Goal: Information Seeking & Learning: Compare options

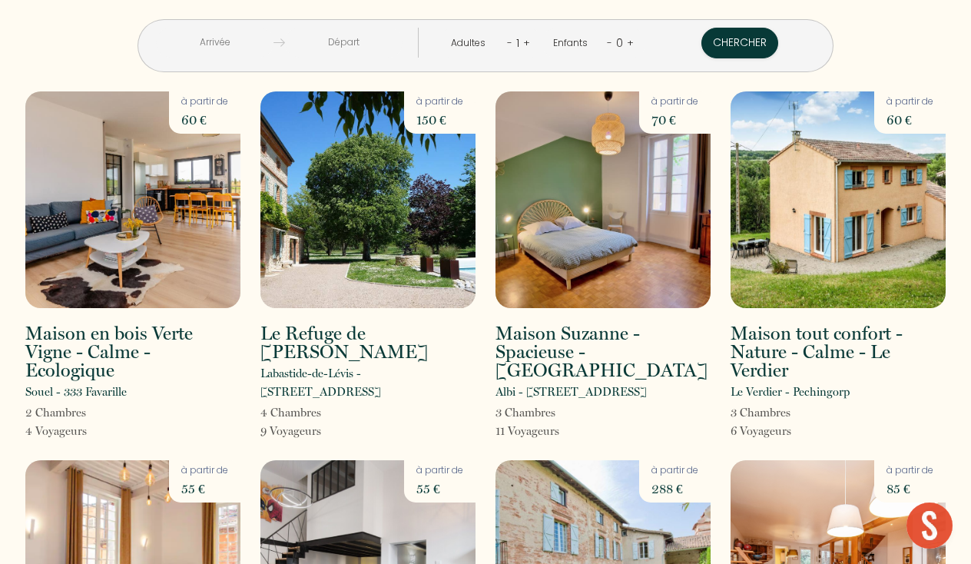
click at [121, 169] on img at bounding box center [132, 199] width 215 height 217
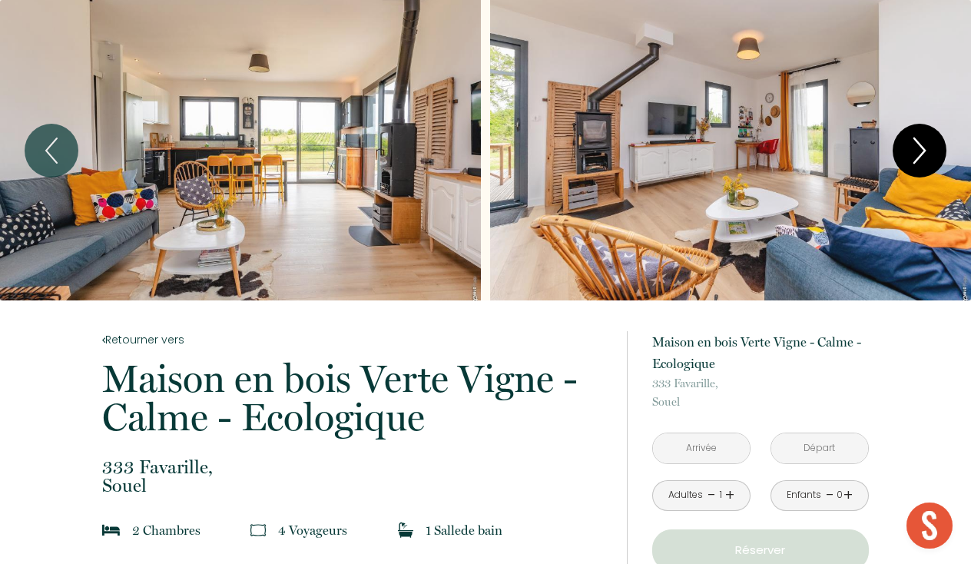
click at [923, 154] on icon "Next" at bounding box center [920, 150] width 11 height 25
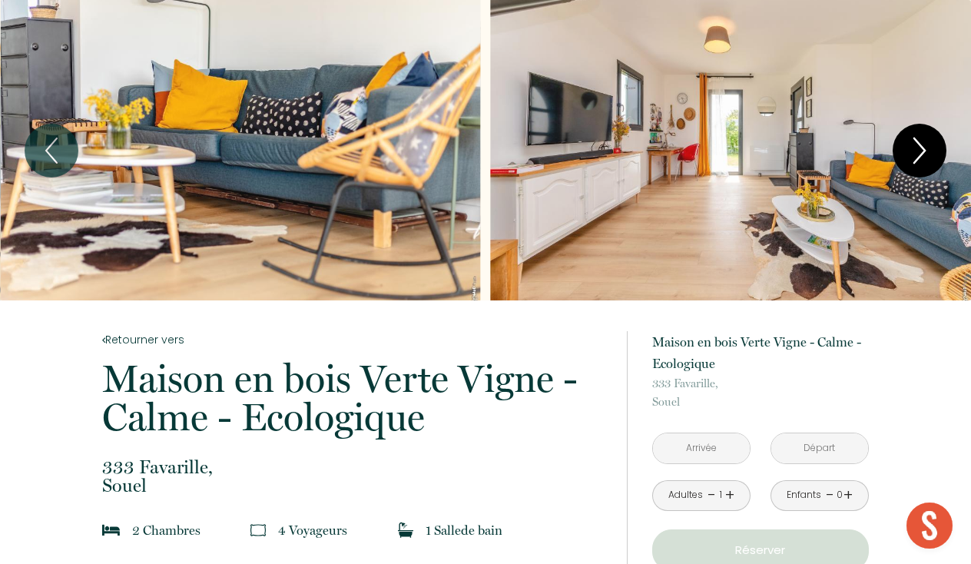
click at [923, 154] on icon "Next" at bounding box center [920, 150] width 11 height 25
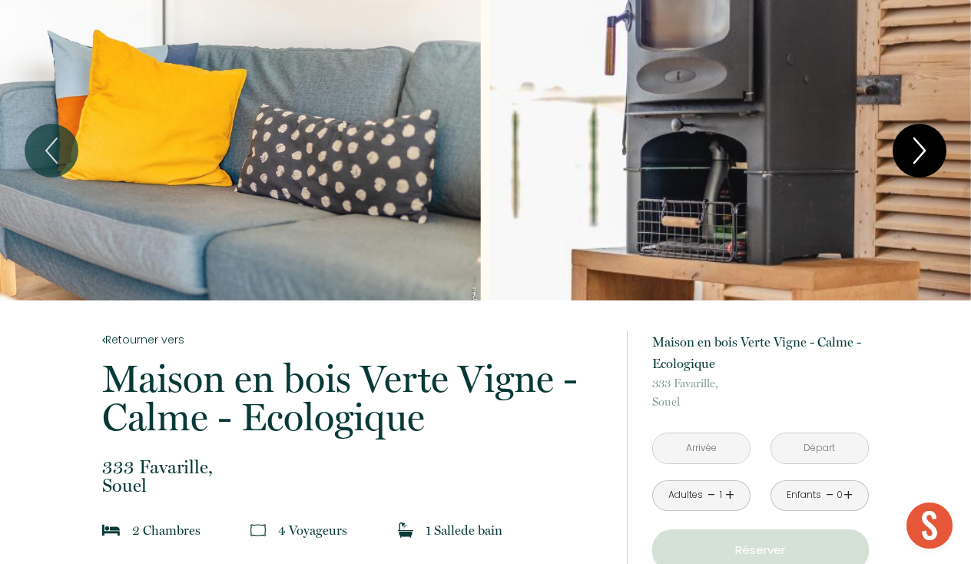
click at [923, 154] on icon "Next" at bounding box center [920, 150] width 11 height 25
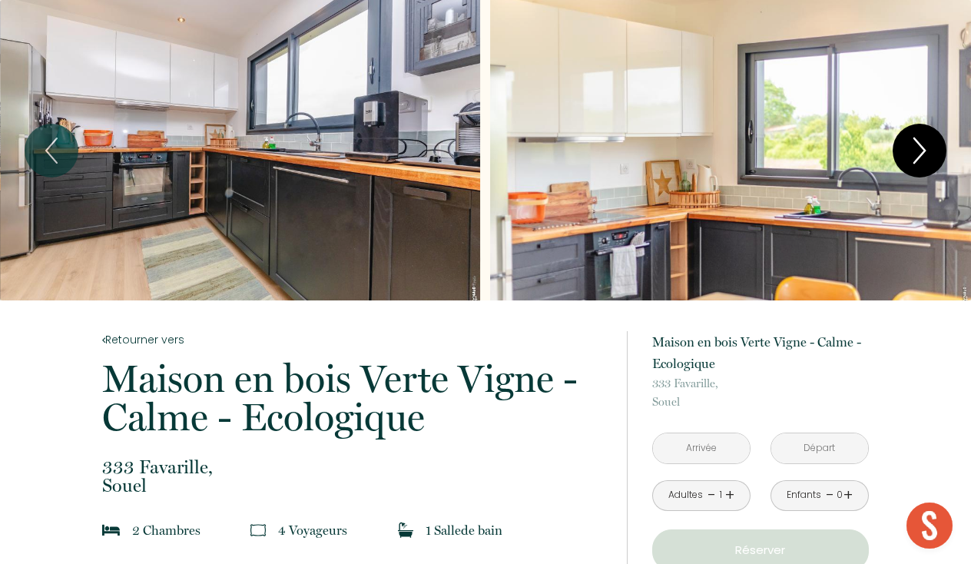
click at [923, 154] on icon "Next" at bounding box center [920, 150] width 11 height 25
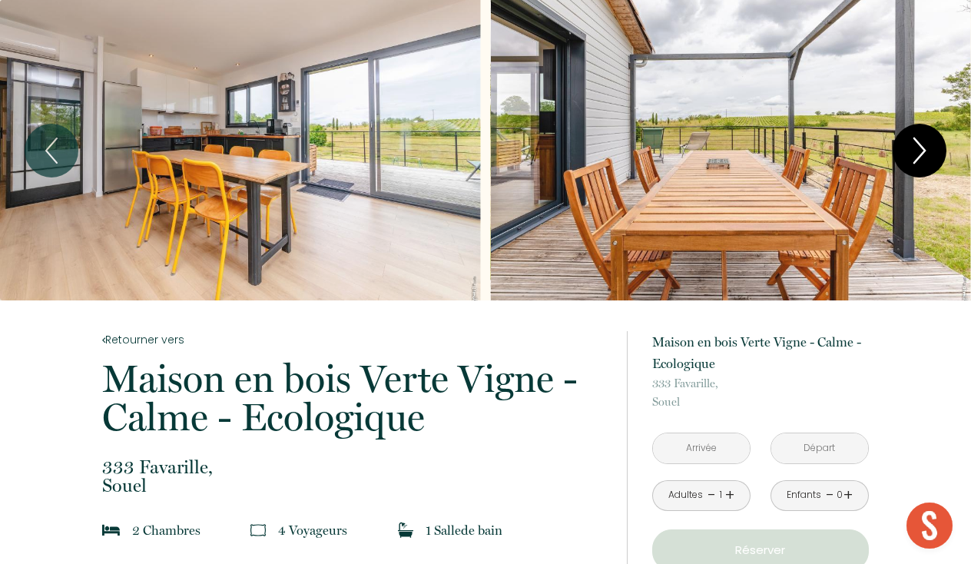
click at [923, 154] on icon "Next" at bounding box center [920, 150] width 11 height 25
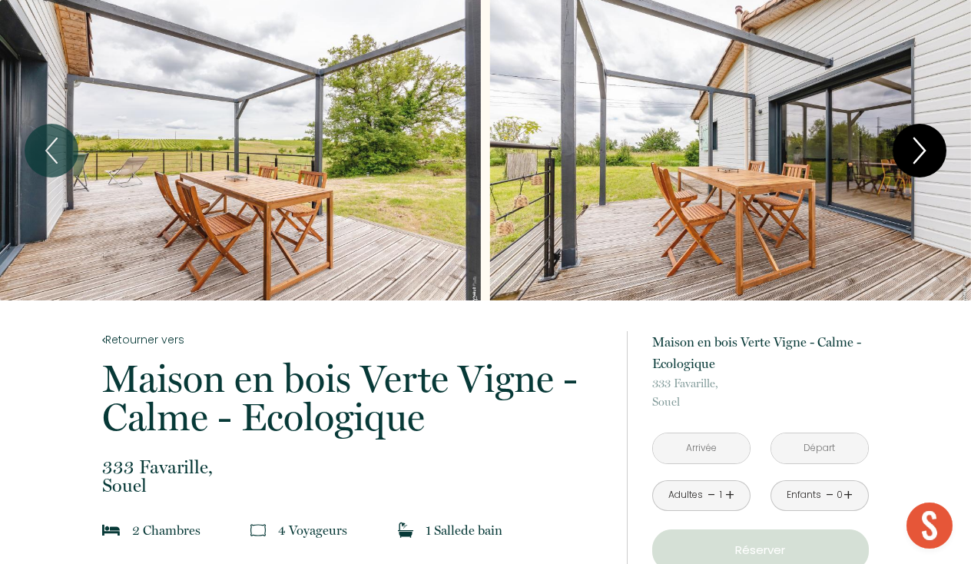
click at [923, 154] on icon "Next" at bounding box center [920, 150] width 11 height 25
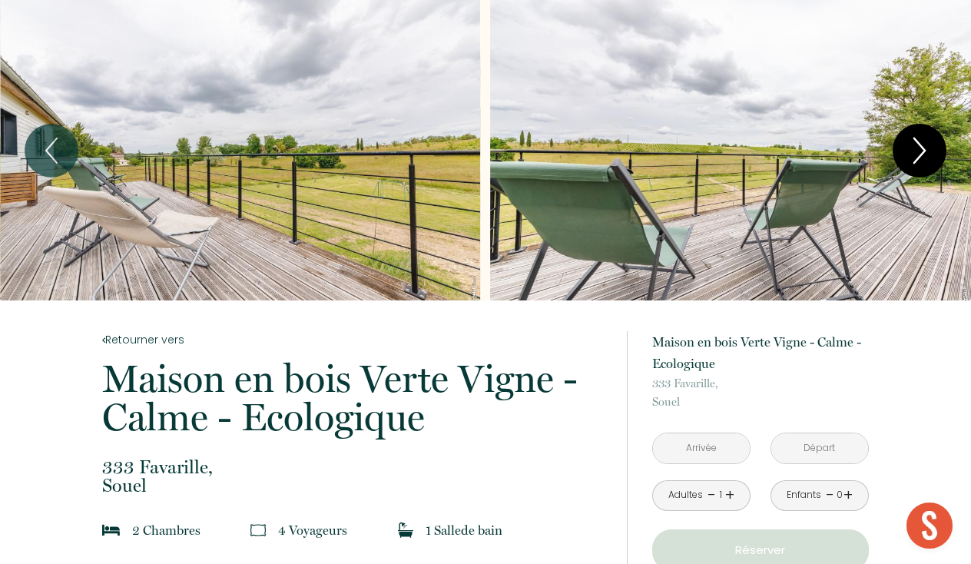
click at [923, 154] on icon "Next" at bounding box center [920, 150] width 11 height 25
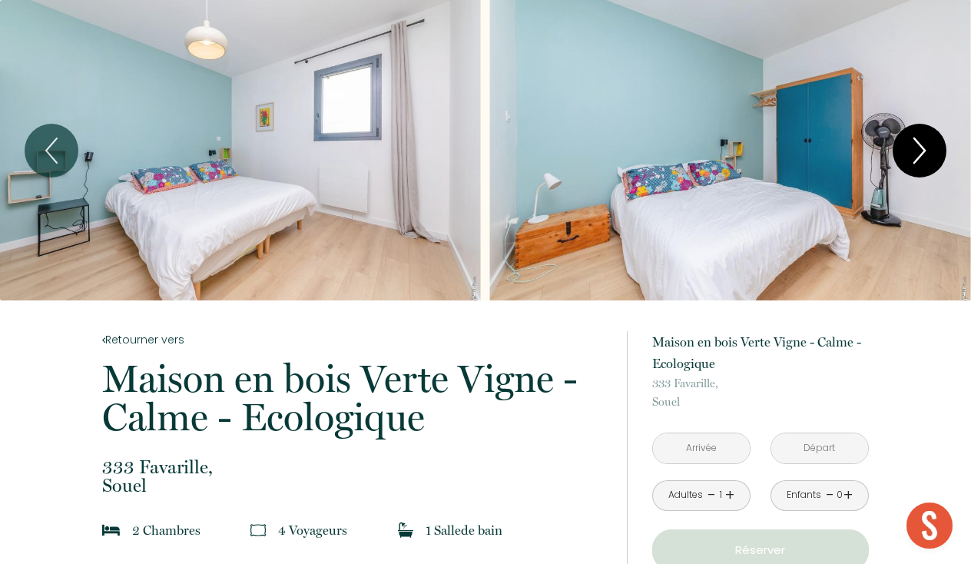
click at [923, 154] on icon "Next" at bounding box center [920, 150] width 11 height 25
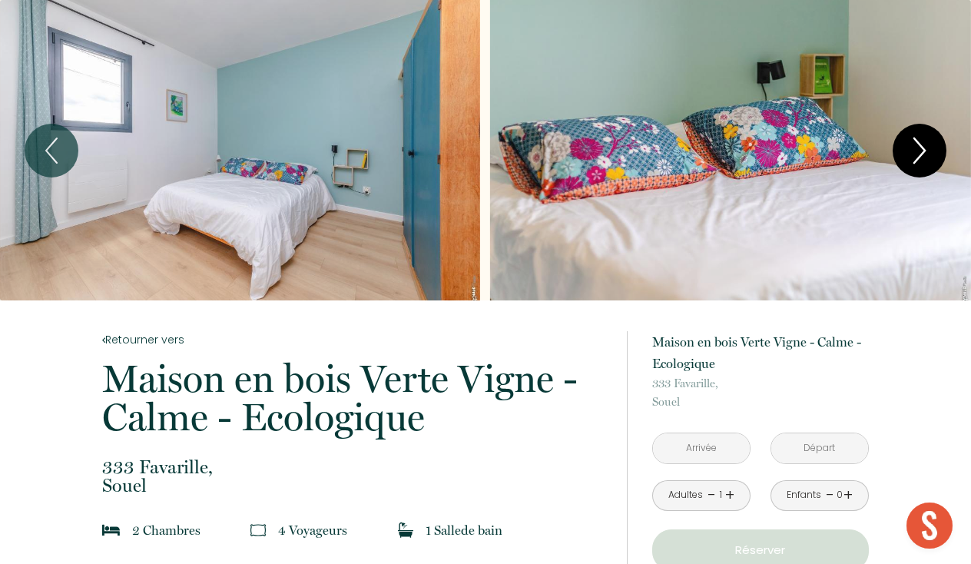
click at [923, 154] on icon "Next" at bounding box center [920, 150] width 11 height 25
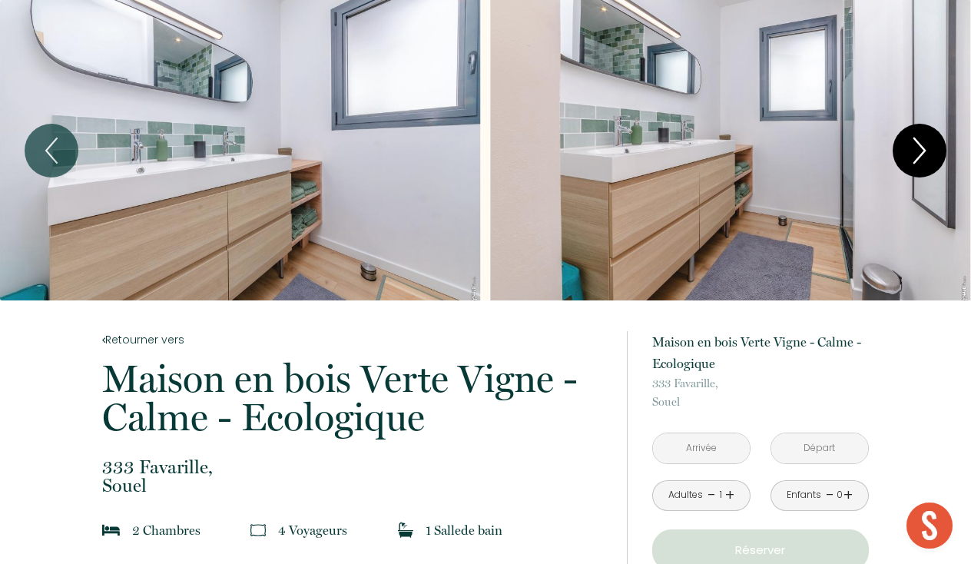
click at [923, 154] on icon "Next" at bounding box center [920, 150] width 11 height 25
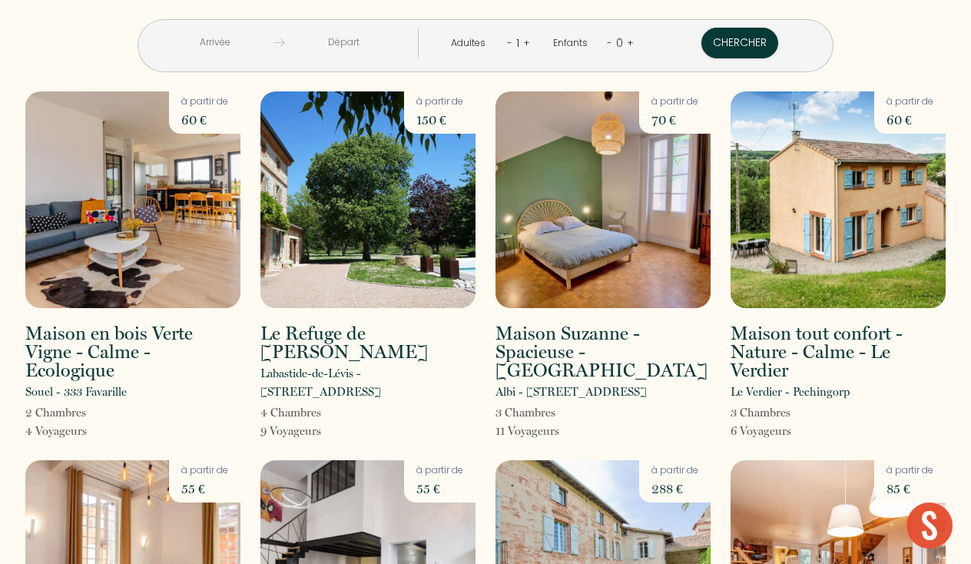
click at [345, 234] on img at bounding box center [368, 199] width 215 height 217
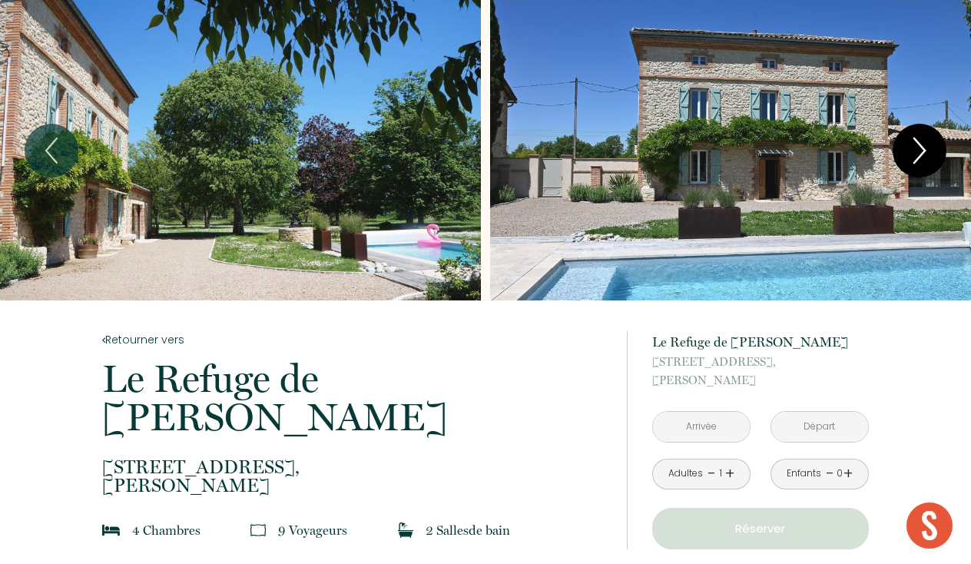
click at [923, 145] on icon "Next" at bounding box center [920, 151] width 32 height 46
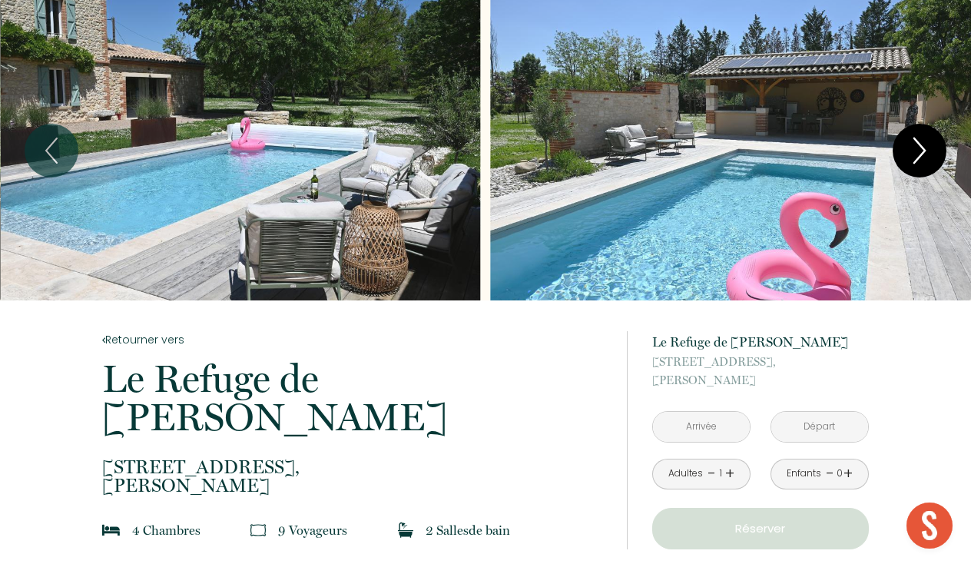
click at [923, 145] on icon "Next" at bounding box center [920, 151] width 32 height 46
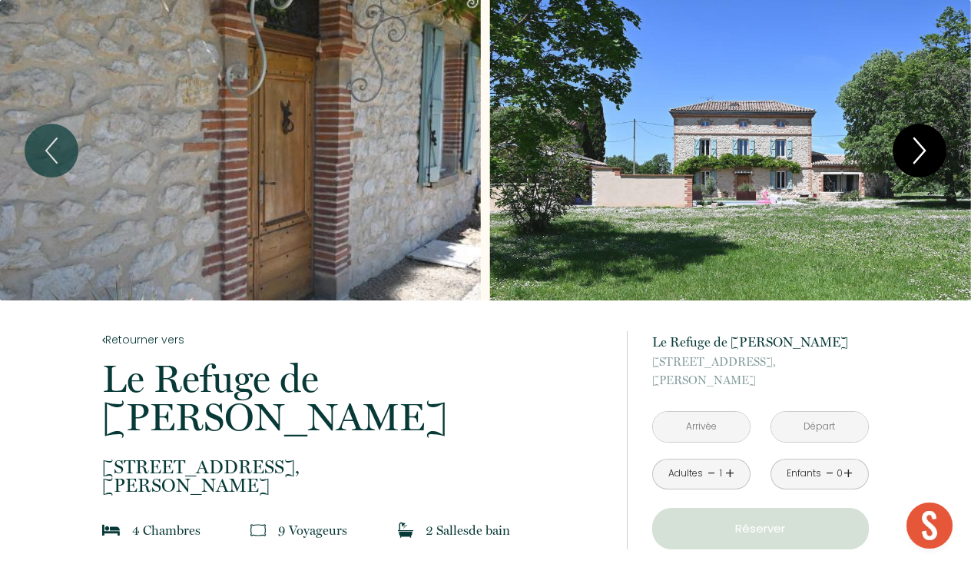
click at [923, 145] on icon "Next" at bounding box center [920, 151] width 32 height 46
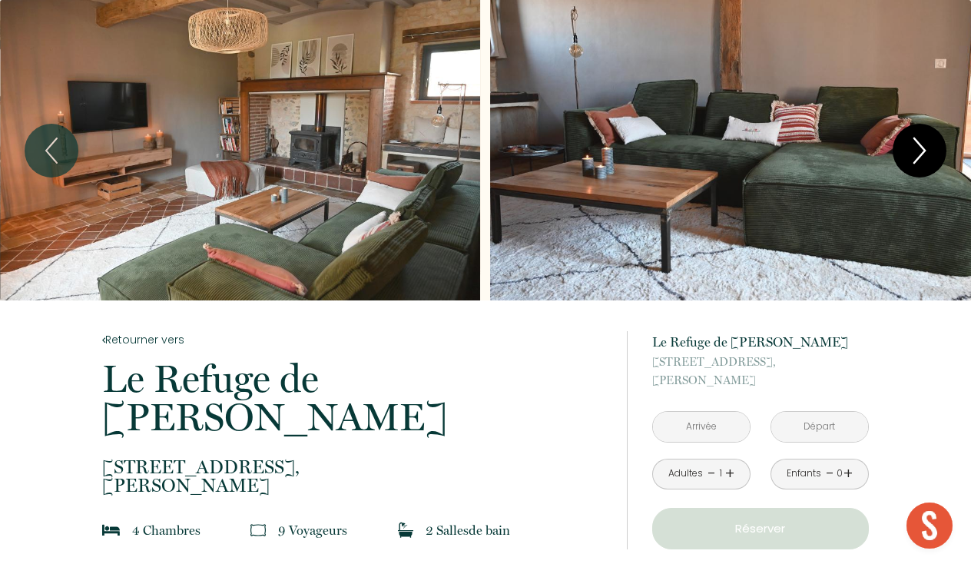
click at [923, 145] on icon "Next" at bounding box center [920, 151] width 32 height 46
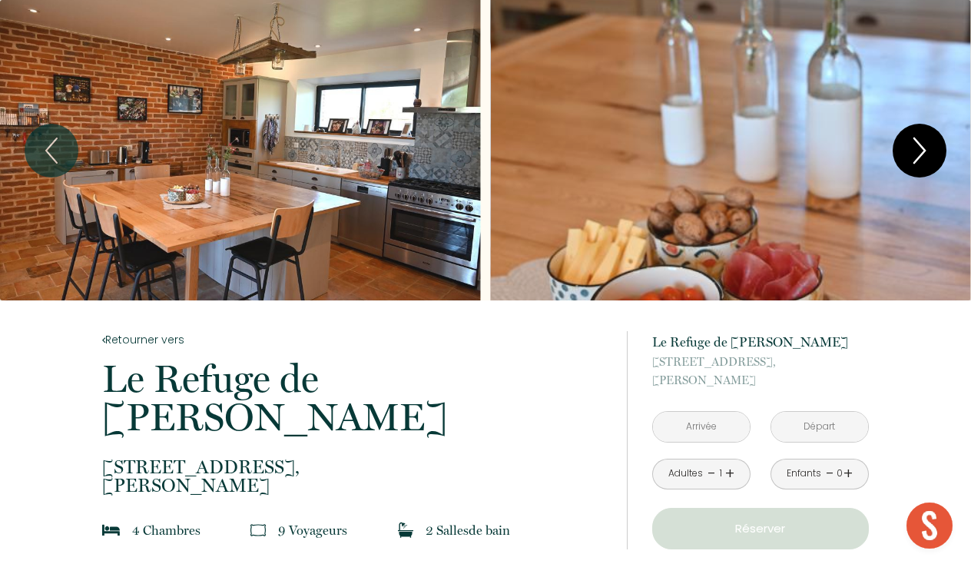
click at [923, 145] on icon "Next" at bounding box center [920, 151] width 32 height 46
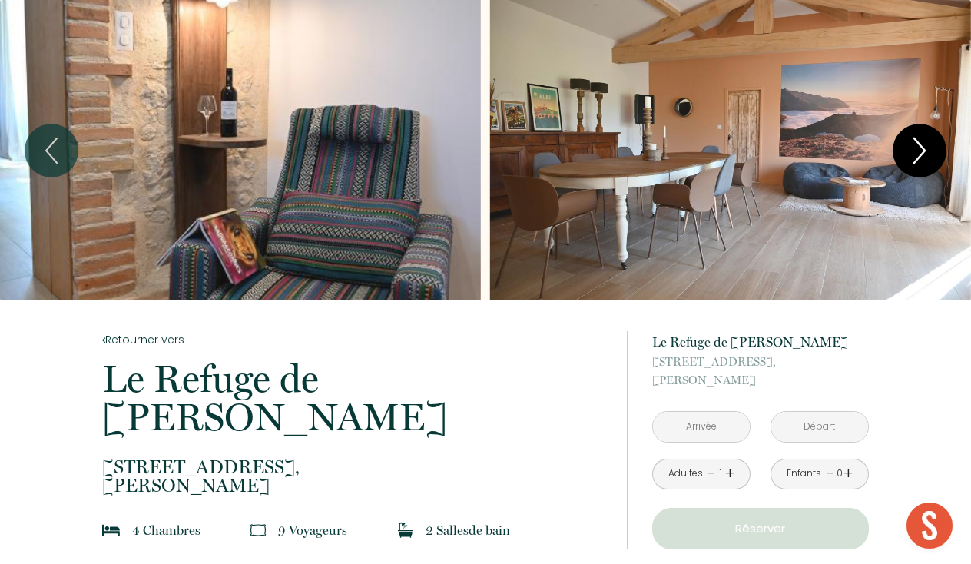
click at [923, 145] on icon "Next" at bounding box center [920, 151] width 32 height 46
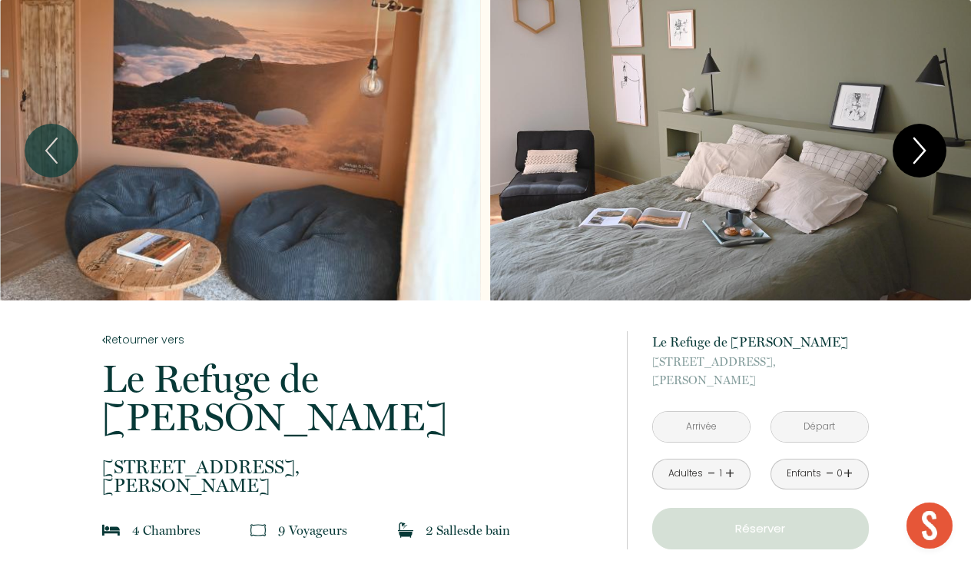
click at [923, 145] on icon "Next" at bounding box center [920, 151] width 32 height 46
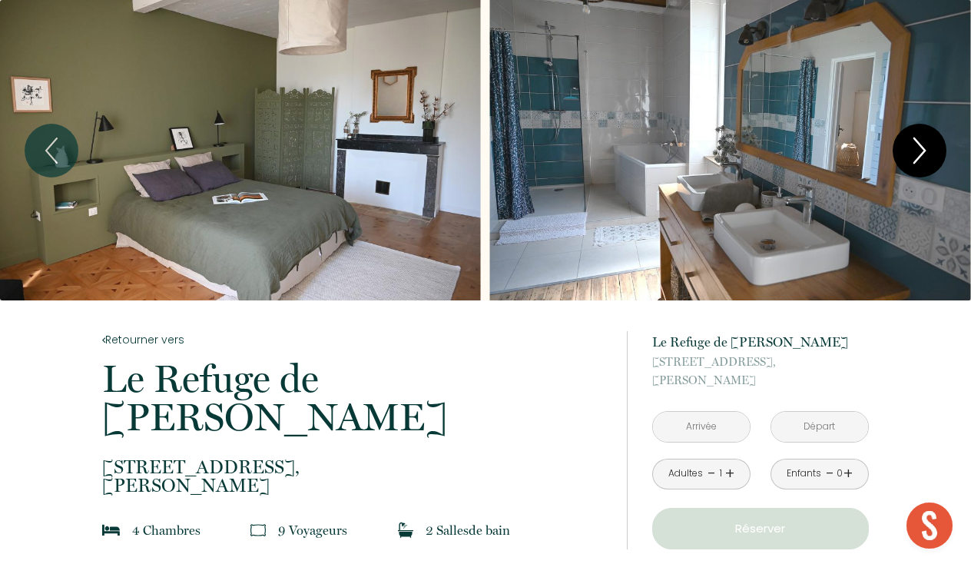
click at [923, 145] on icon "Next" at bounding box center [920, 151] width 32 height 46
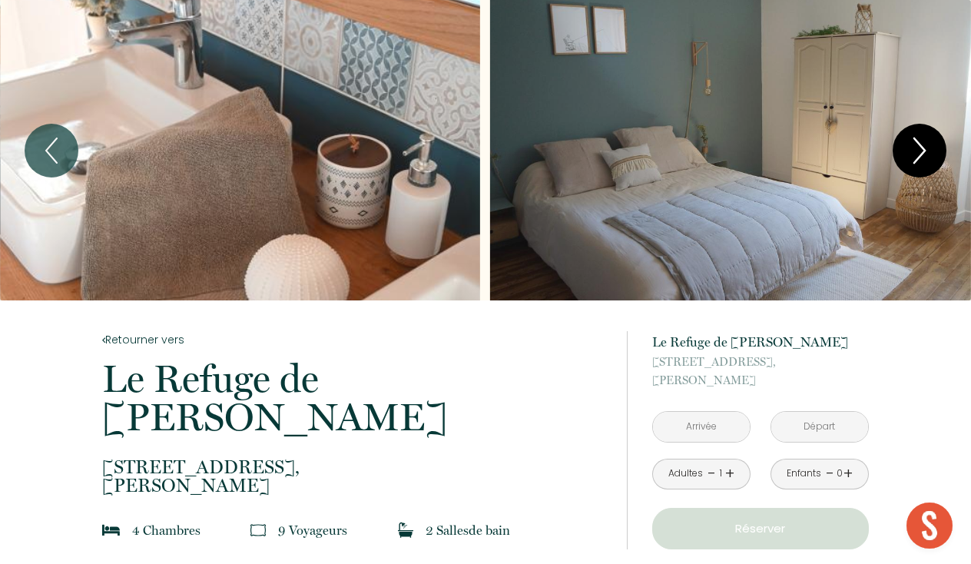
click at [923, 145] on icon "Next" at bounding box center [920, 151] width 32 height 46
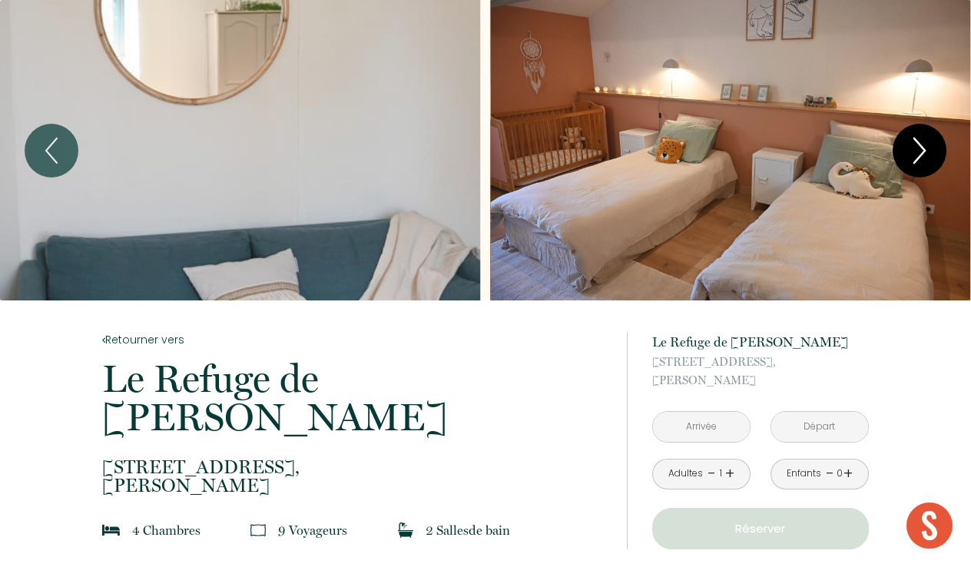
click at [923, 145] on icon "Next" at bounding box center [920, 151] width 32 height 46
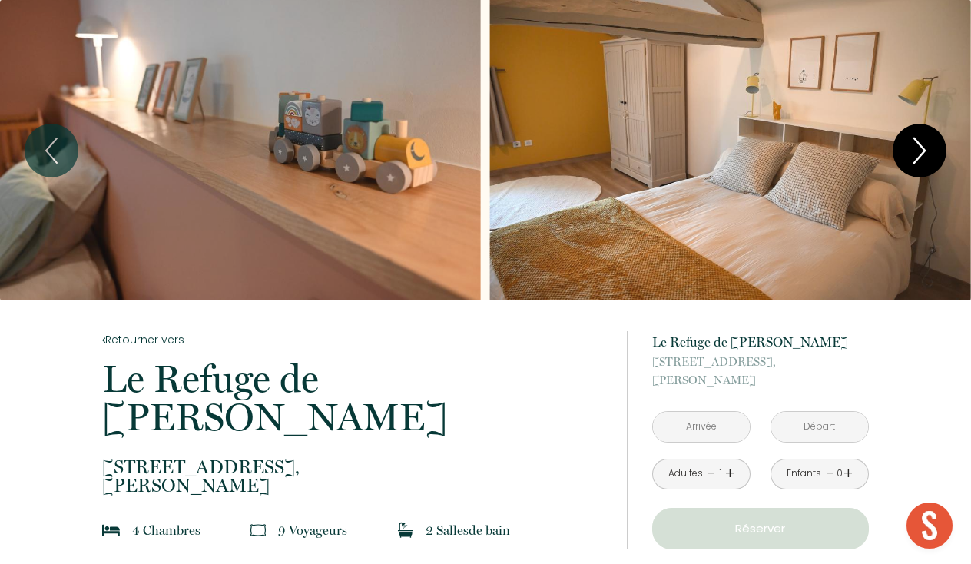
click at [923, 145] on icon "Next" at bounding box center [920, 151] width 32 height 46
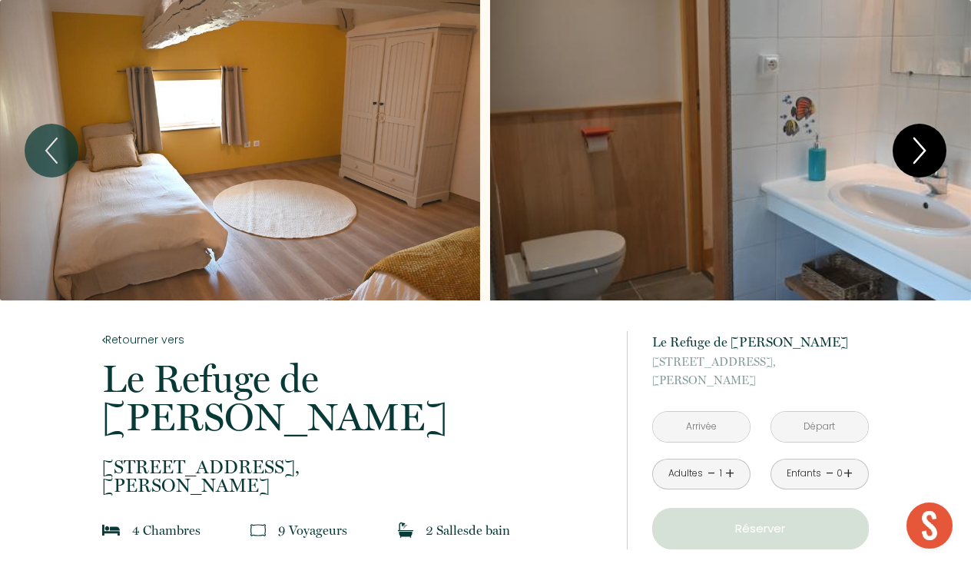
click at [923, 145] on icon "Next" at bounding box center [920, 151] width 32 height 46
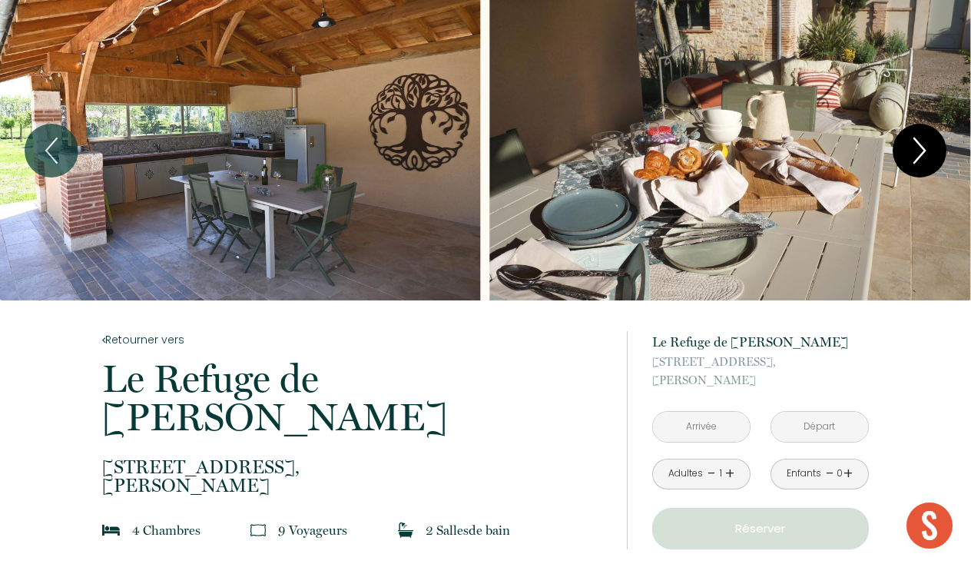
click at [923, 145] on icon "Next" at bounding box center [920, 151] width 32 height 46
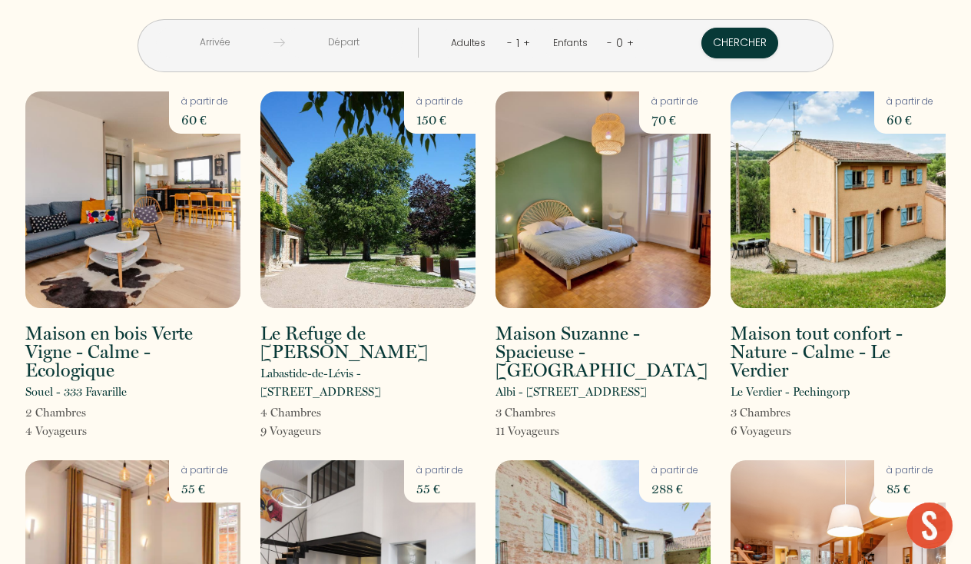
click at [603, 214] on img at bounding box center [603, 199] width 215 height 217
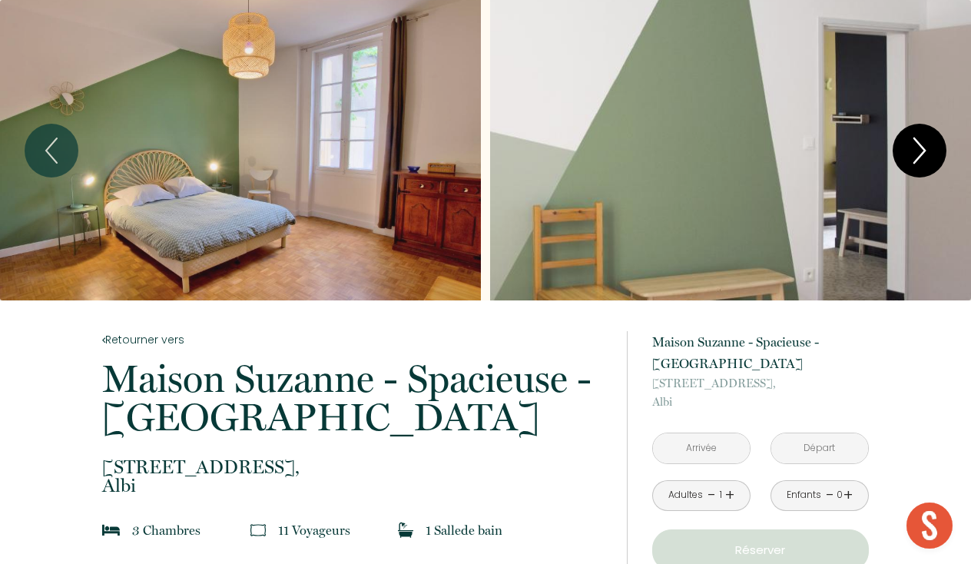
click at [919, 148] on icon "Next" at bounding box center [920, 151] width 32 height 46
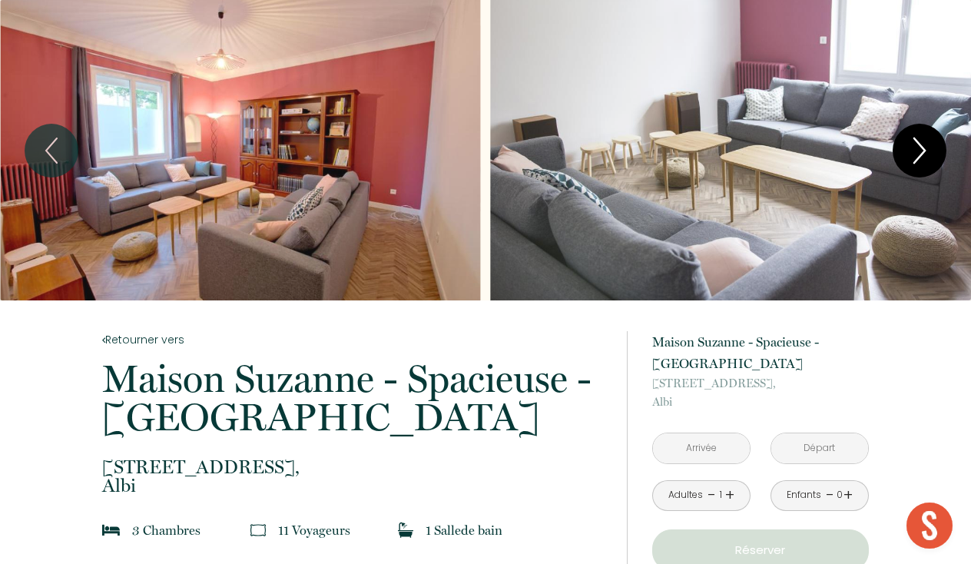
click at [919, 148] on icon "Next" at bounding box center [920, 151] width 32 height 46
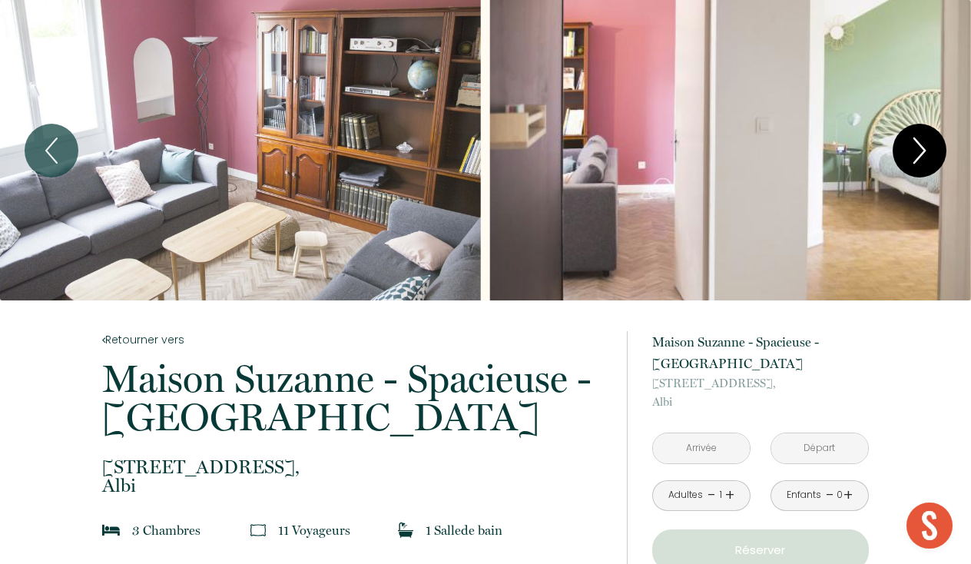
click at [919, 148] on icon "Next" at bounding box center [920, 151] width 32 height 46
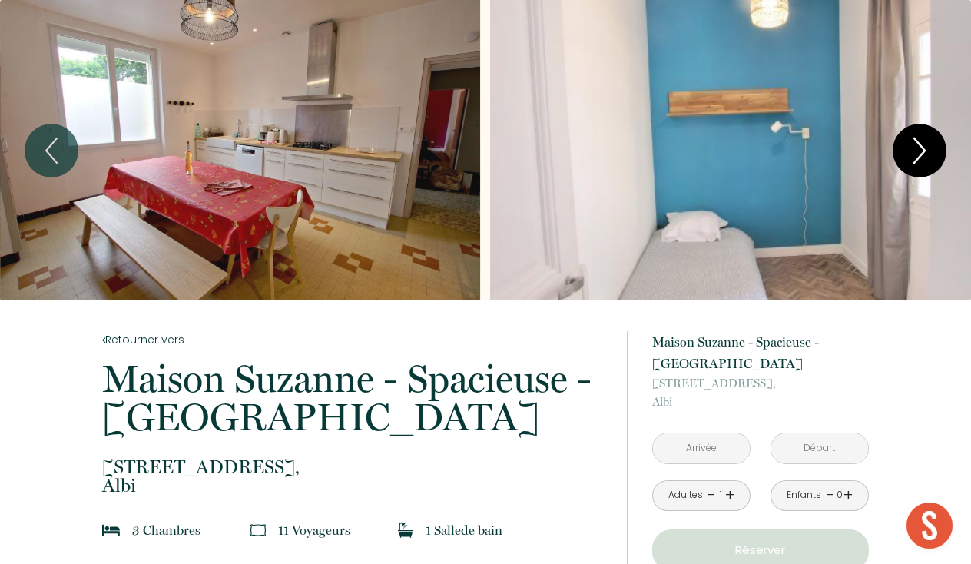
click at [919, 148] on icon "Next" at bounding box center [920, 151] width 32 height 46
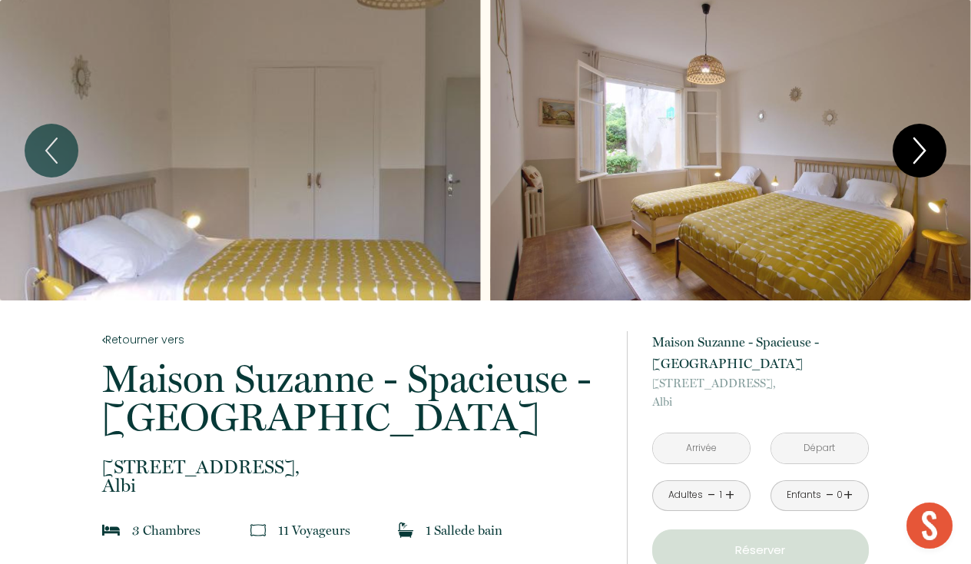
click at [919, 148] on icon "Next" at bounding box center [920, 151] width 32 height 46
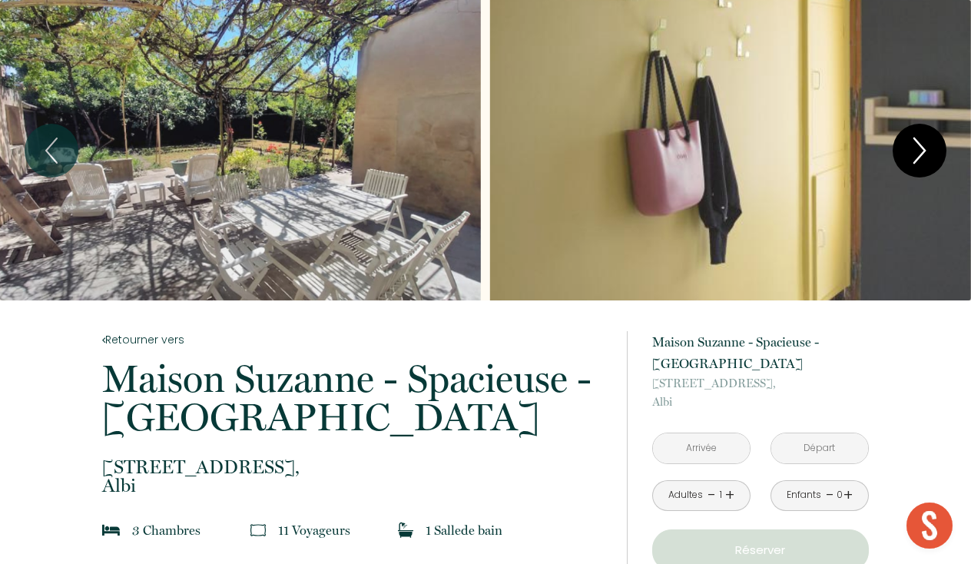
click at [919, 148] on icon "Next" at bounding box center [920, 151] width 32 height 46
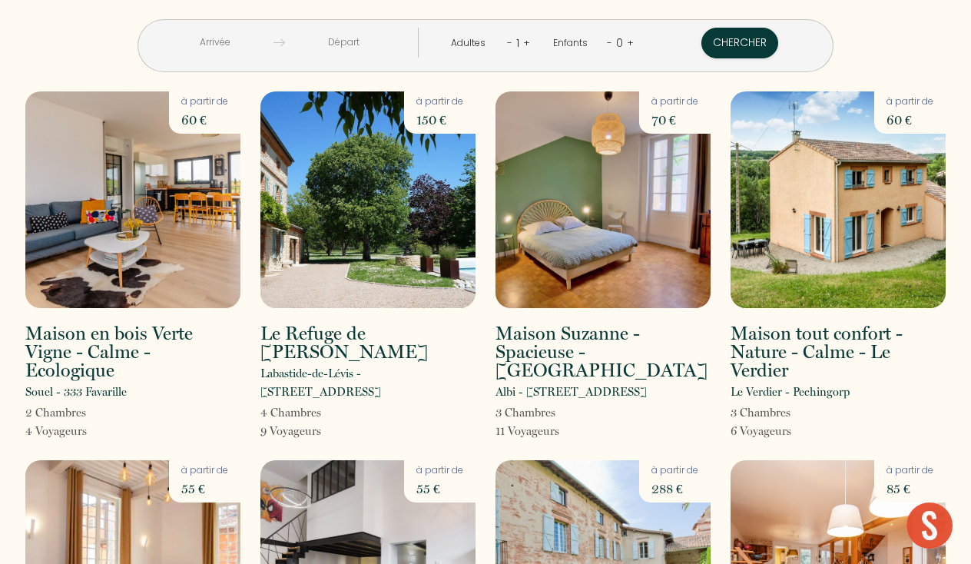
click at [854, 277] on img at bounding box center [838, 199] width 215 height 217
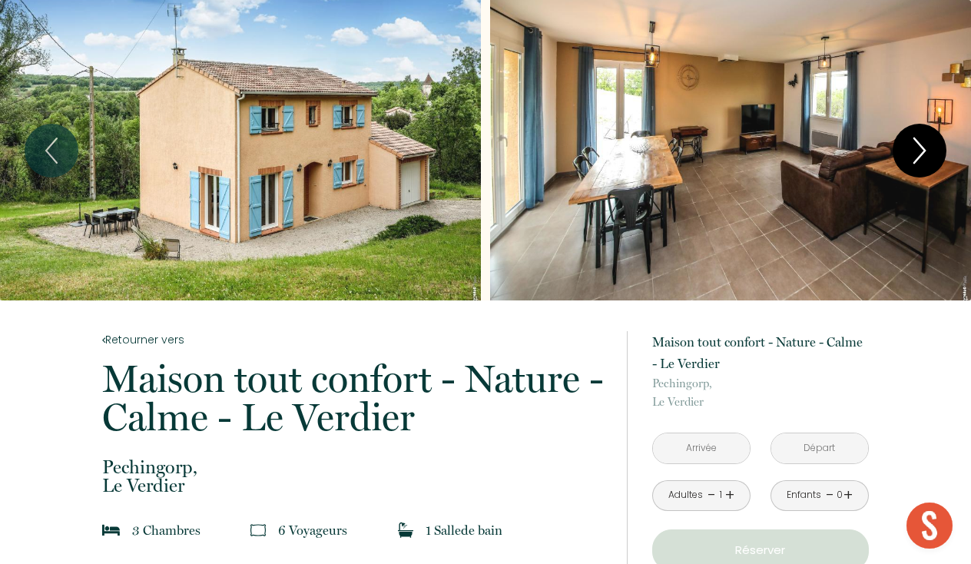
click at [915, 154] on icon "Next" at bounding box center [920, 151] width 32 height 46
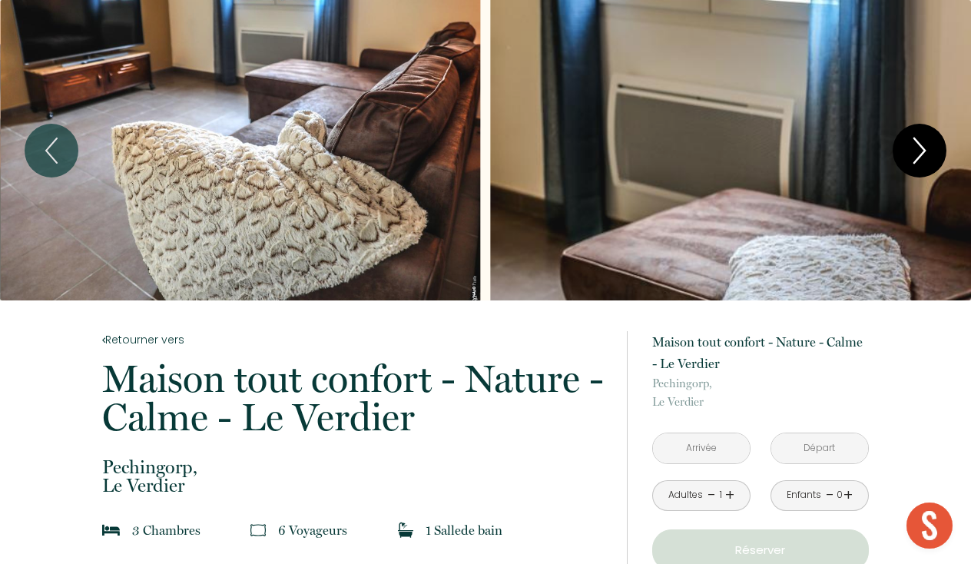
click at [915, 154] on icon "Next" at bounding box center [920, 151] width 32 height 46
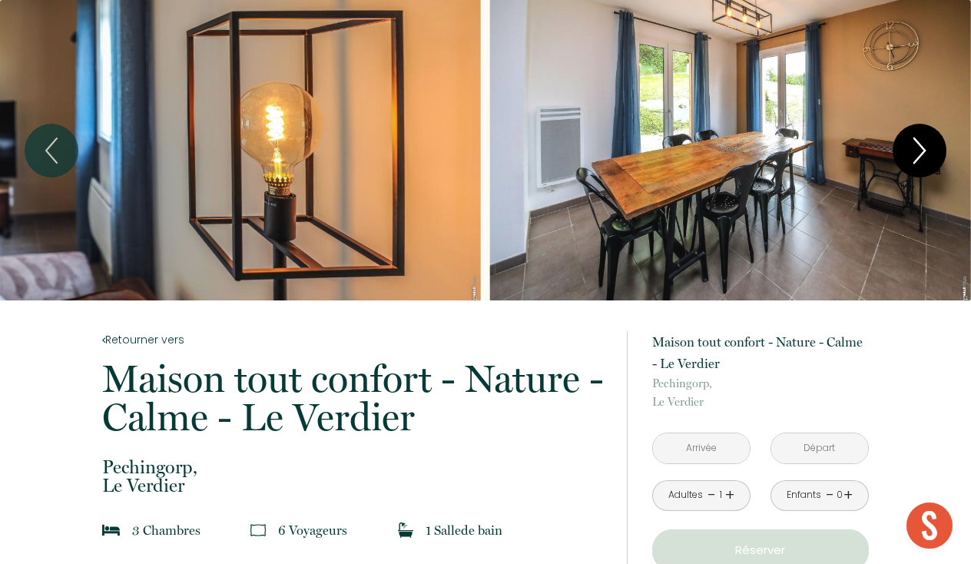
click at [915, 154] on icon "Next" at bounding box center [920, 151] width 32 height 46
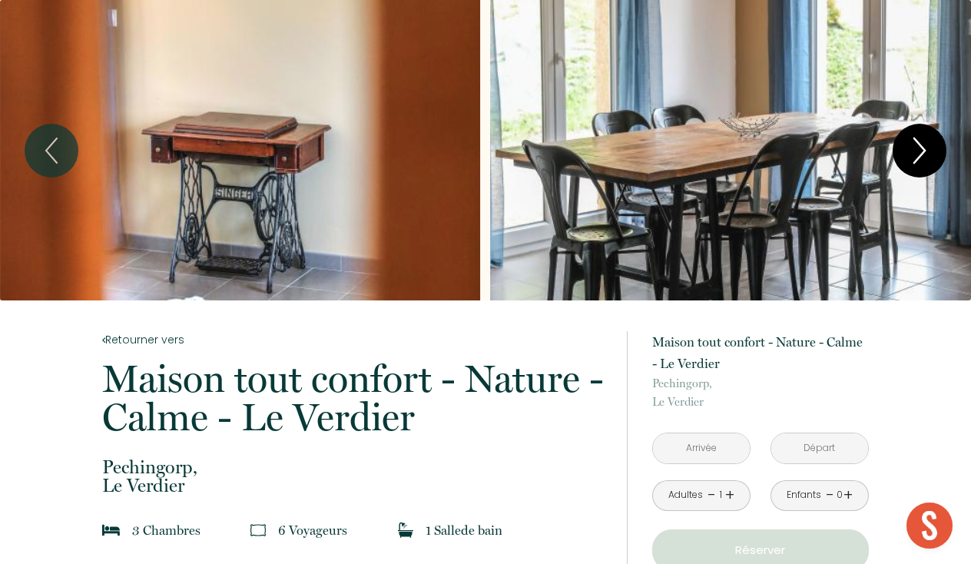
click at [915, 154] on icon "Next" at bounding box center [920, 151] width 32 height 46
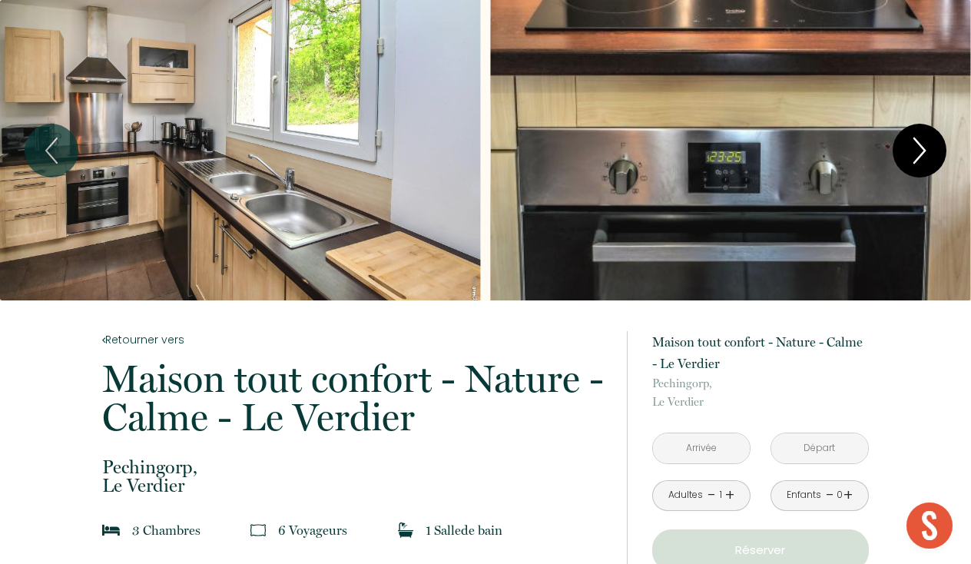
click at [915, 154] on icon "Next" at bounding box center [920, 151] width 32 height 46
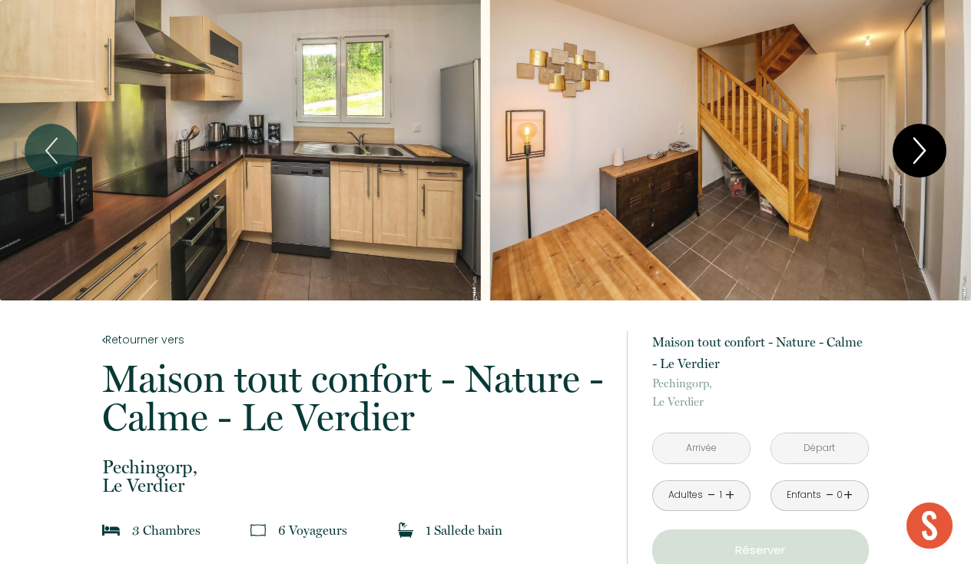
click at [915, 154] on icon "Next" at bounding box center [920, 151] width 32 height 46
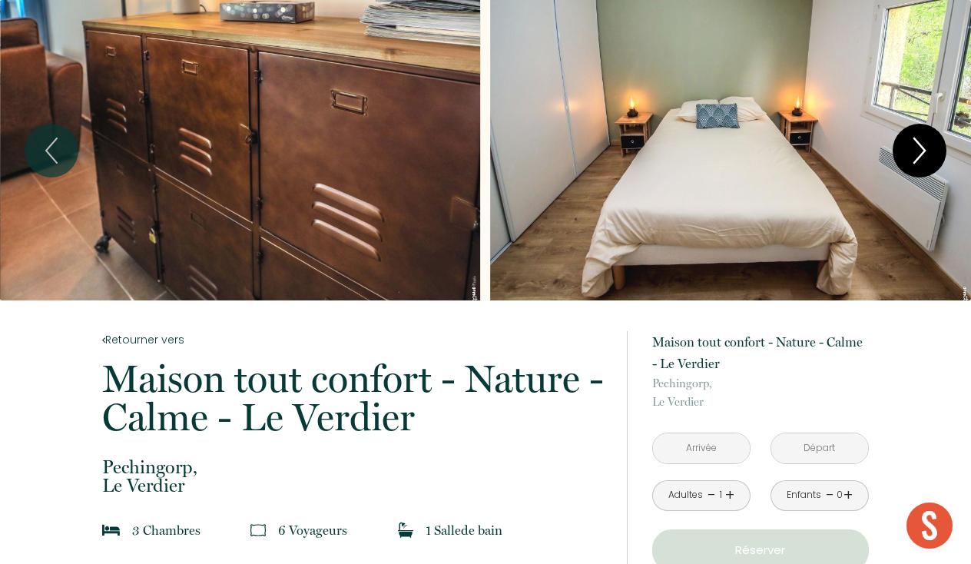
click at [915, 154] on icon "Next" at bounding box center [920, 151] width 32 height 46
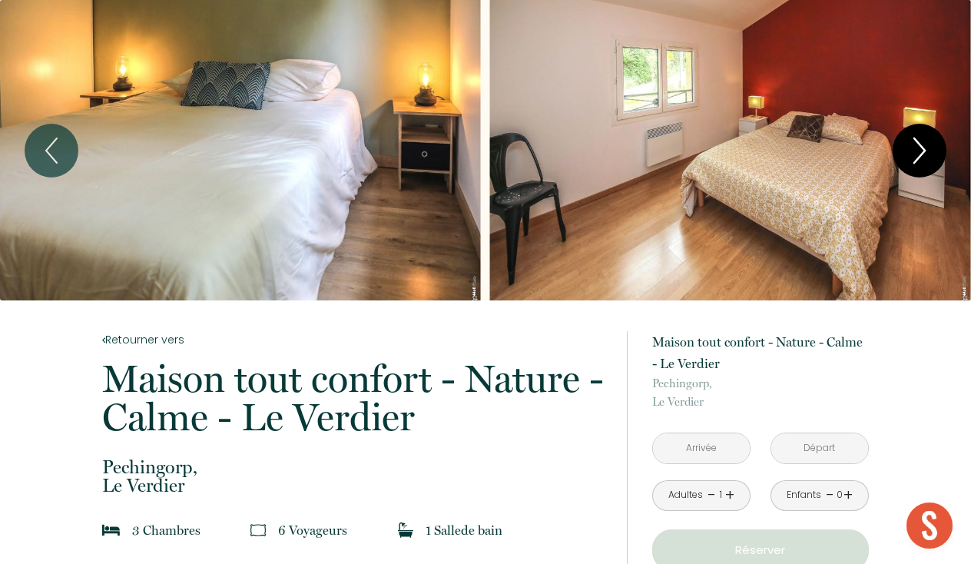
click at [915, 154] on icon "Next" at bounding box center [920, 151] width 32 height 46
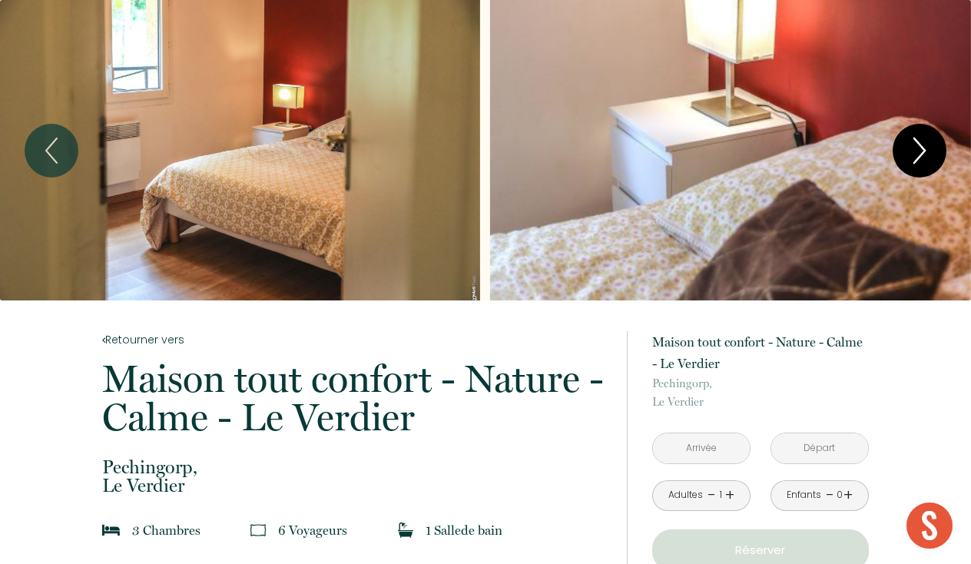
click at [915, 154] on icon "Next" at bounding box center [920, 151] width 32 height 46
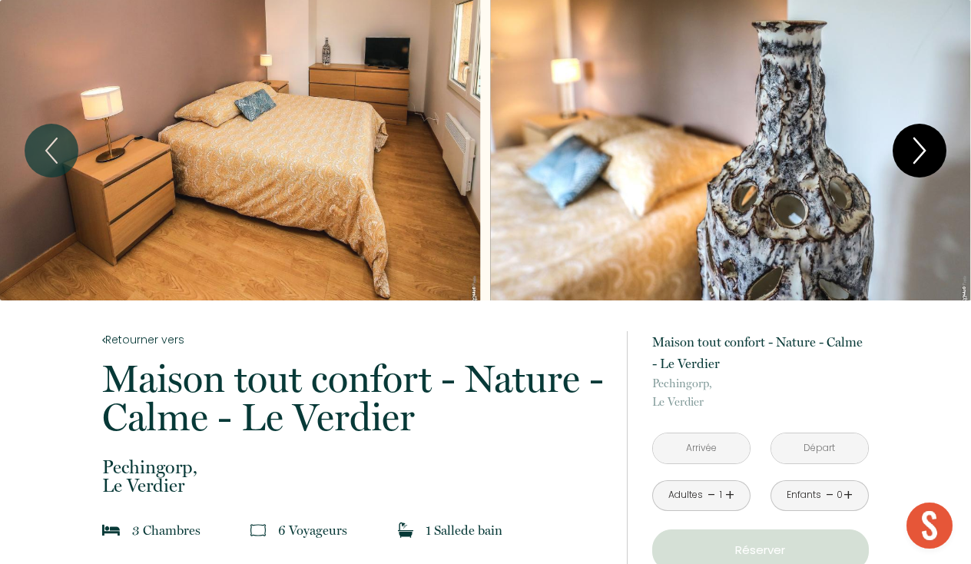
click at [915, 154] on icon "Next" at bounding box center [920, 151] width 32 height 46
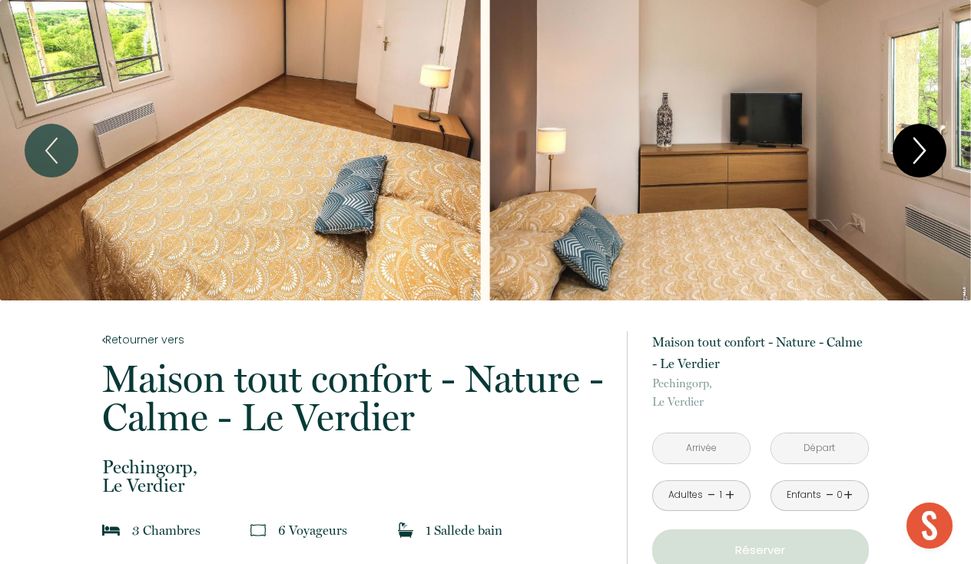
click at [915, 154] on icon "Next" at bounding box center [920, 151] width 32 height 46
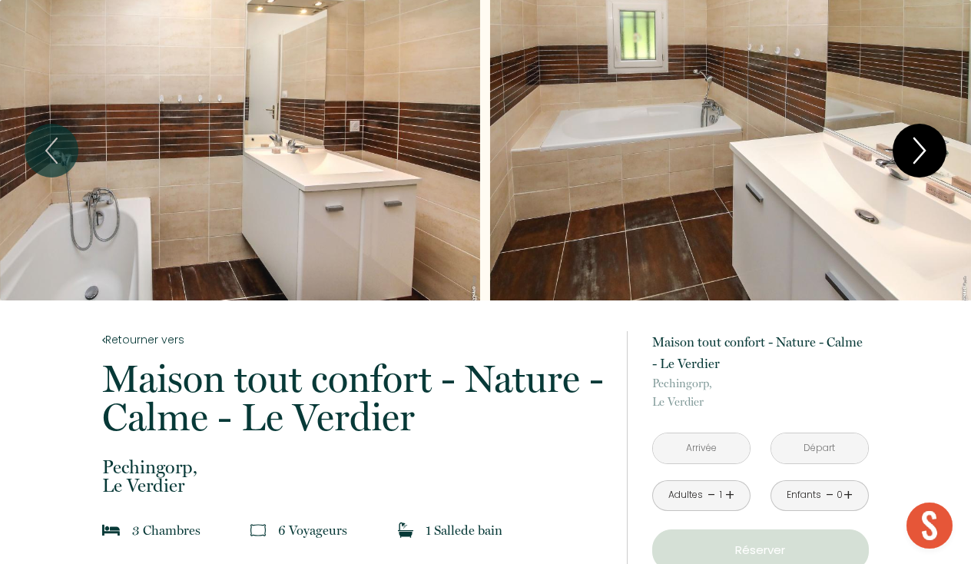
click at [915, 154] on icon "Next" at bounding box center [920, 151] width 32 height 46
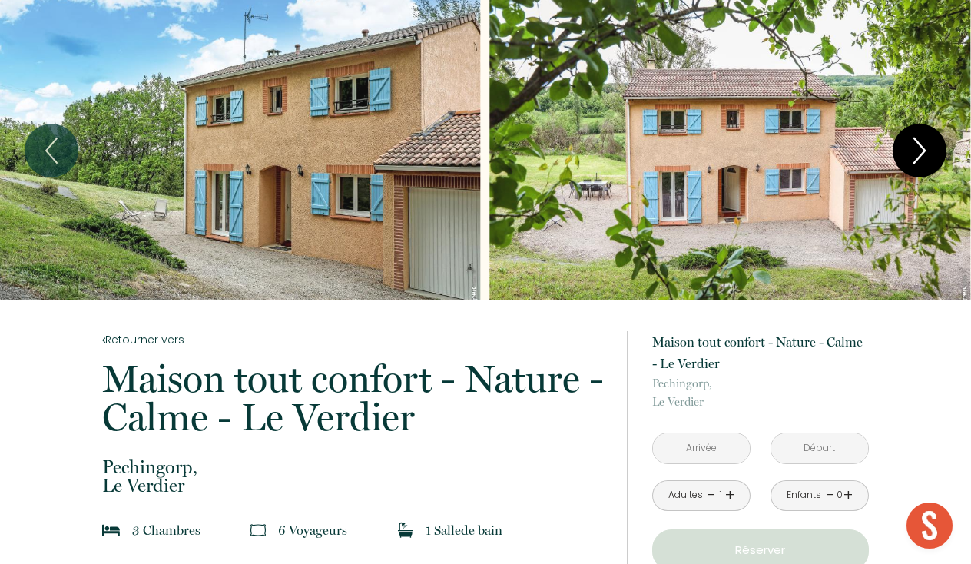
click at [915, 154] on icon "Next" at bounding box center [920, 151] width 32 height 46
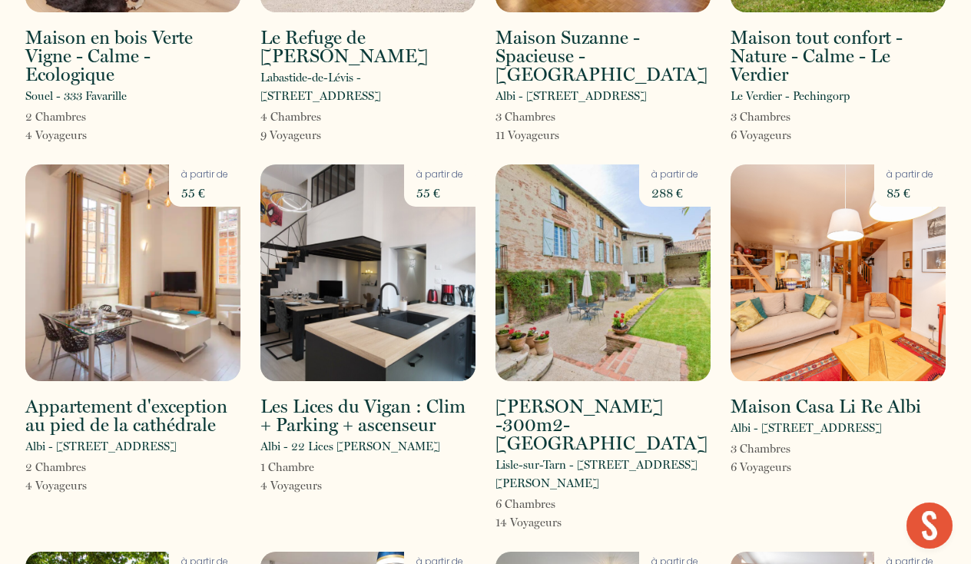
scroll to position [298, 0]
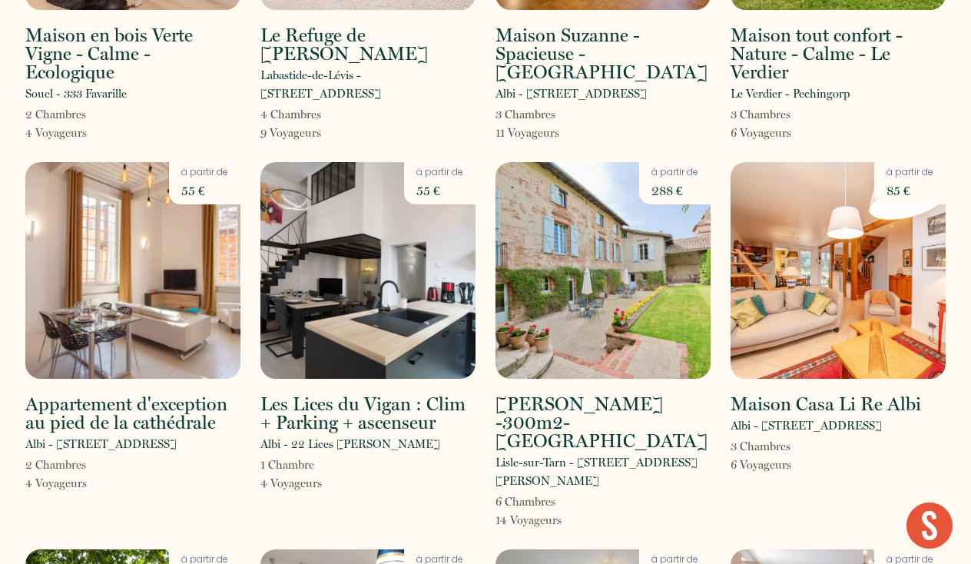
click at [182, 277] on img at bounding box center [132, 270] width 215 height 217
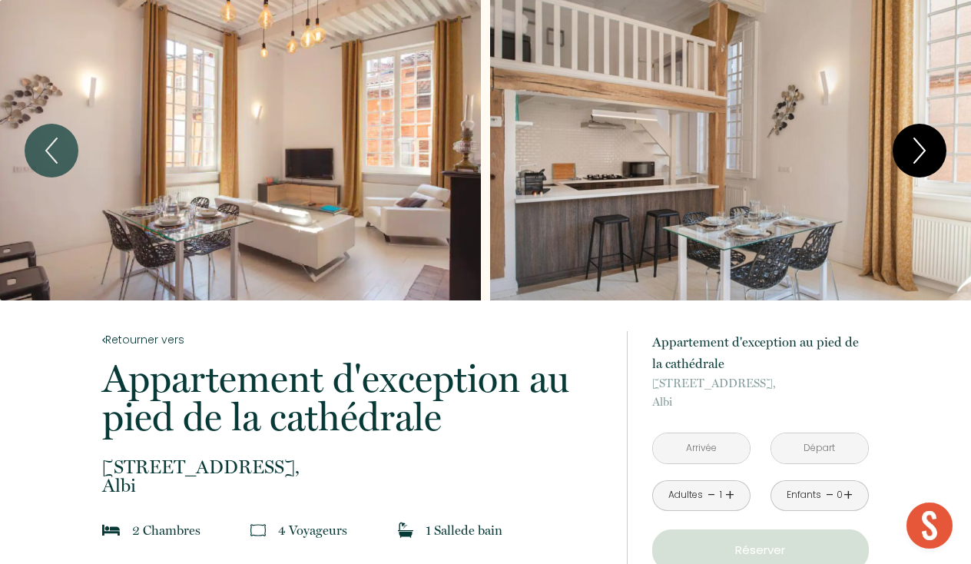
click at [936, 155] on button "Next" at bounding box center [920, 151] width 54 height 54
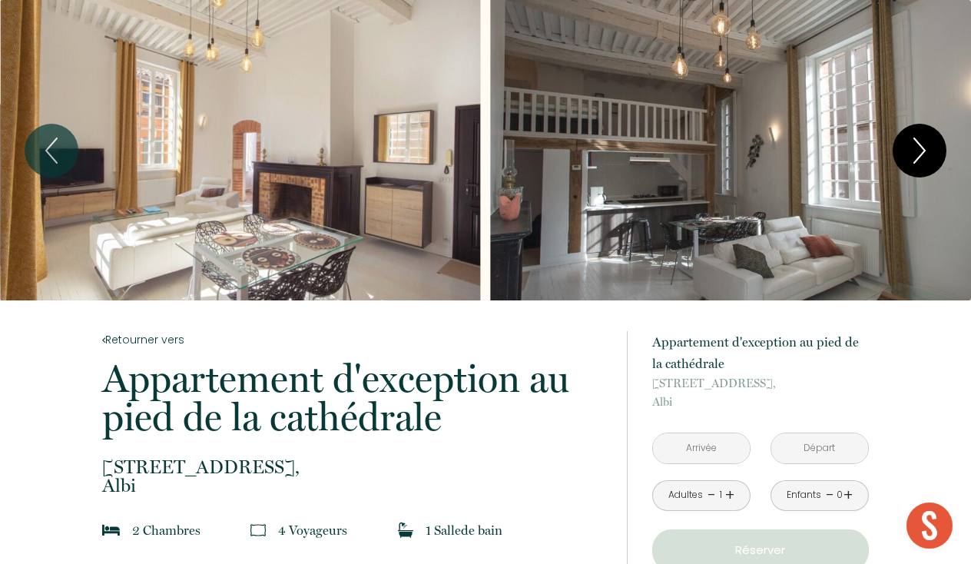
click at [936, 155] on button "Next" at bounding box center [920, 151] width 54 height 54
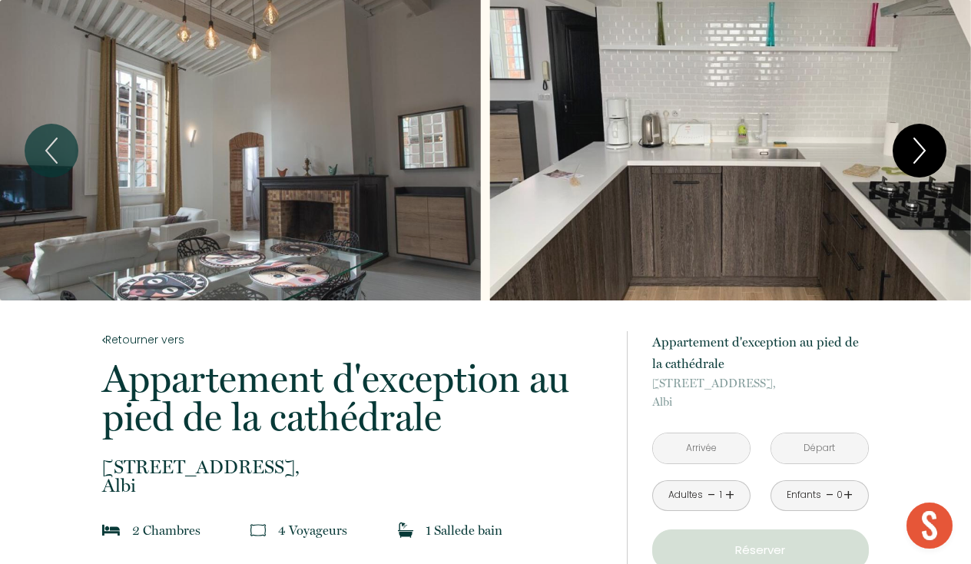
click at [936, 155] on button "Next" at bounding box center [920, 151] width 54 height 54
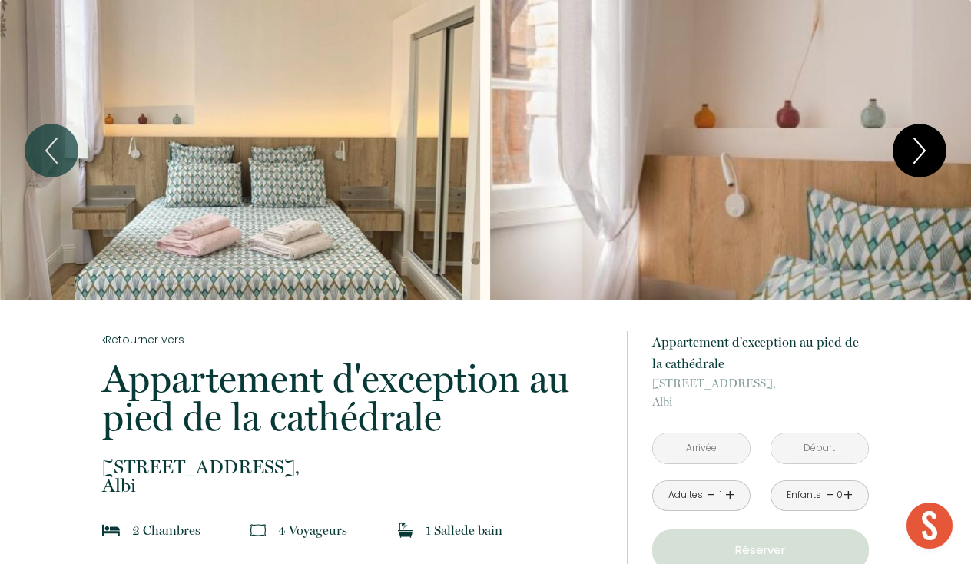
click at [936, 155] on button "Next" at bounding box center [920, 151] width 54 height 54
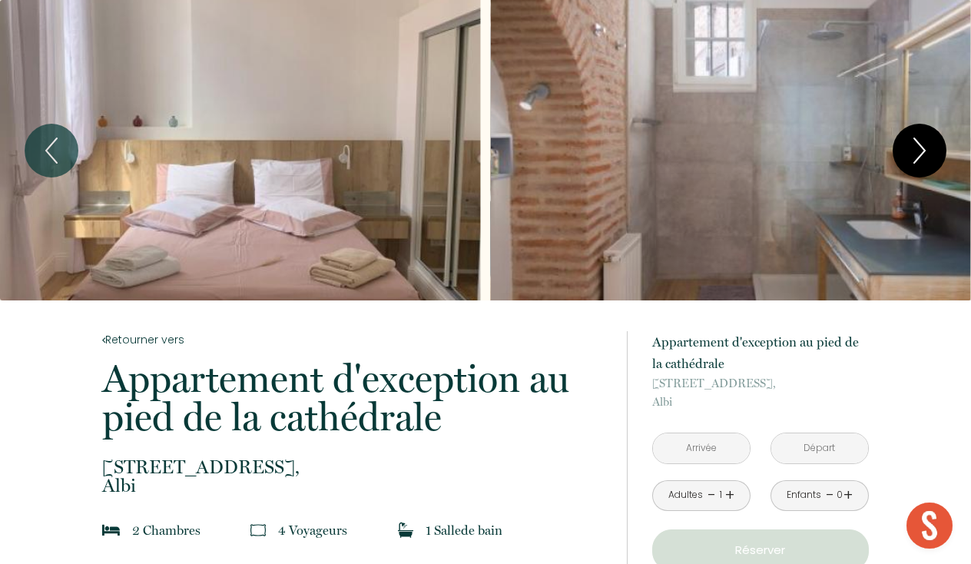
click at [936, 155] on button "Next" at bounding box center [920, 151] width 54 height 54
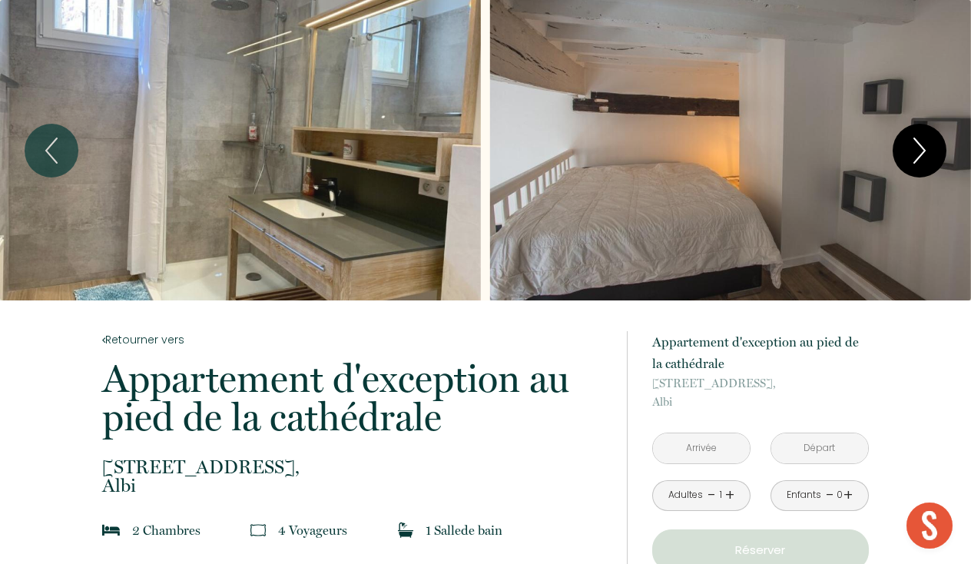
click at [936, 155] on button "Next" at bounding box center [920, 151] width 54 height 54
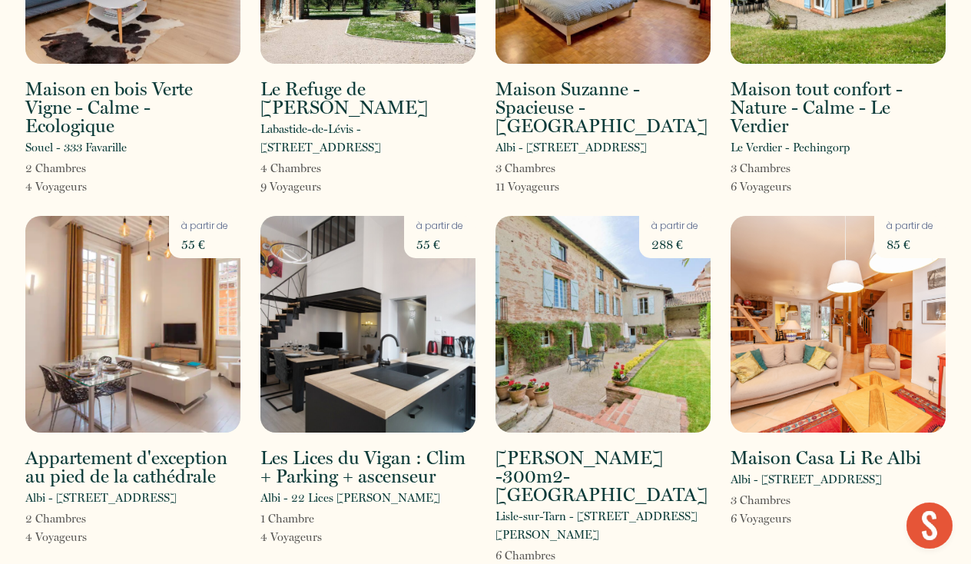
scroll to position [247, 0]
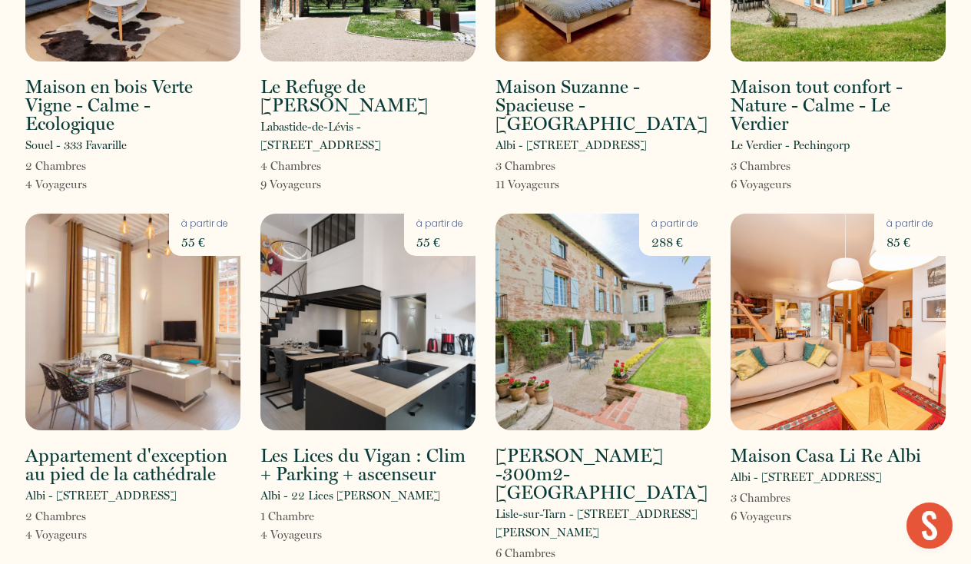
click at [376, 340] on img at bounding box center [368, 322] width 215 height 217
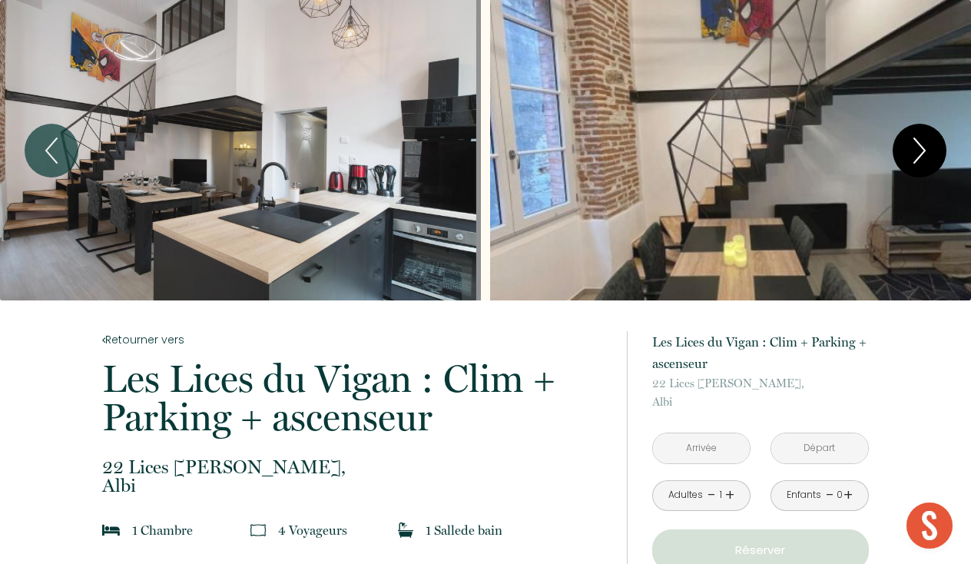
click at [902, 148] on button "Next" at bounding box center [920, 151] width 54 height 54
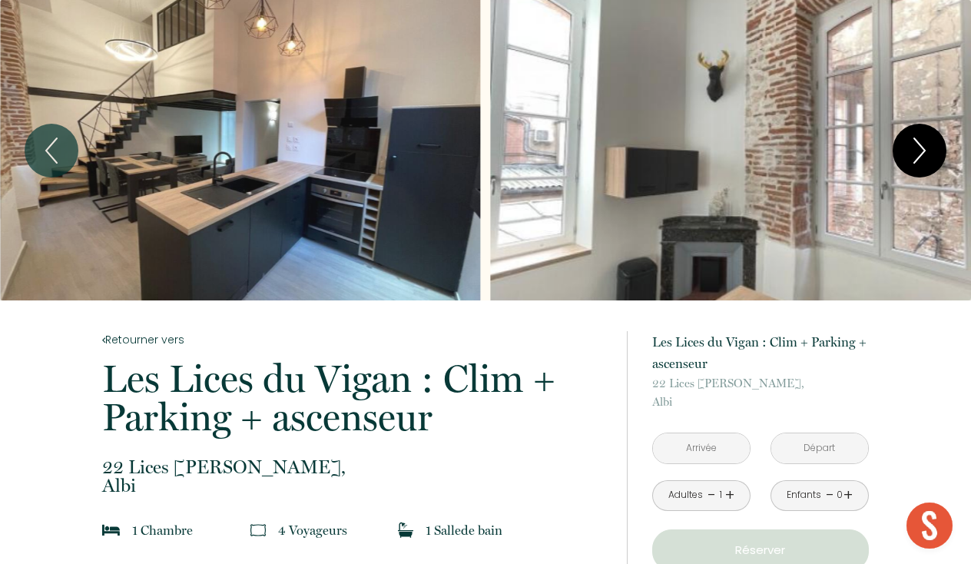
click at [902, 148] on button "Next" at bounding box center [920, 151] width 54 height 54
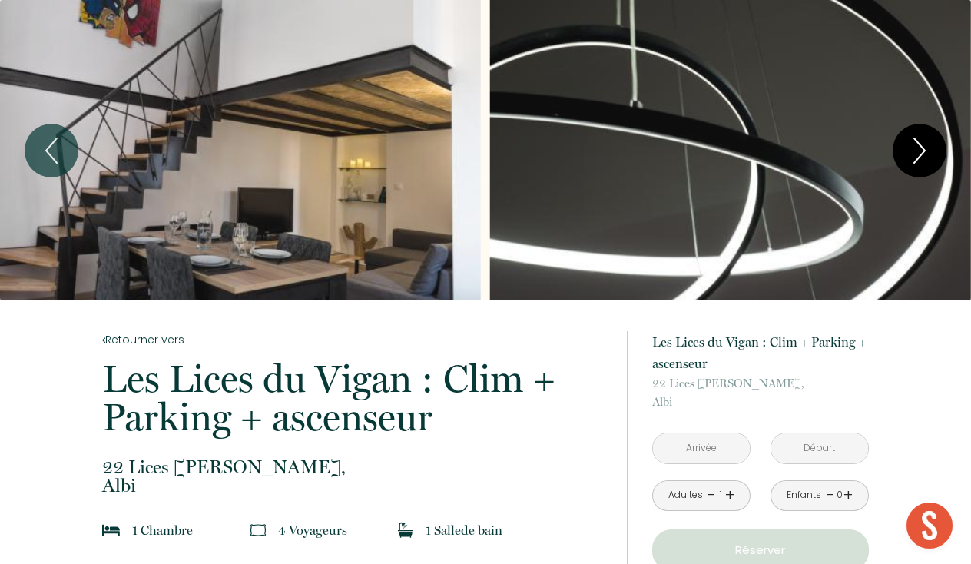
click at [902, 148] on button "Next" at bounding box center [920, 151] width 54 height 54
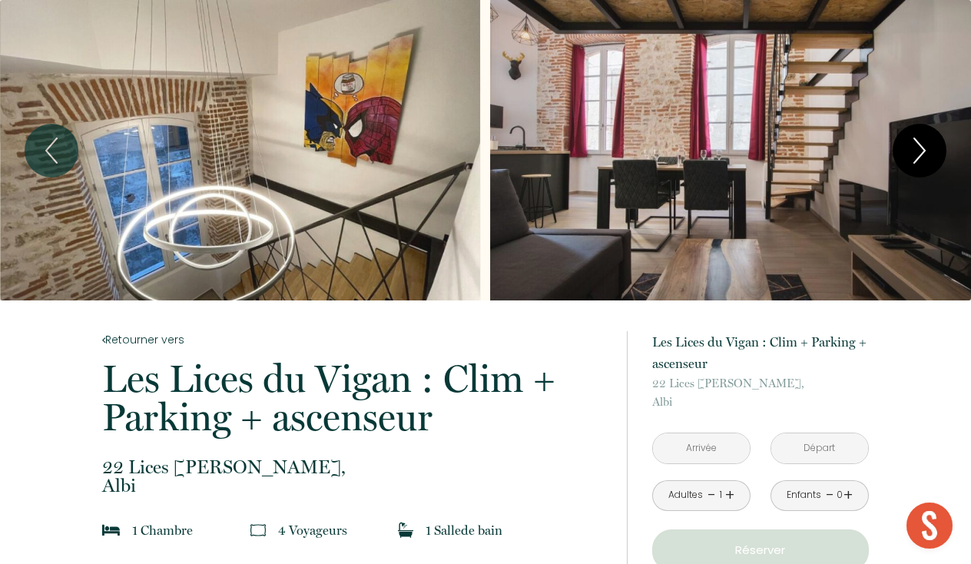
click at [902, 148] on button "Next" at bounding box center [920, 151] width 54 height 54
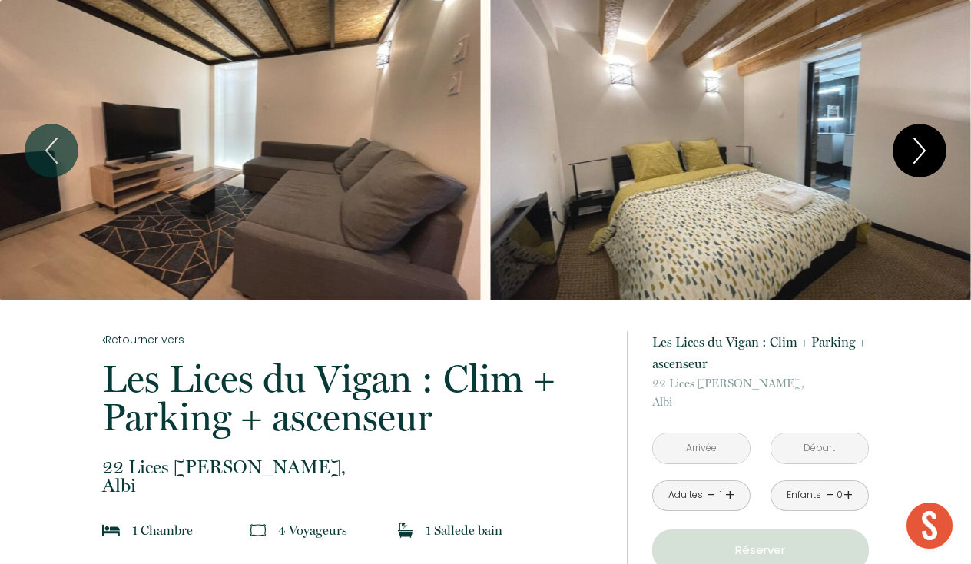
click at [902, 148] on button "Next" at bounding box center [920, 151] width 54 height 54
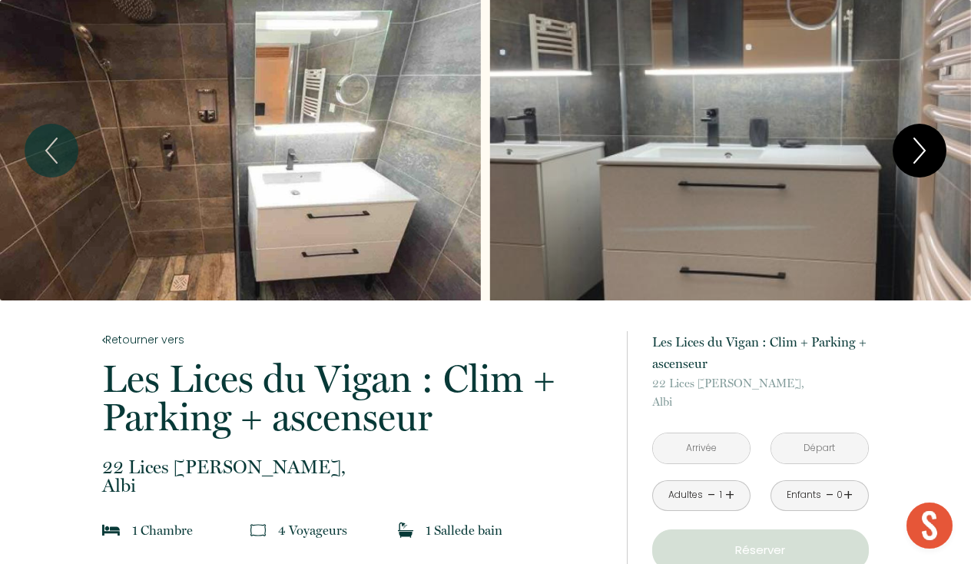
click at [902, 148] on button "Next" at bounding box center [920, 151] width 54 height 54
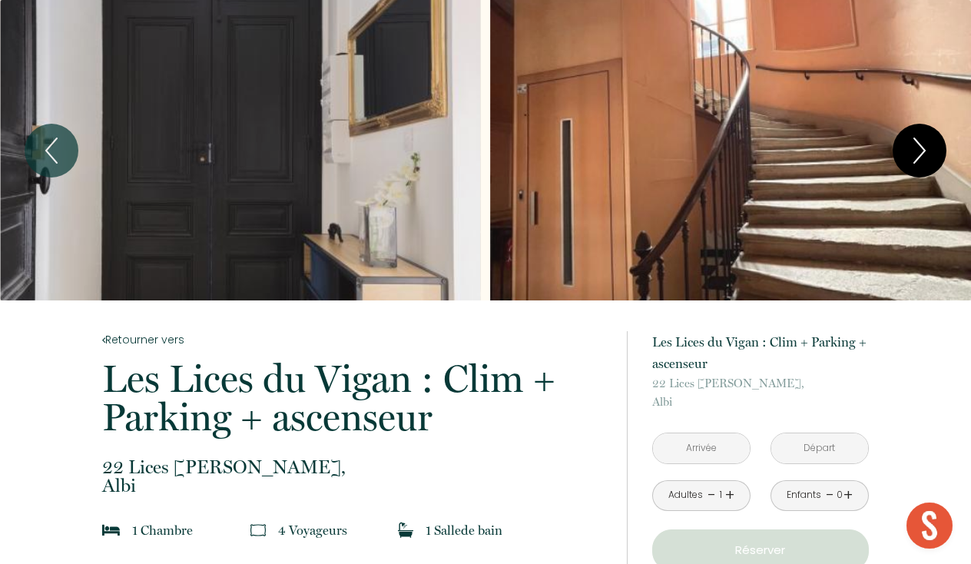
click at [902, 148] on button "Next" at bounding box center [920, 151] width 54 height 54
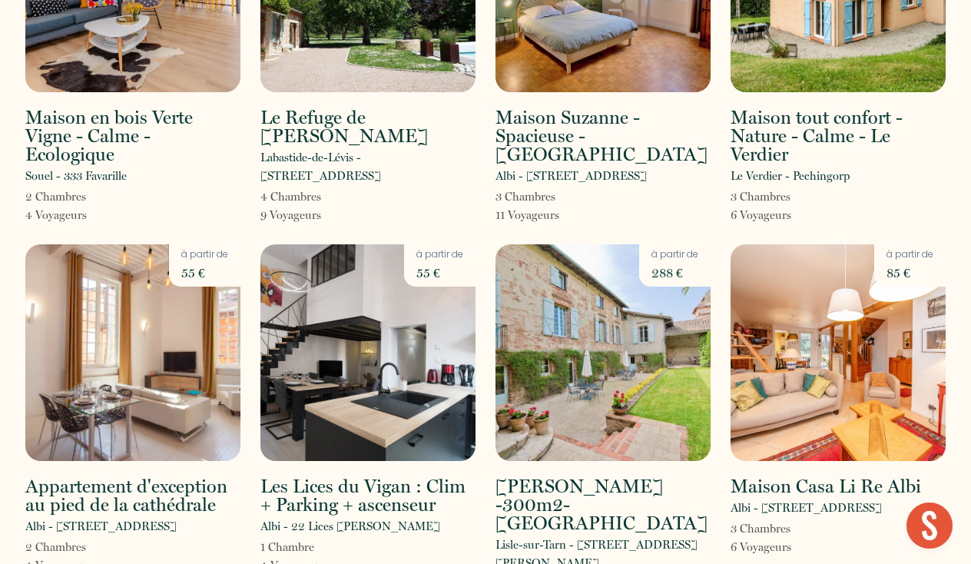
scroll to position [241, 0]
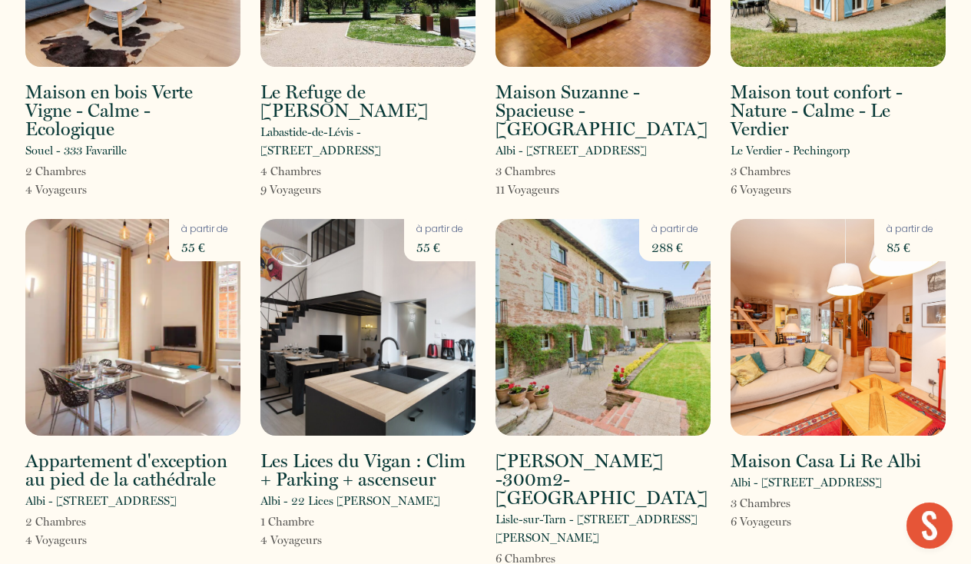
click at [637, 393] on img at bounding box center [603, 327] width 215 height 217
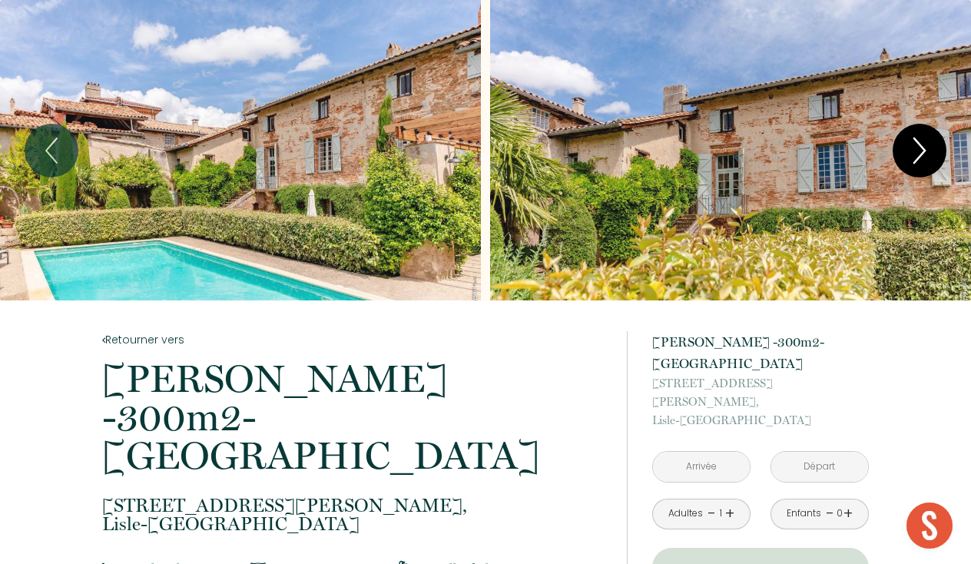
click at [921, 158] on icon "Next" at bounding box center [920, 151] width 32 height 46
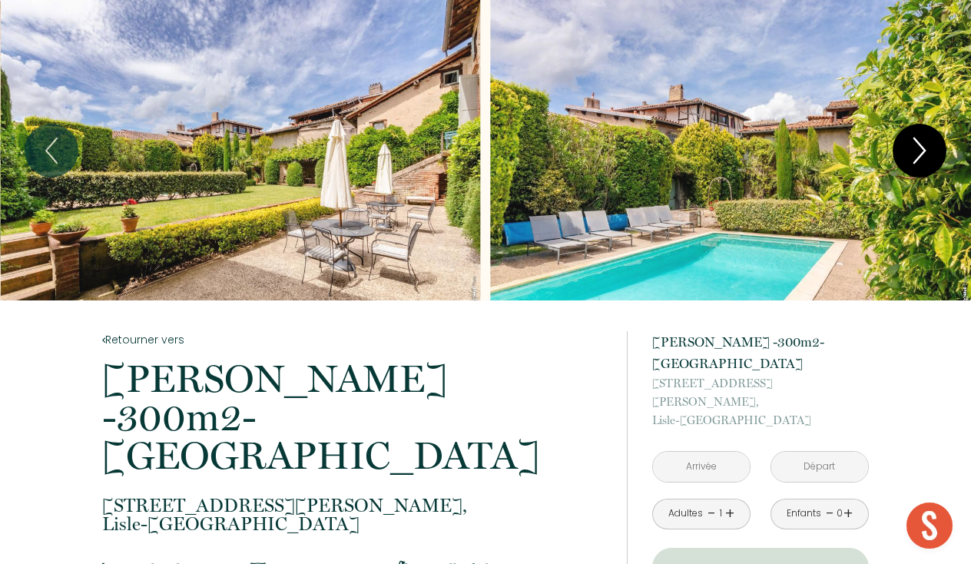
click at [921, 158] on icon "Next" at bounding box center [920, 151] width 32 height 46
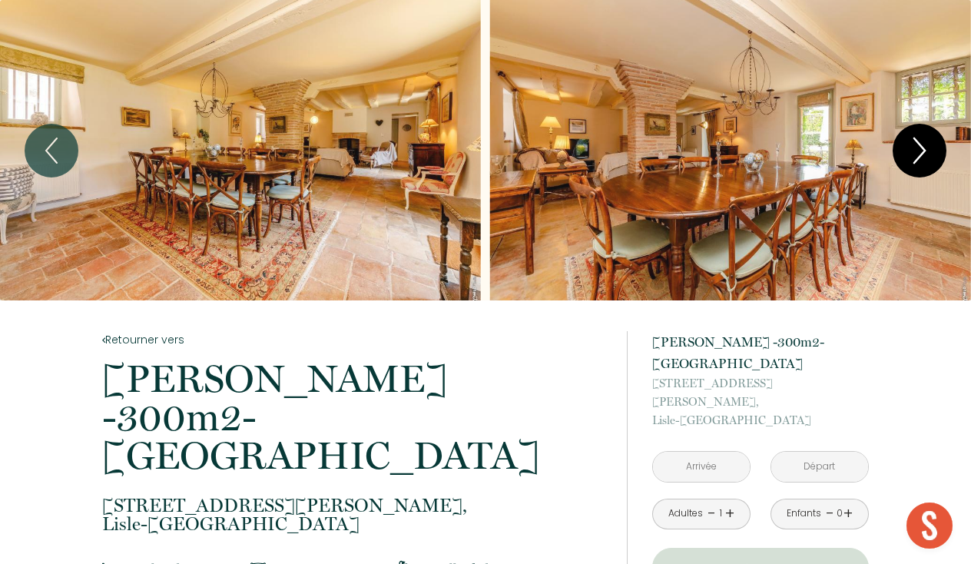
click at [921, 158] on icon "Next" at bounding box center [920, 151] width 32 height 46
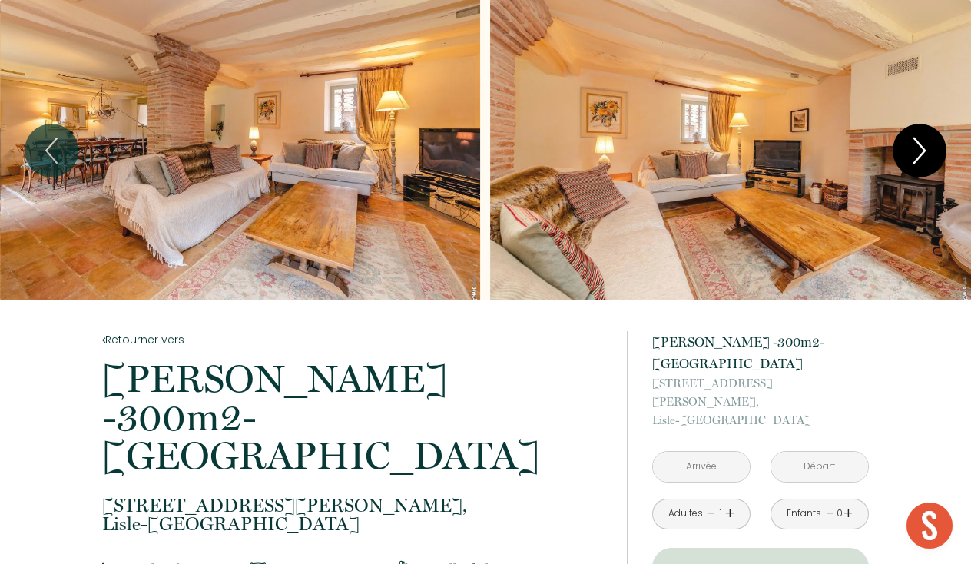
click at [921, 158] on icon "Next" at bounding box center [920, 151] width 32 height 46
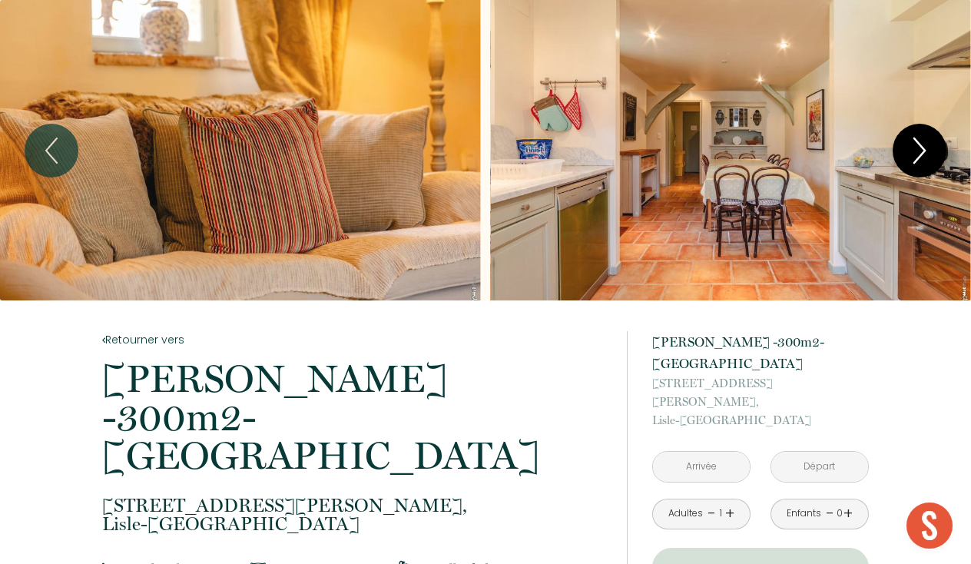
click at [921, 158] on icon "Next" at bounding box center [920, 151] width 32 height 46
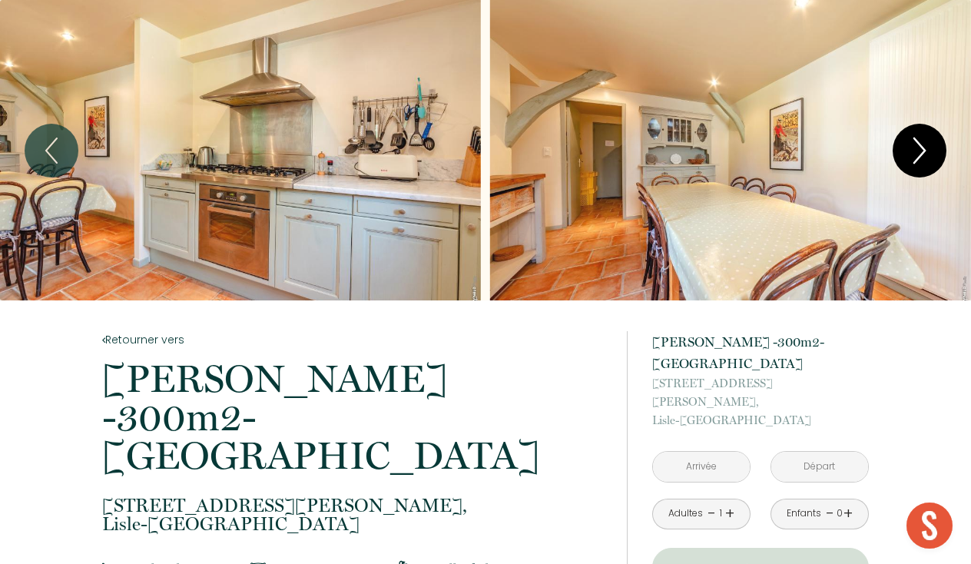
click at [921, 158] on icon "Next" at bounding box center [920, 151] width 32 height 46
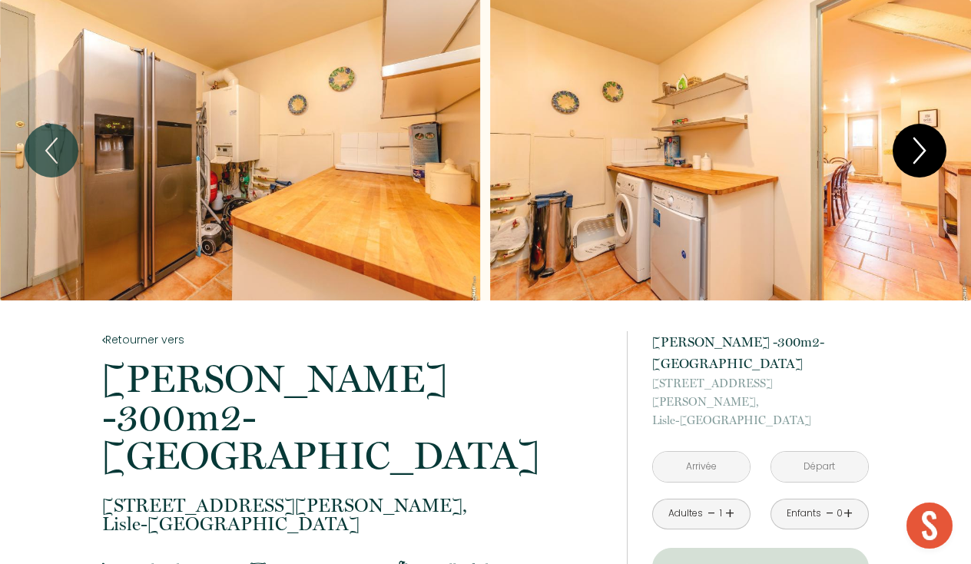
click at [921, 158] on icon "Next" at bounding box center [920, 151] width 32 height 46
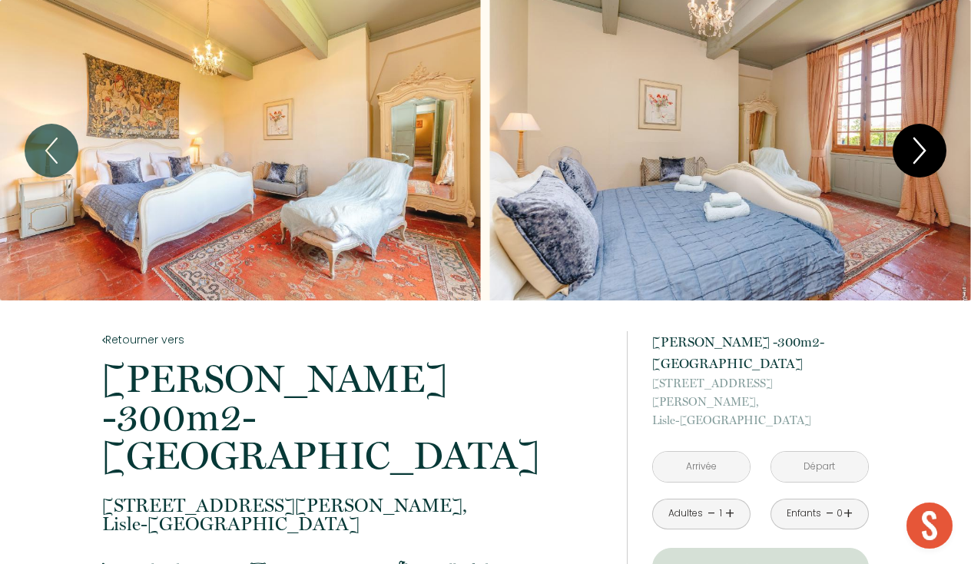
click at [921, 158] on icon "Next" at bounding box center [920, 151] width 32 height 46
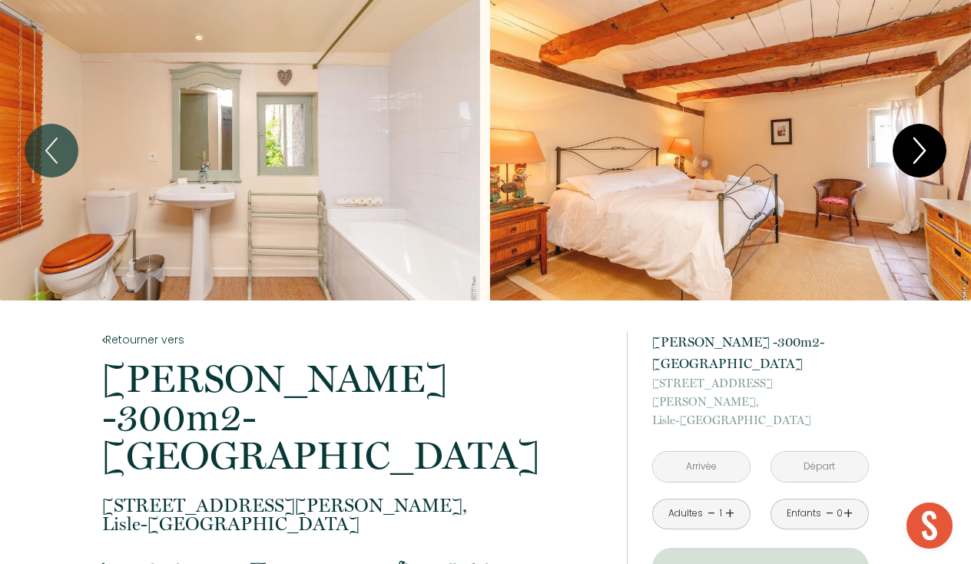
click at [921, 158] on icon "Next" at bounding box center [920, 151] width 32 height 46
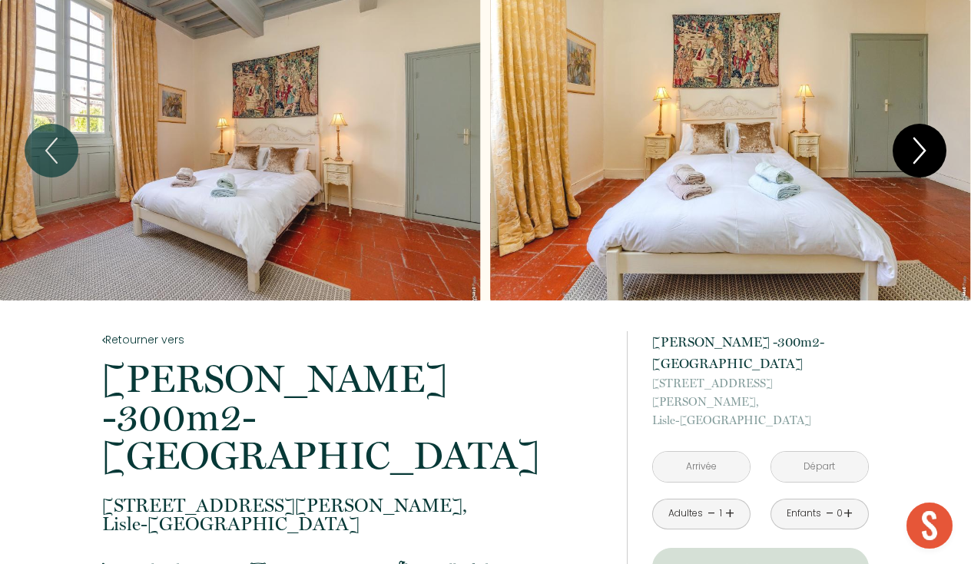
click at [921, 158] on icon "Next" at bounding box center [920, 151] width 32 height 46
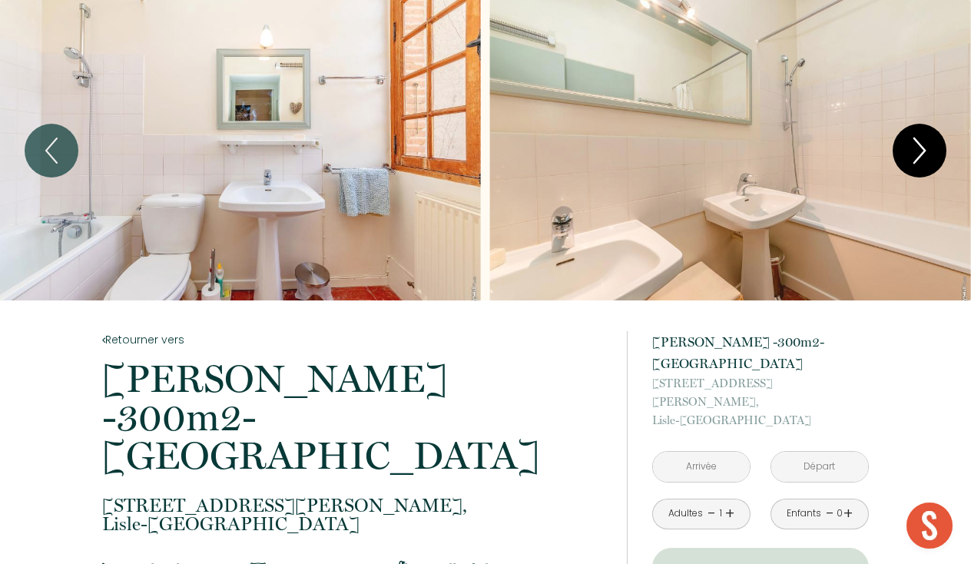
click at [921, 158] on icon "Next" at bounding box center [920, 151] width 32 height 46
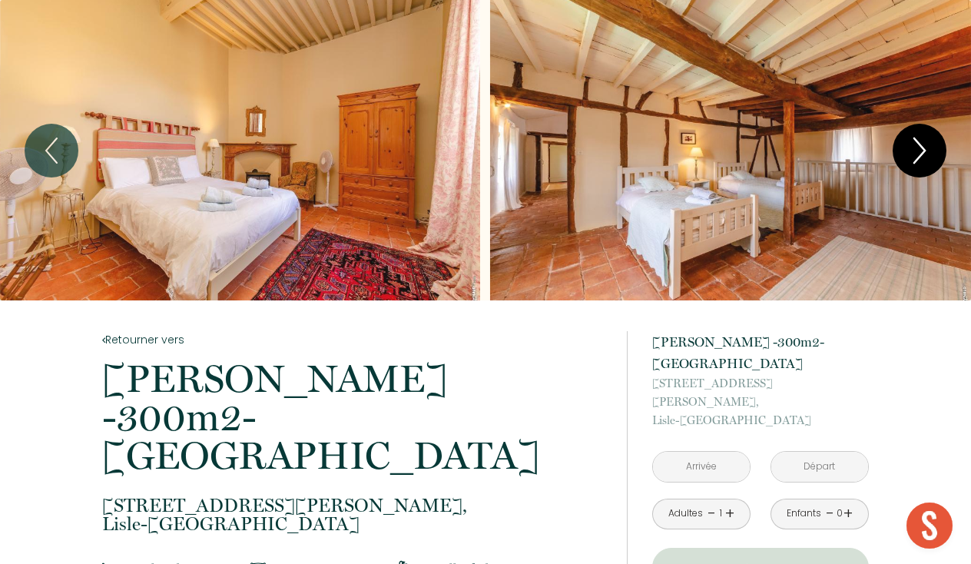
click at [921, 158] on icon "Next" at bounding box center [920, 151] width 32 height 46
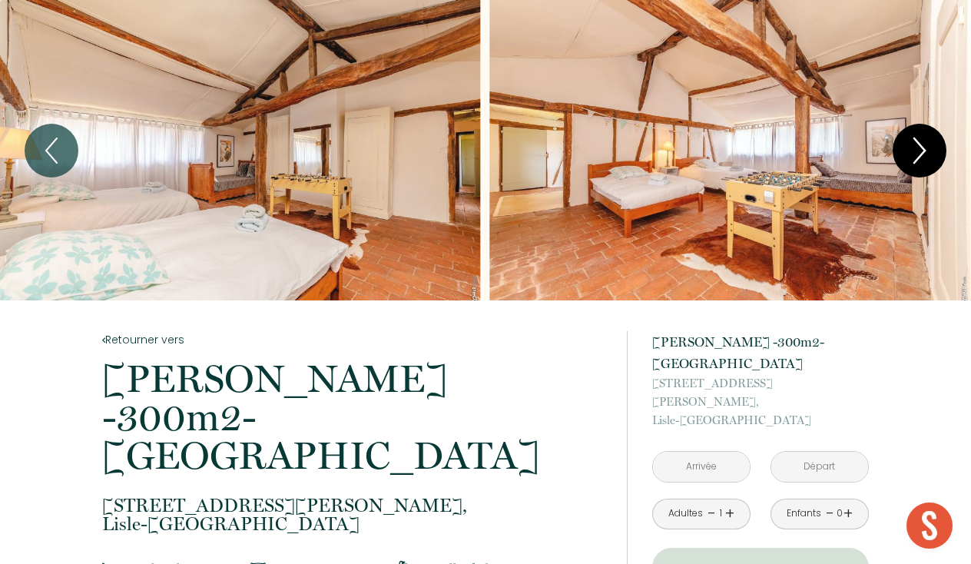
click at [921, 158] on icon "Next" at bounding box center [920, 151] width 32 height 46
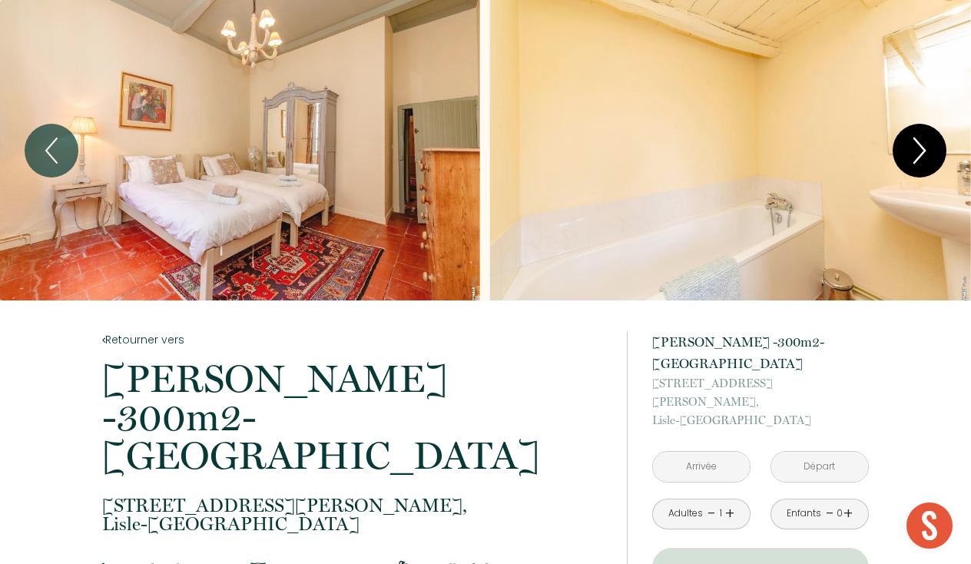
click at [921, 158] on icon "Next" at bounding box center [920, 151] width 32 height 46
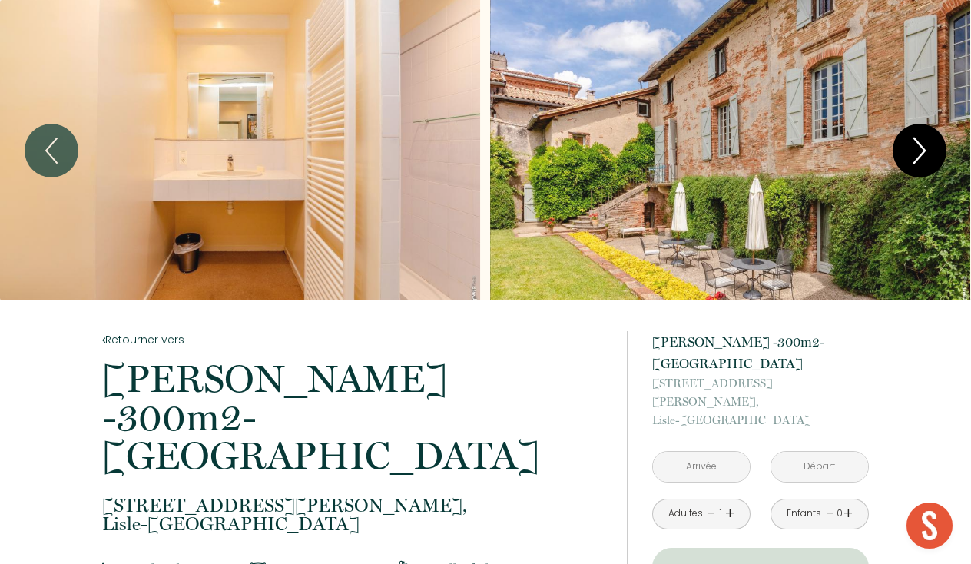
click at [921, 158] on icon "Next" at bounding box center [920, 151] width 32 height 46
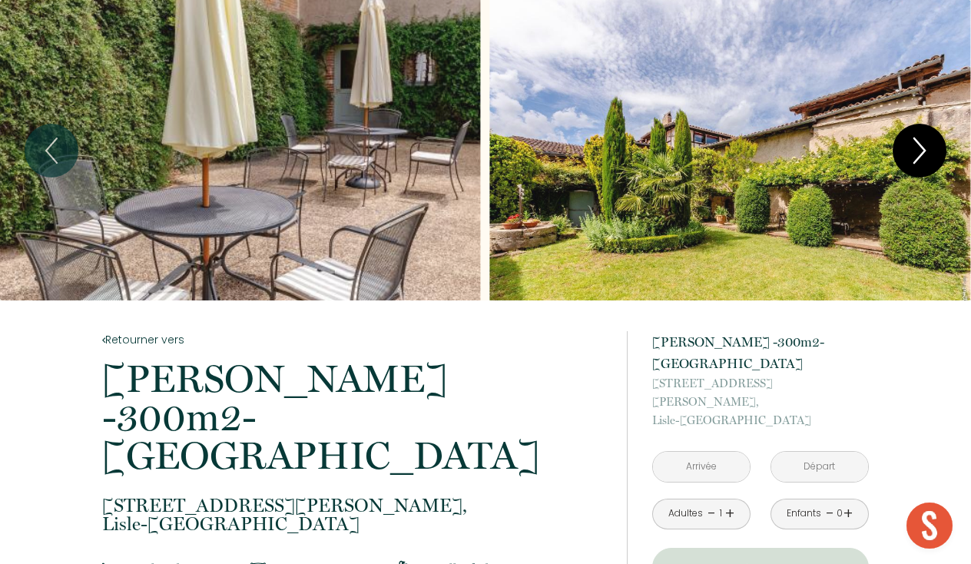
click at [921, 158] on icon "Next" at bounding box center [920, 151] width 32 height 46
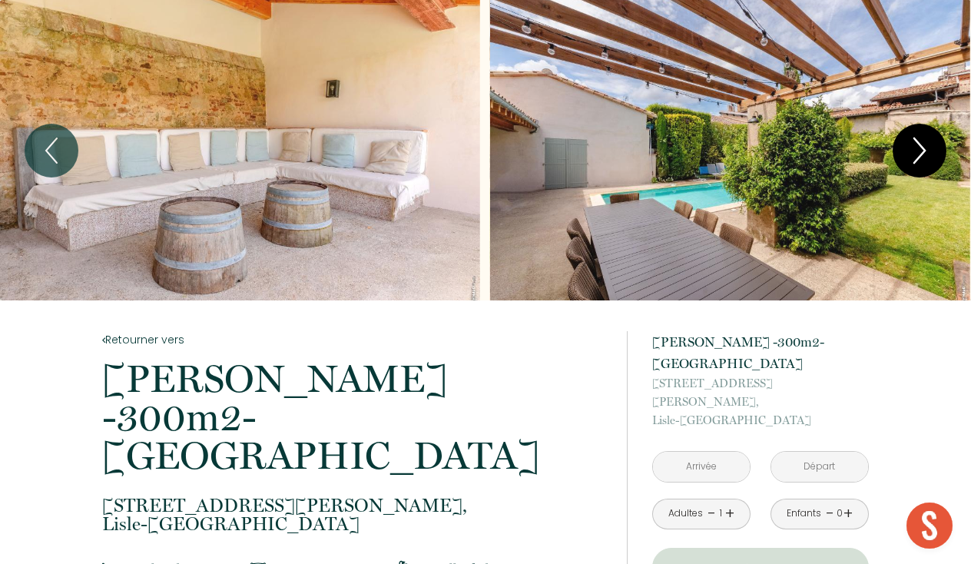
click at [921, 158] on icon "Next" at bounding box center [920, 151] width 32 height 46
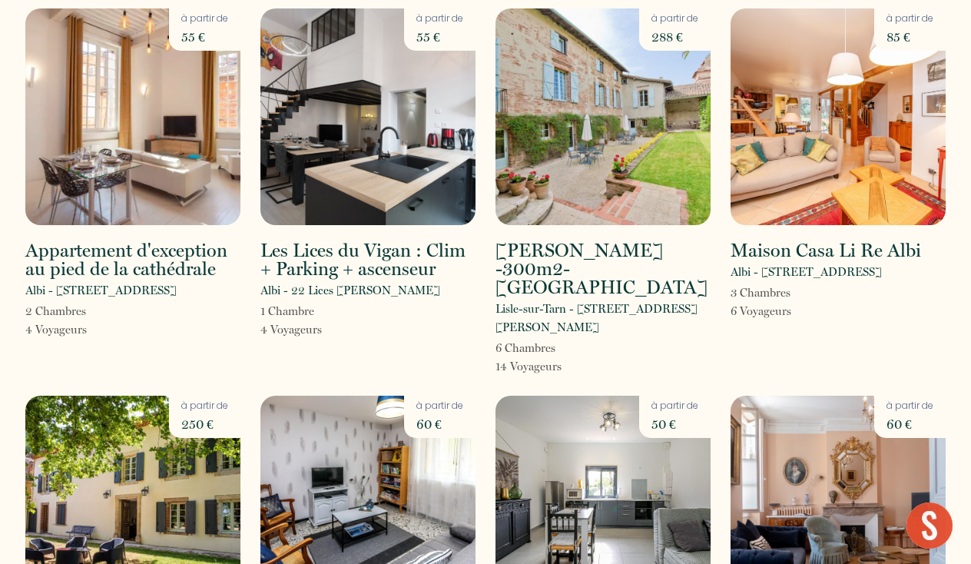
scroll to position [468, 0]
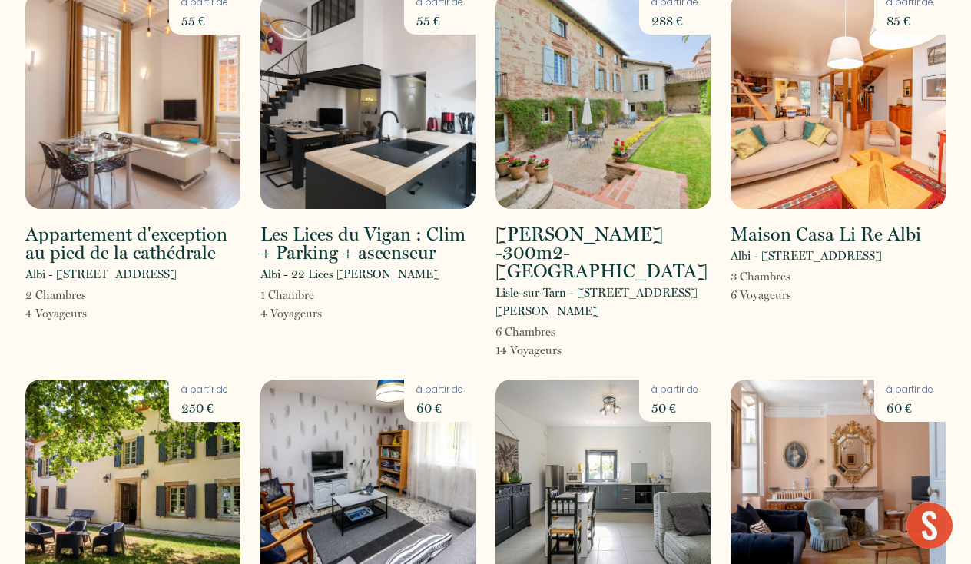
click at [808, 165] on img at bounding box center [838, 100] width 215 height 217
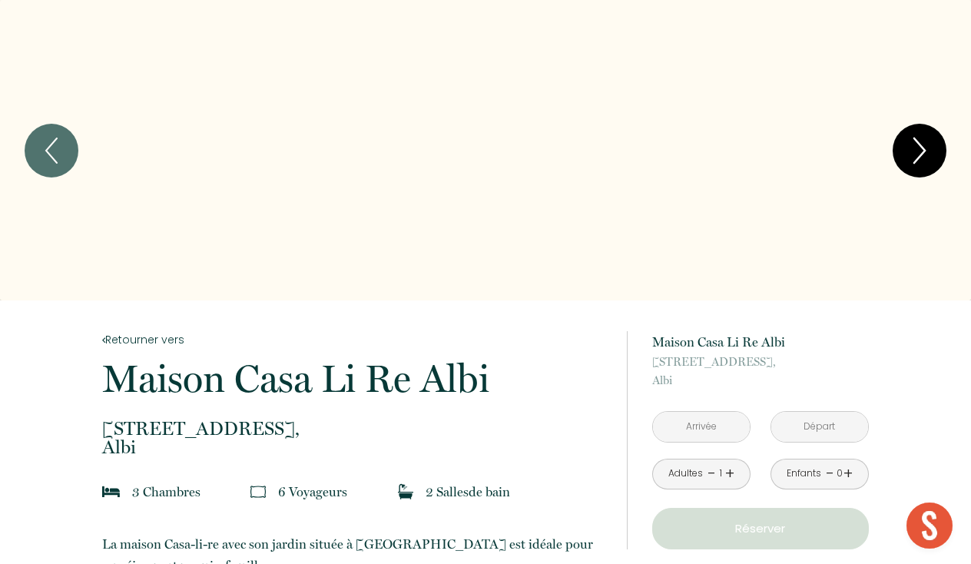
click at [911, 156] on icon "Next" at bounding box center [920, 151] width 32 height 46
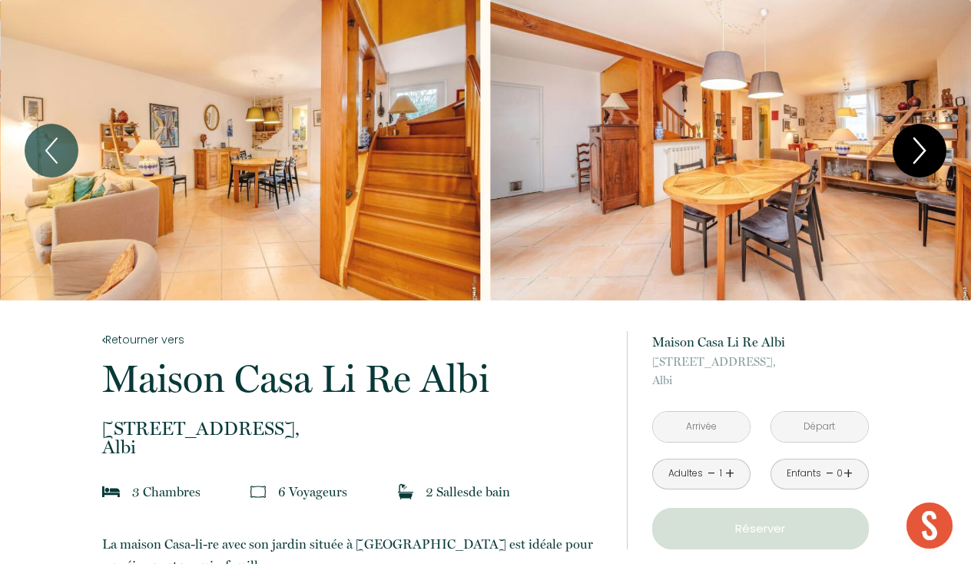
click at [911, 156] on icon "Next" at bounding box center [920, 151] width 32 height 46
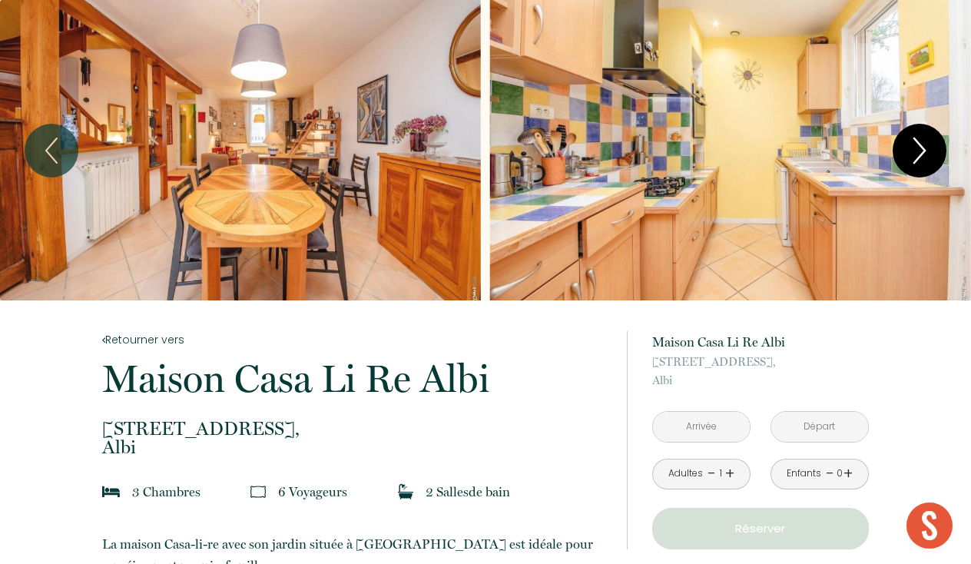
click at [911, 156] on icon "Next" at bounding box center [920, 151] width 32 height 46
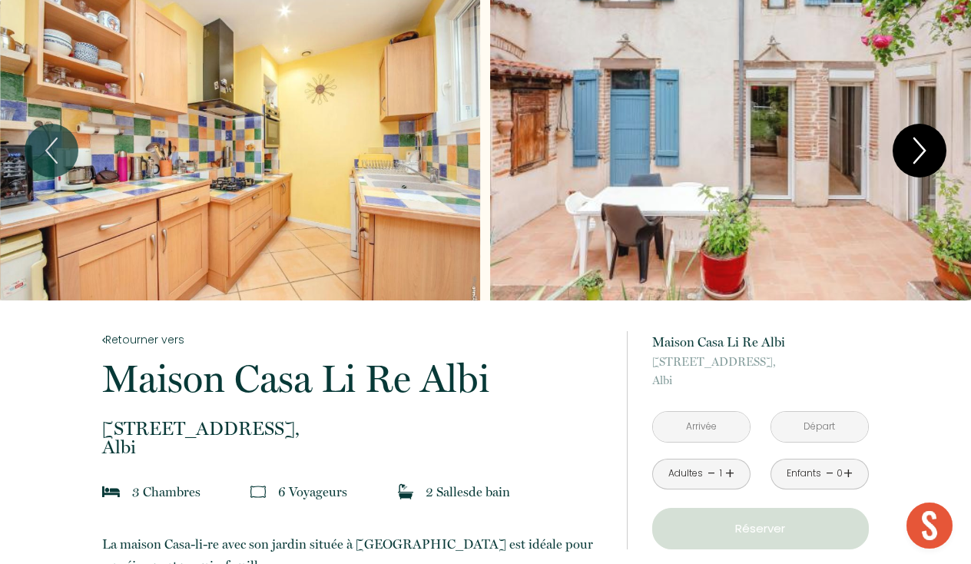
click at [911, 156] on icon "Next" at bounding box center [920, 151] width 32 height 46
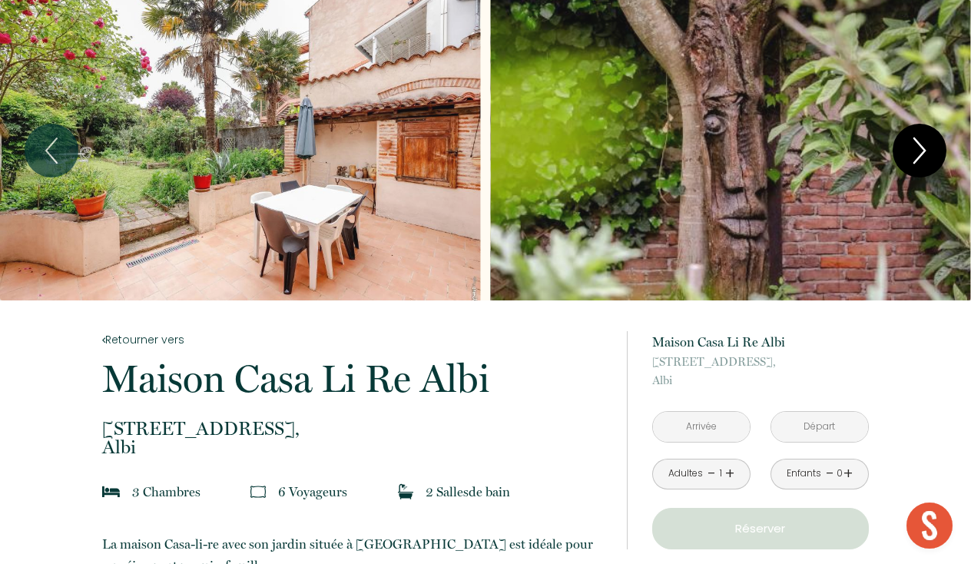
click at [911, 156] on icon "Next" at bounding box center [920, 151] width 32 height 46
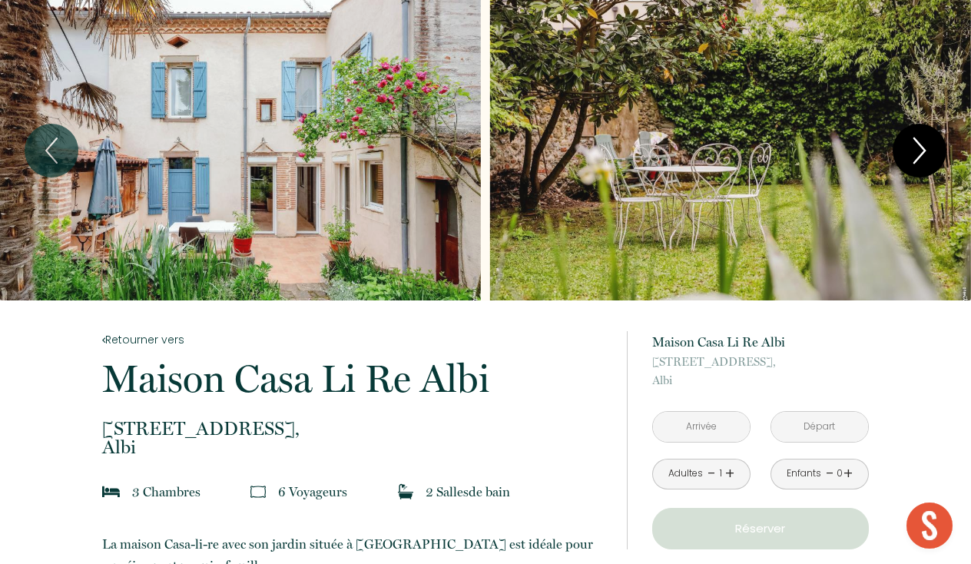
click at [911, 156] on icon "Next" at bounding box center [920, 151] width 32 height 46
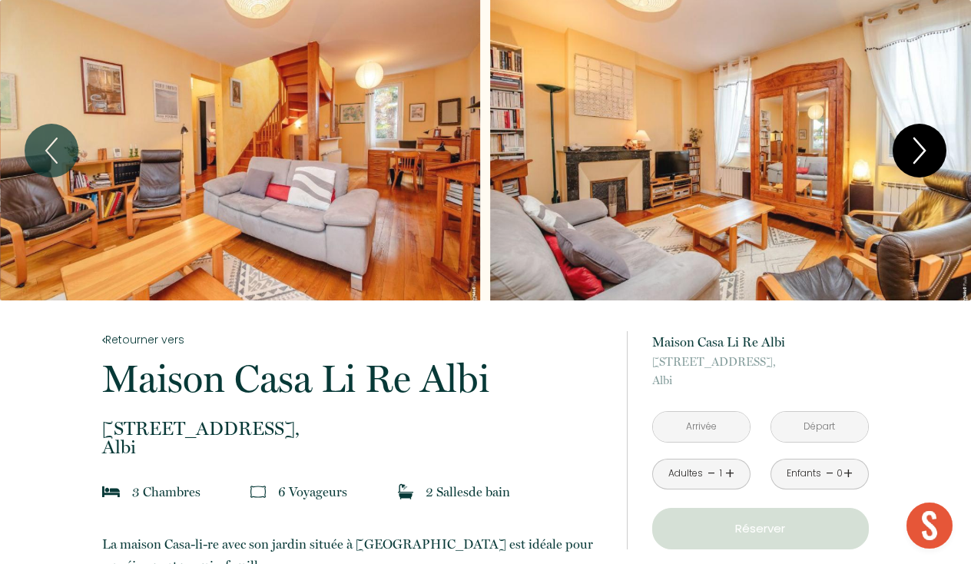
click at [911, 156] on icon "Next" at bounding box center [920, 151] width 32 height 46
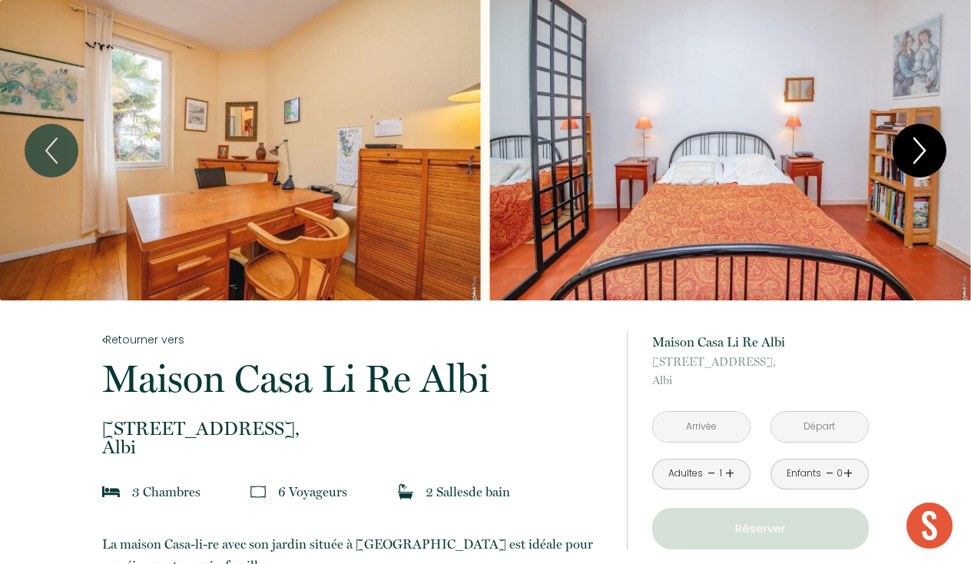
click at [911, 156] on icon "Next" at bounding box center [920, 151] width 32 height 46
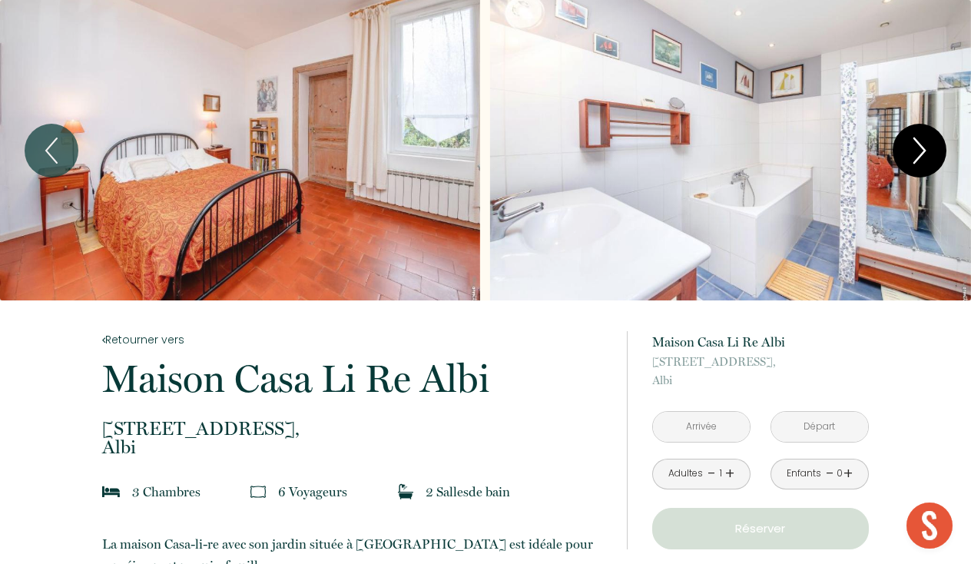
click at [911, 156] on icon "Next" at bounding box center [920, 151] width 32 height 46
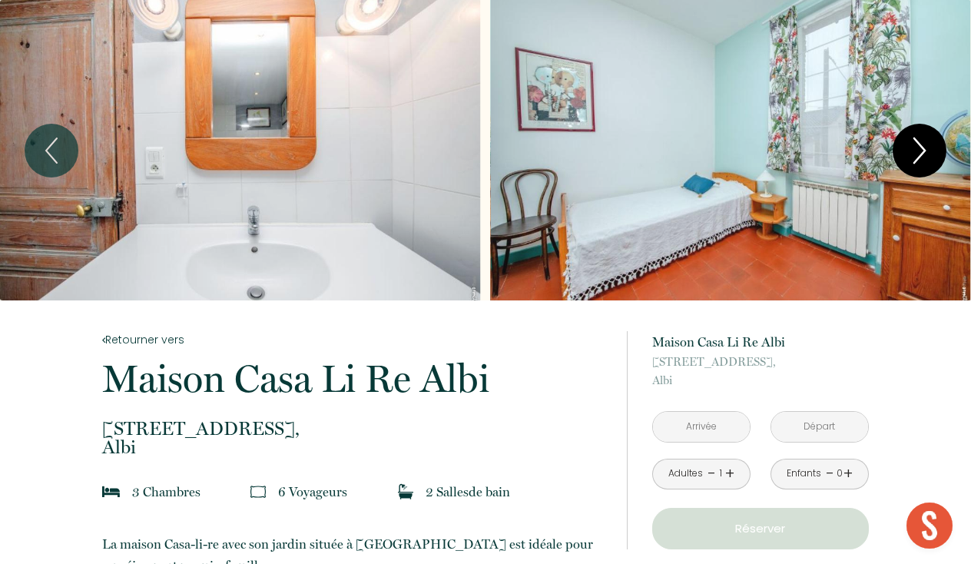
click at [911, 156] on icon "Next" at bounding box center [920, 151] width 32 height 46
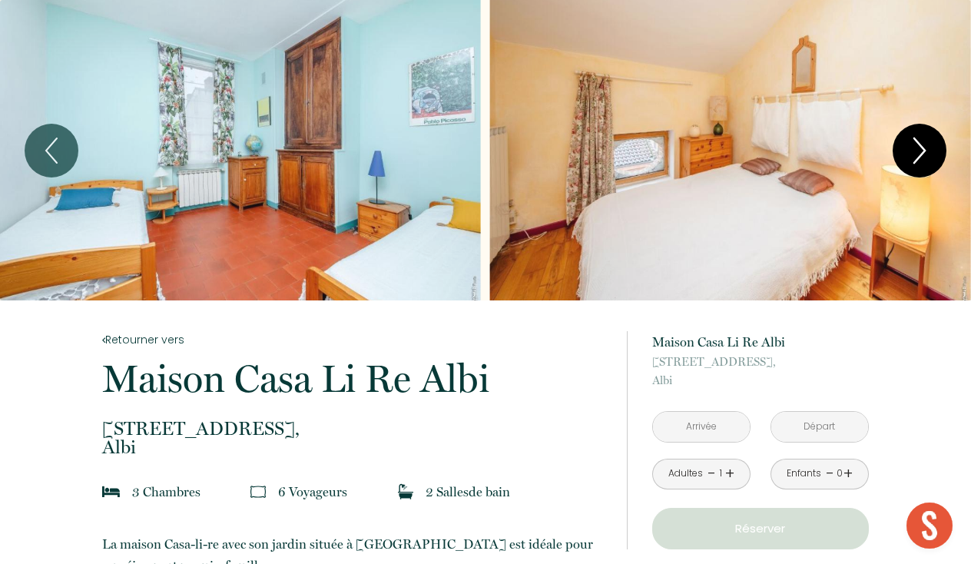
click at [911, 156] on icon "Next" at bounding box center [920, 151] width 32 height 46
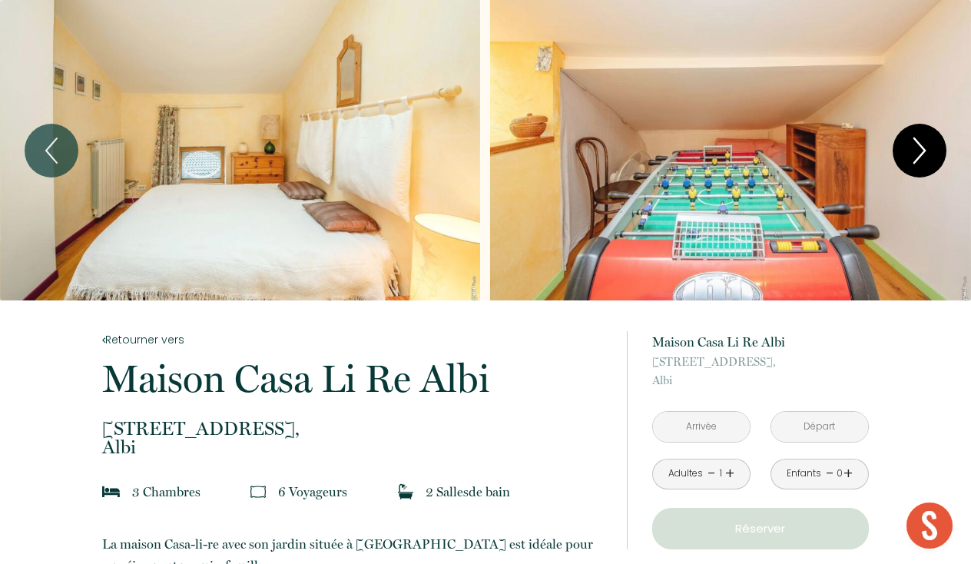
click at [911, 156] on icon "Next" at bounding box center [920, 151] width 32 height 46
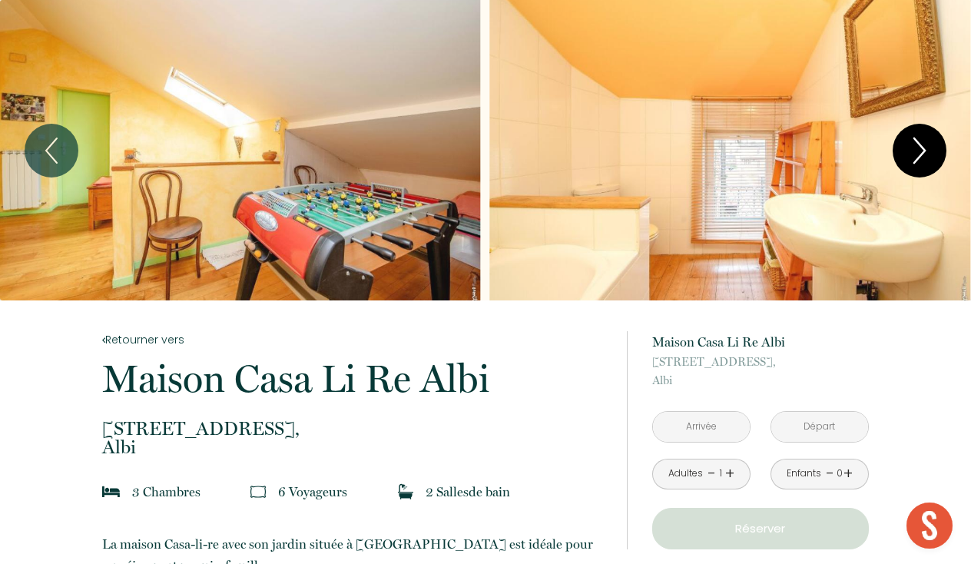
click at [911, 156] on icon "Next" at bounding box center [920, 151] width 32 height 46
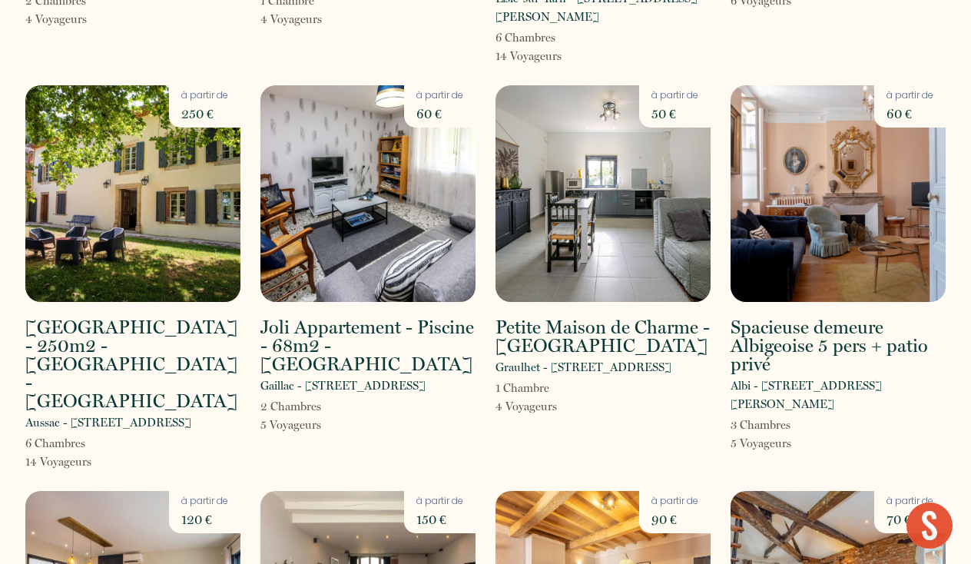
scroll to position [763, 0]
click at [178, 173] on img at bounding box center [132, 193] width 215 height 217
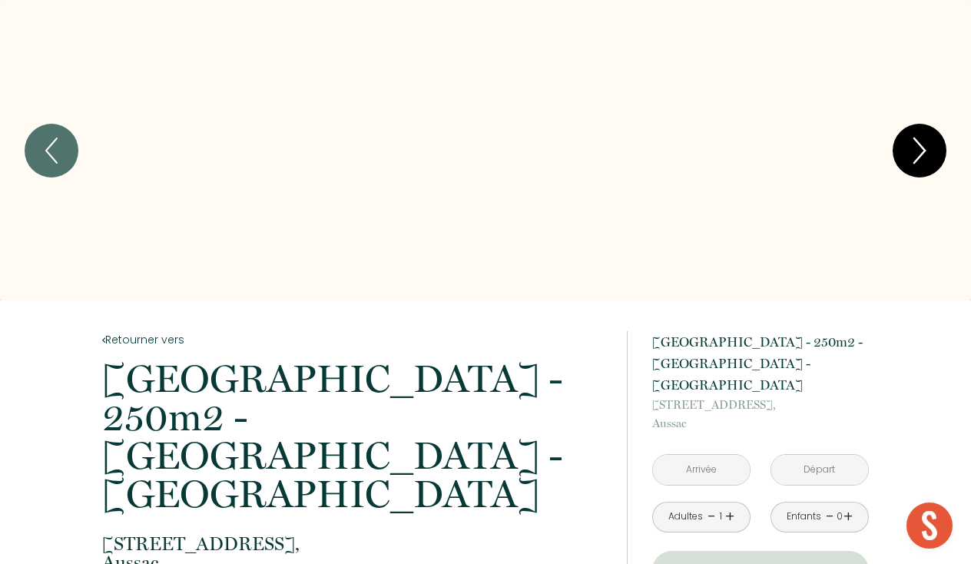
click at [925, 167] on icon "Next" at bounding box center [920, 151] width 32 height 46
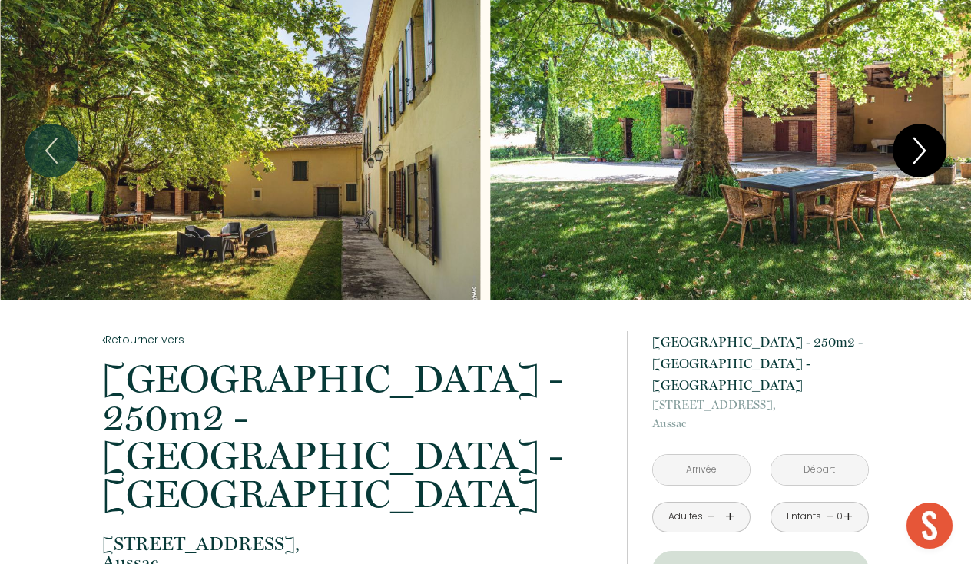
click at [925, 167] on icon "Next" at bounding box center [920, 151] width 32 height 46
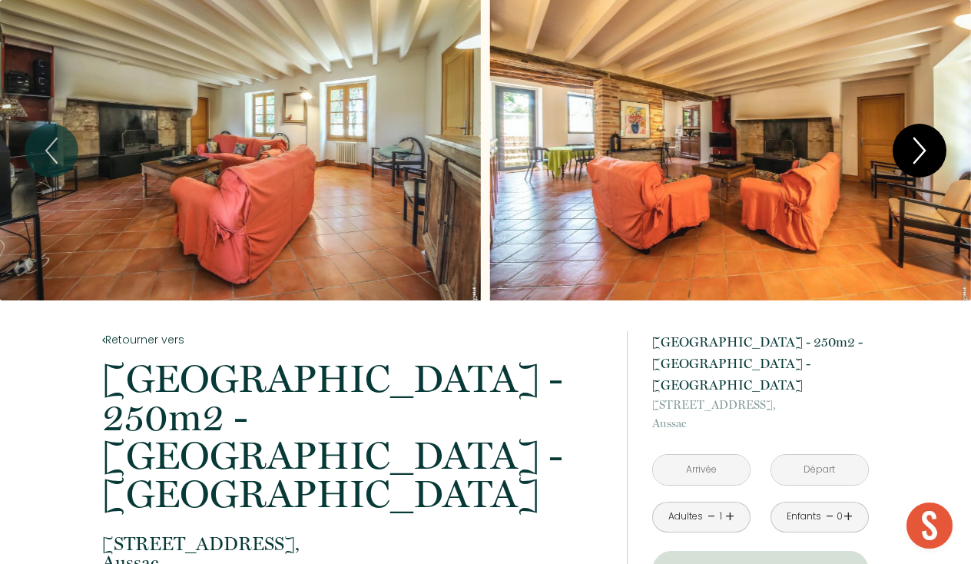
click at [925, 167] on icon "Next" at bounding box center [920, 151] width 32 height 46
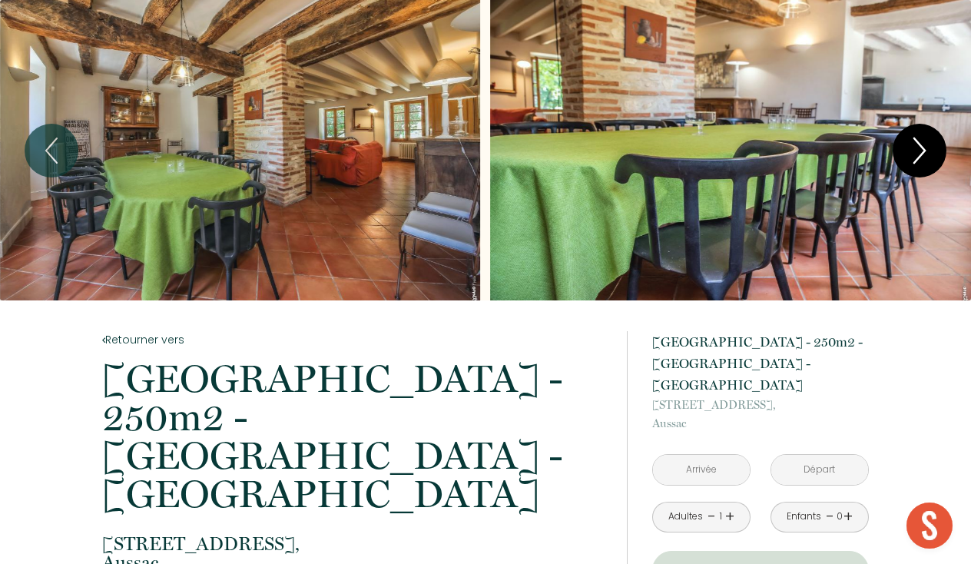
click at [925, 167] on icon "Next" at bounding box center [920, 151] width 32 height 46
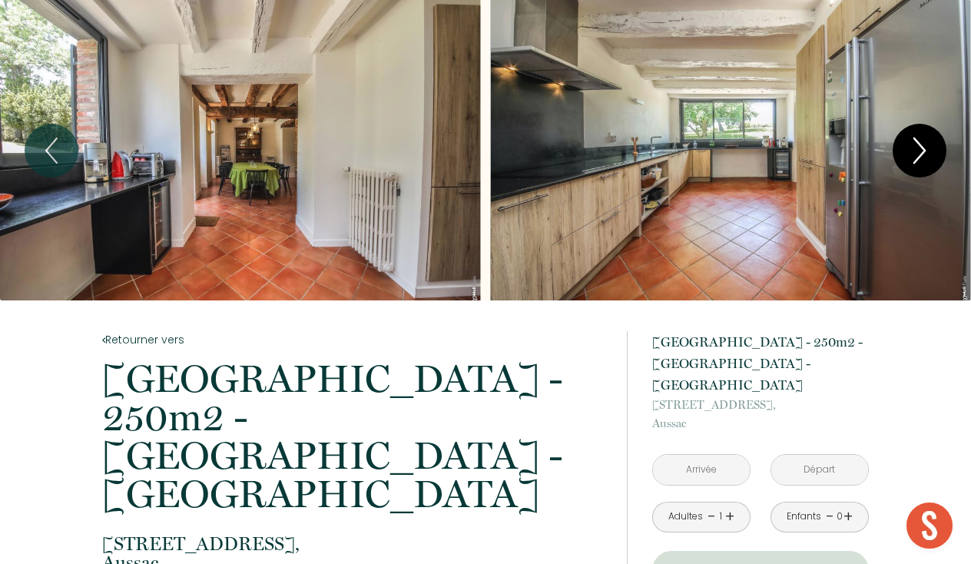
click at [925, 167] on icon "Next" at bounding box center [920, 151] width 32 height 46
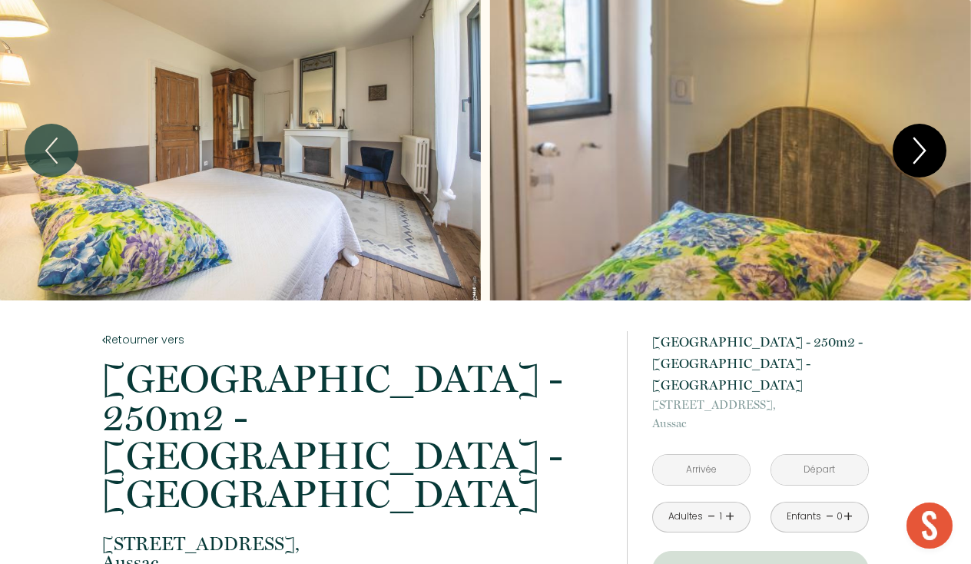
click at [925, 167] on icon "Next" at bounding box center [920, 151] width 32 height 46
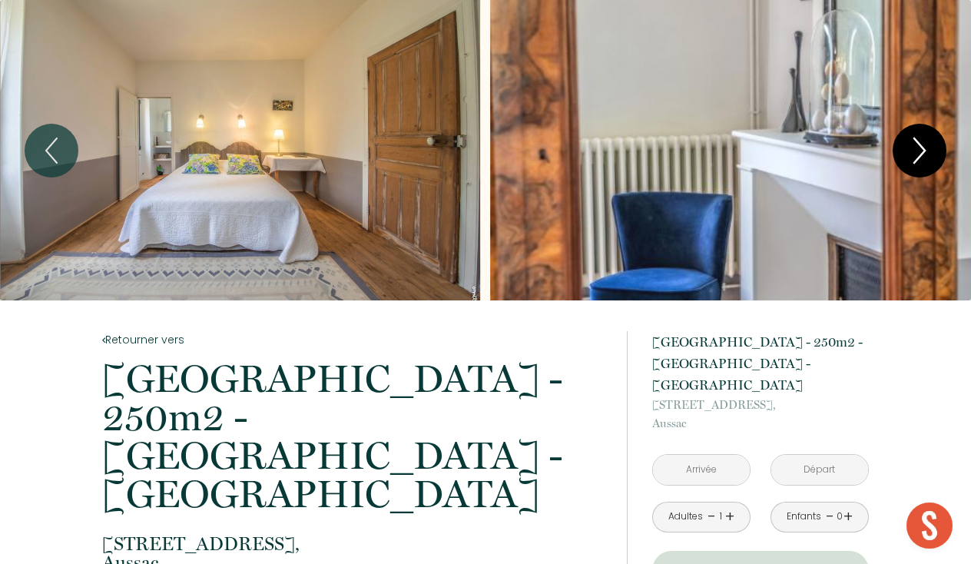
click at [925, 167] on icon "Next" at bounding box center [920, 151] width 32 height 46
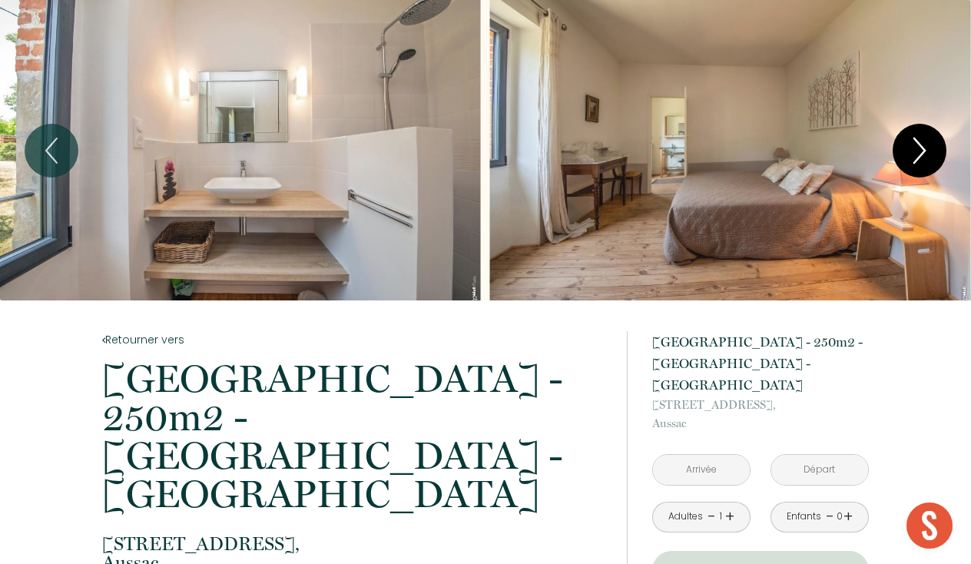
click at [925, 167] on icon "Next" at bounding box center [920, 151] width 32 height 46
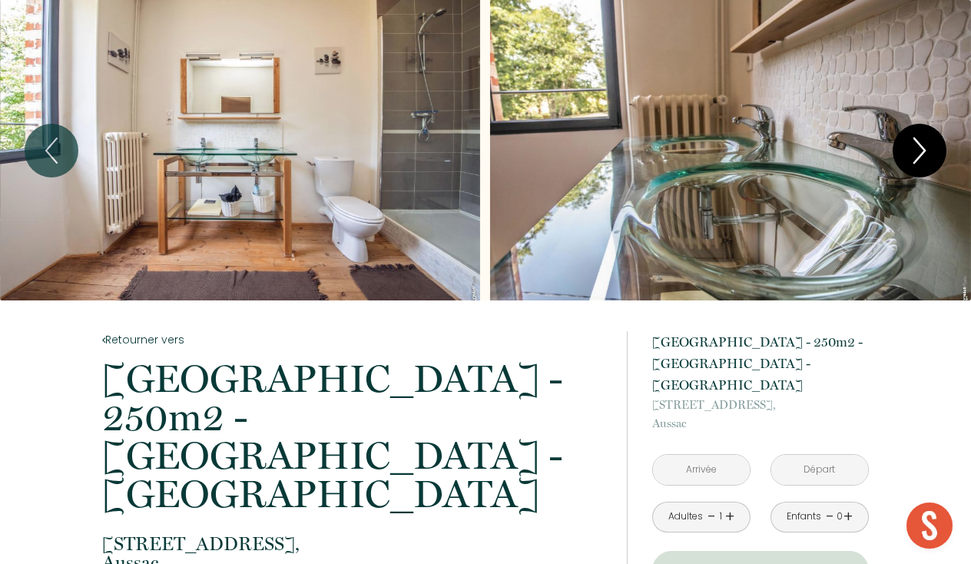
click at [925, 167] on icon "Next" at bounding box center [920, 151] width 32 height 46
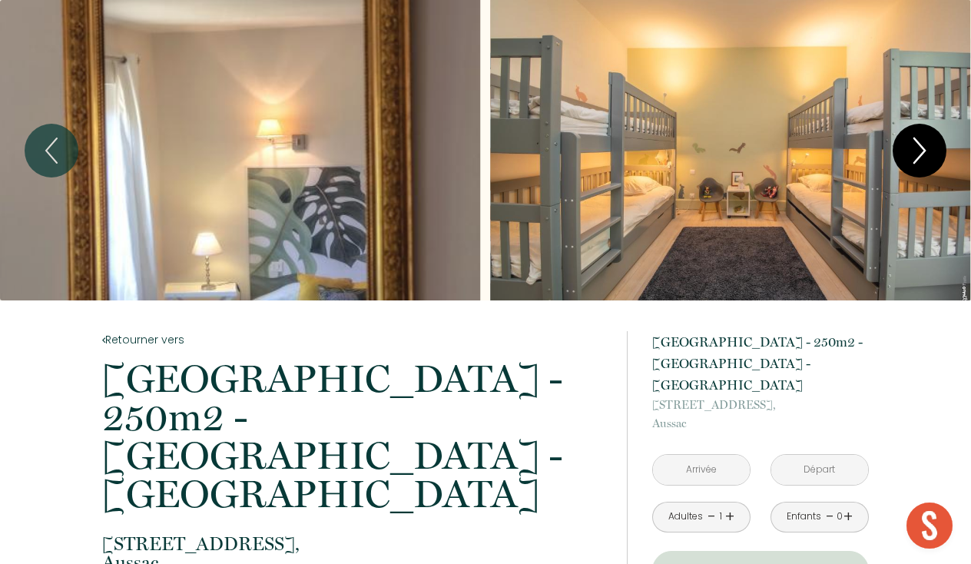
click at [925, 167] on icon "Next" at bounding box center [920, 151] width 32 height 46
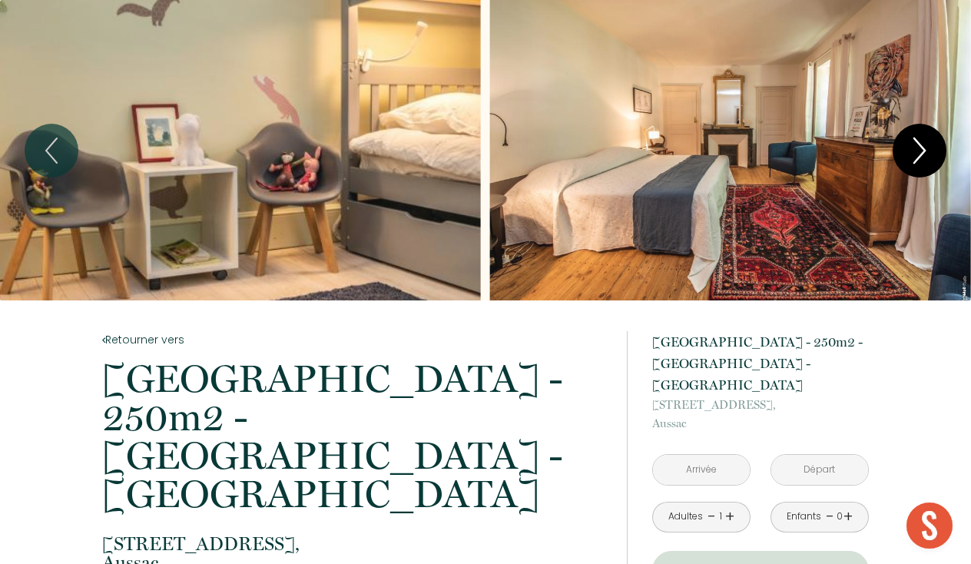
click at [925, 167] on icon "Next" at bounding box center [920, 151] width 32 height 46
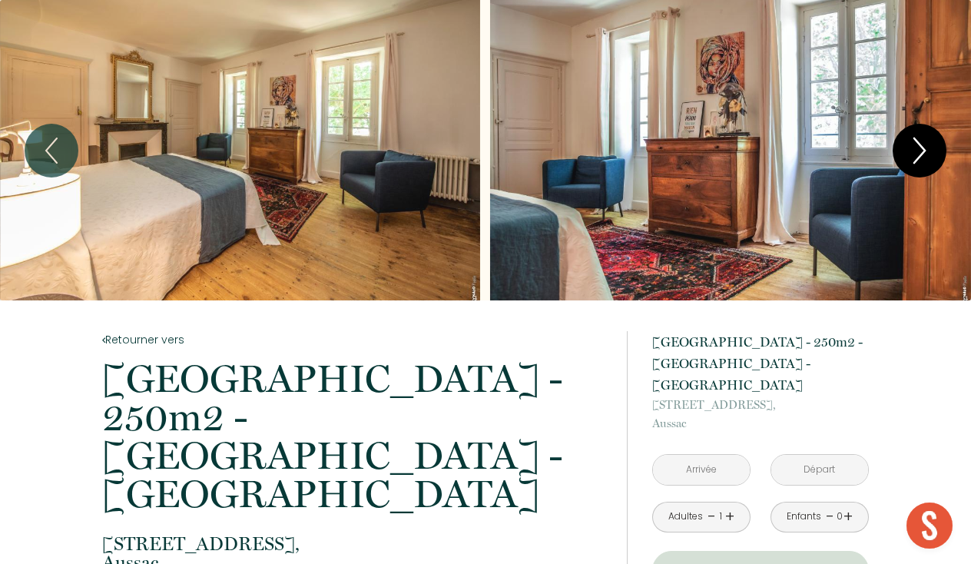
click at [925, 167] on icon "Next" at bounding box center [920, 151] width 32 height 46
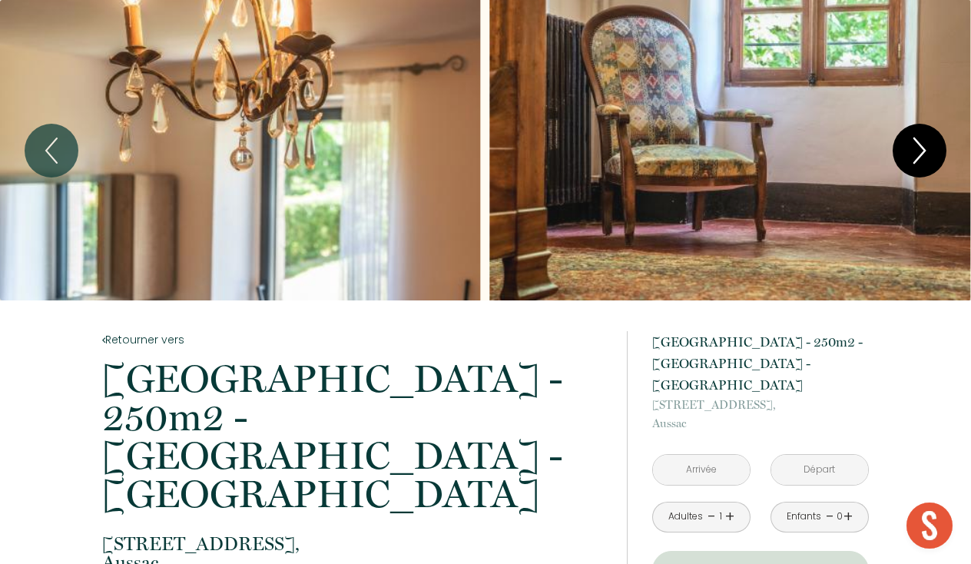
click at [925, 167] on icon "Next" at bounding box center [920, 151] width 32 height 46
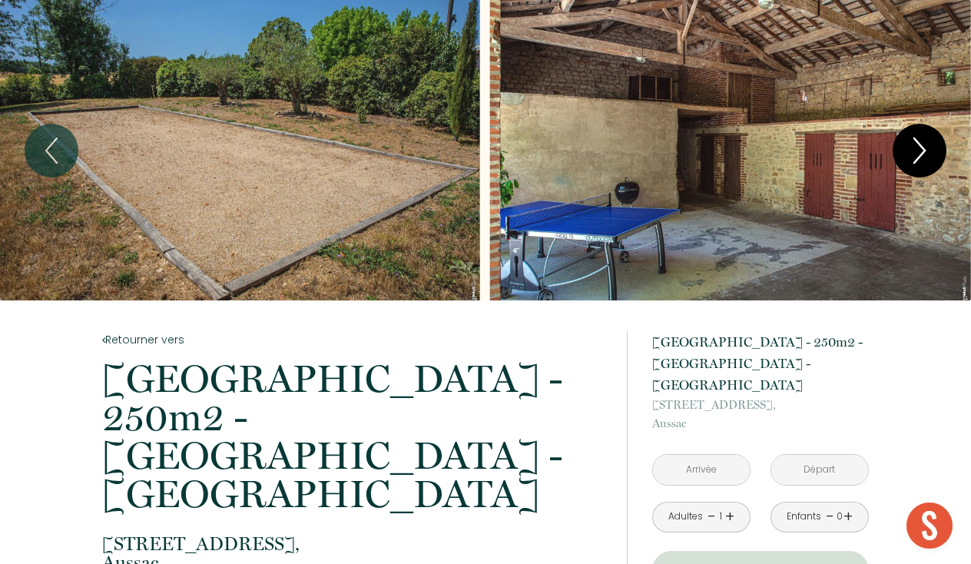
click at [925, 167] on icon "Next" at bounding box center [920, 151] width 32 height 46
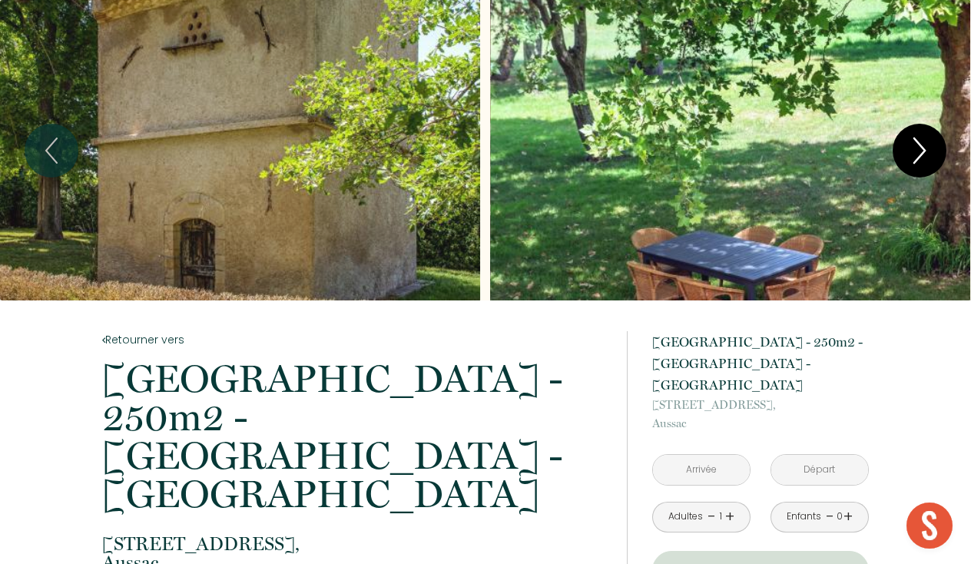
click at [925, 167] on icon "Next" at bounding box center [920, 151] width 32 height 46
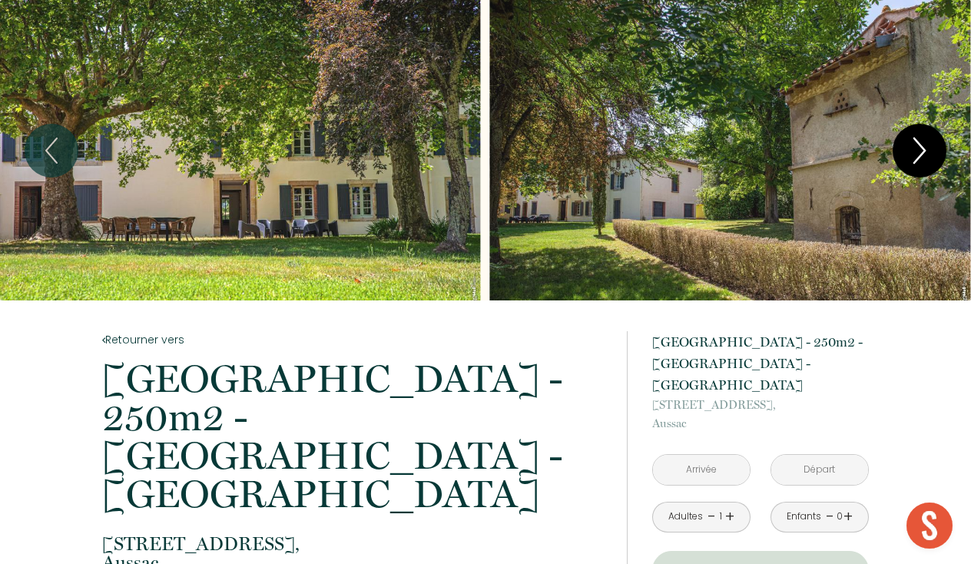
click at [925, 167] on icon "Next" at bounding box center [920, 151] width 32 height 46
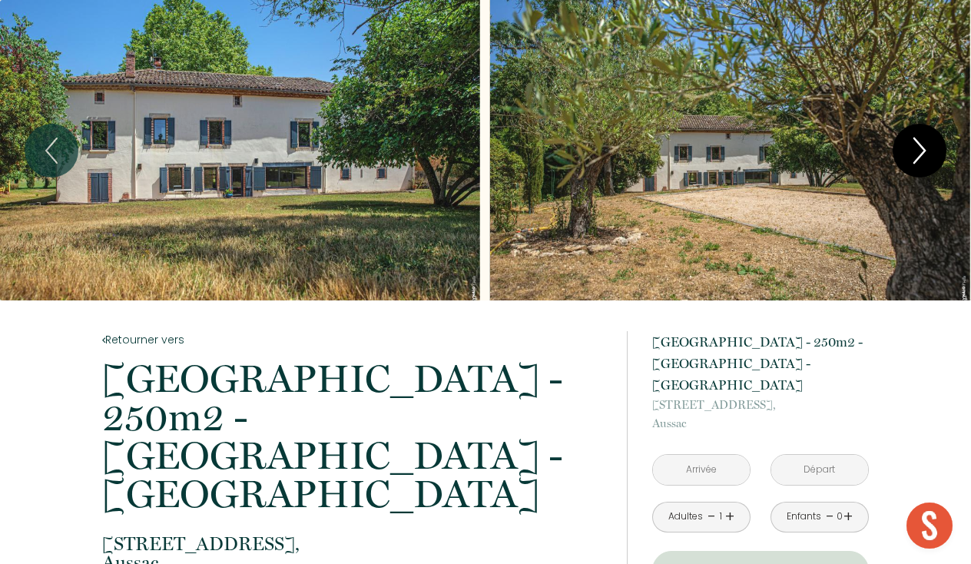
click at [925, 167] on icon "Next" at bounding box center [920, 151] width 32 height 46
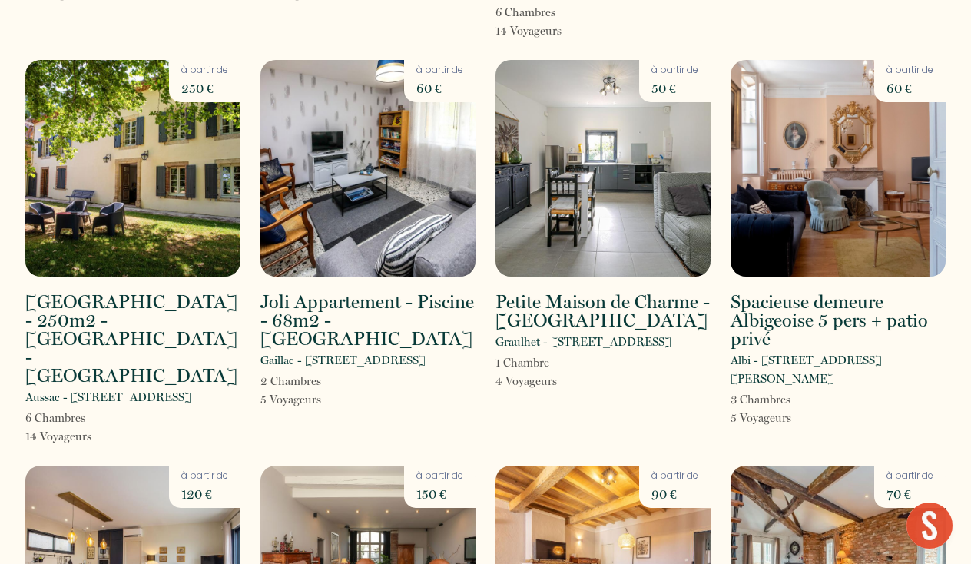
scroll to position [788, 0]
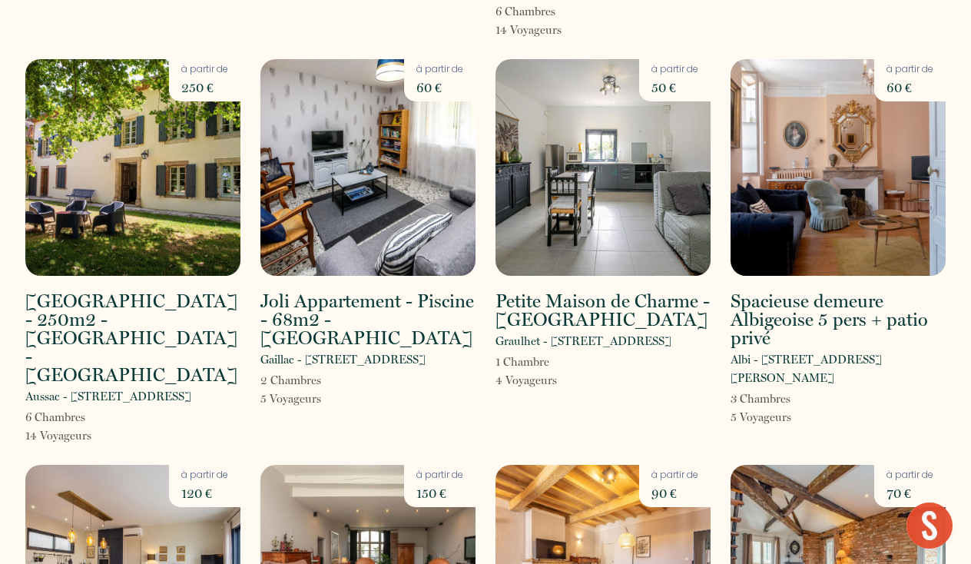
click at [393, 144] on img at bounding box center [368, 167] width 215 height 217
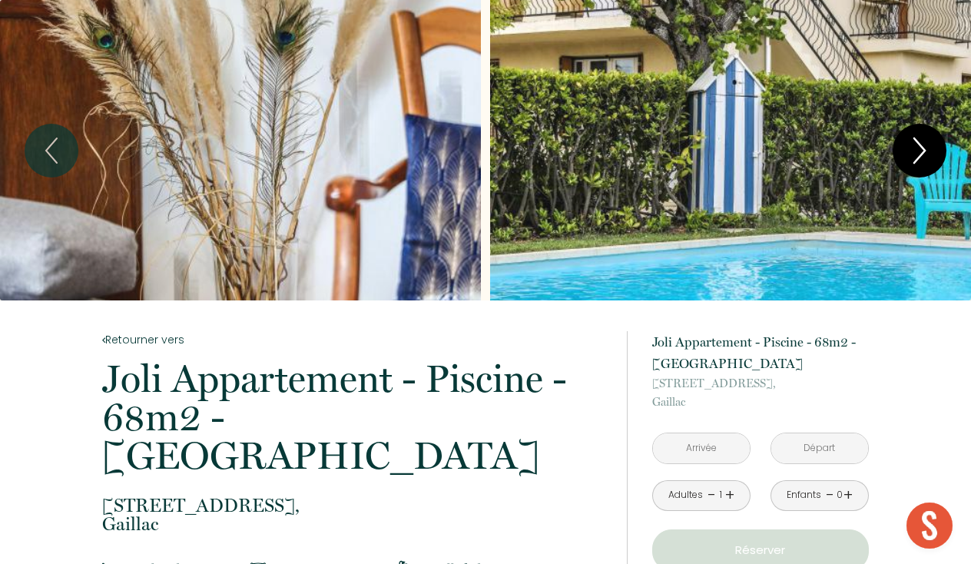
click at [914, 158] on icon "Next" at bounding box center [920, 151] width 32 height 46
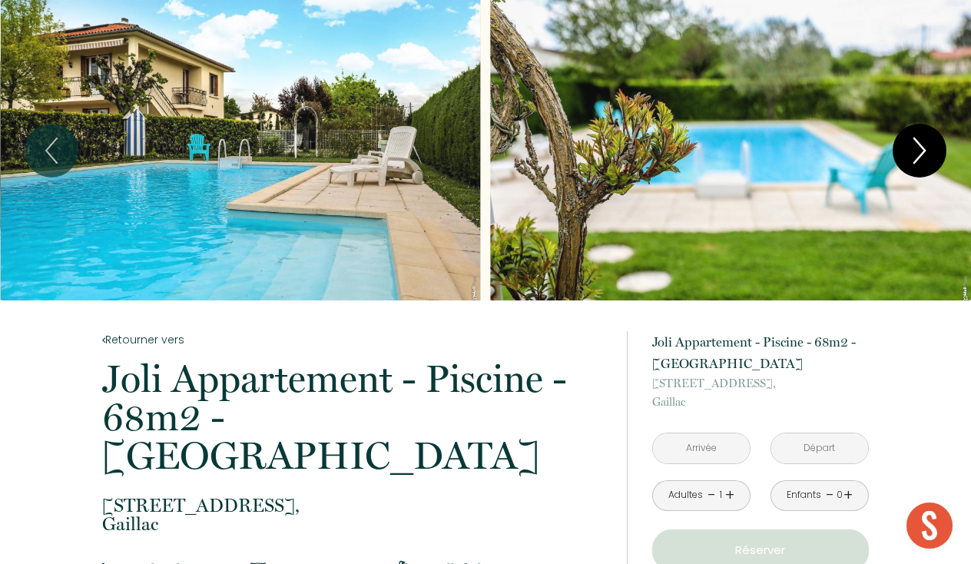
click at [914, 158] on icon "Next" at bounding box center [920, 151] width 32 height 46
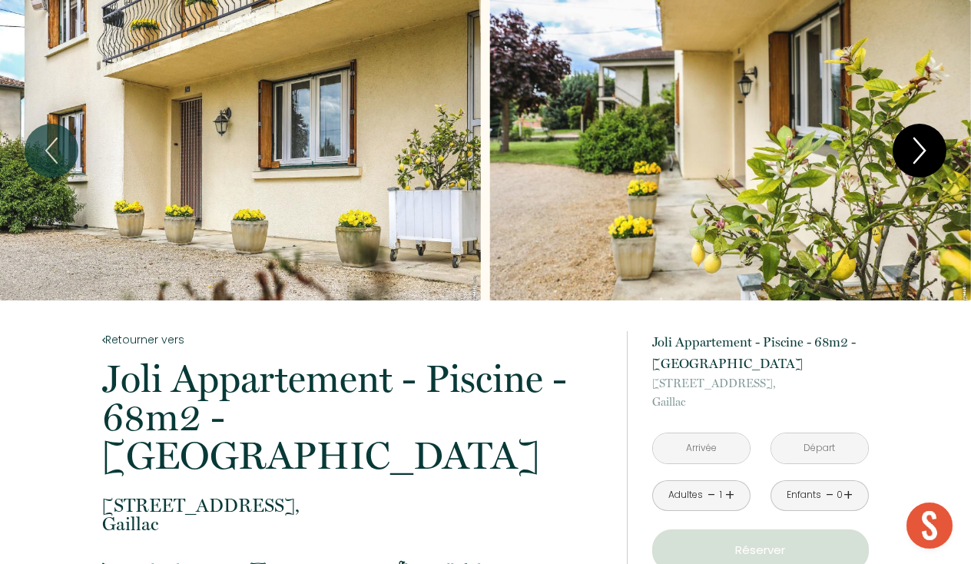
click at [914, 158] on icon "Next" at bounding box center [920, 151] width 32 height 46
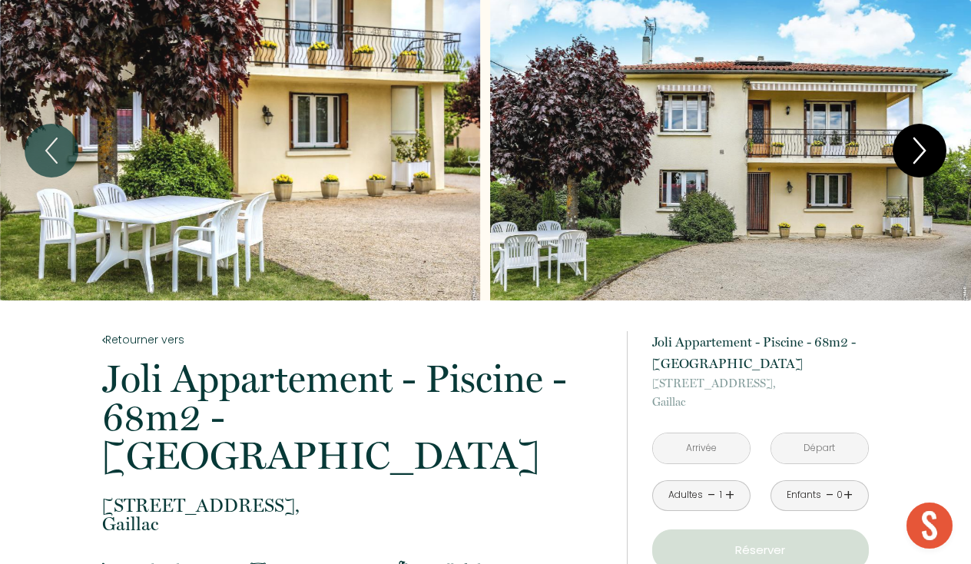
click at [914, 158] on icon "Next" at bounding box center [920, 151] width 32 height 46
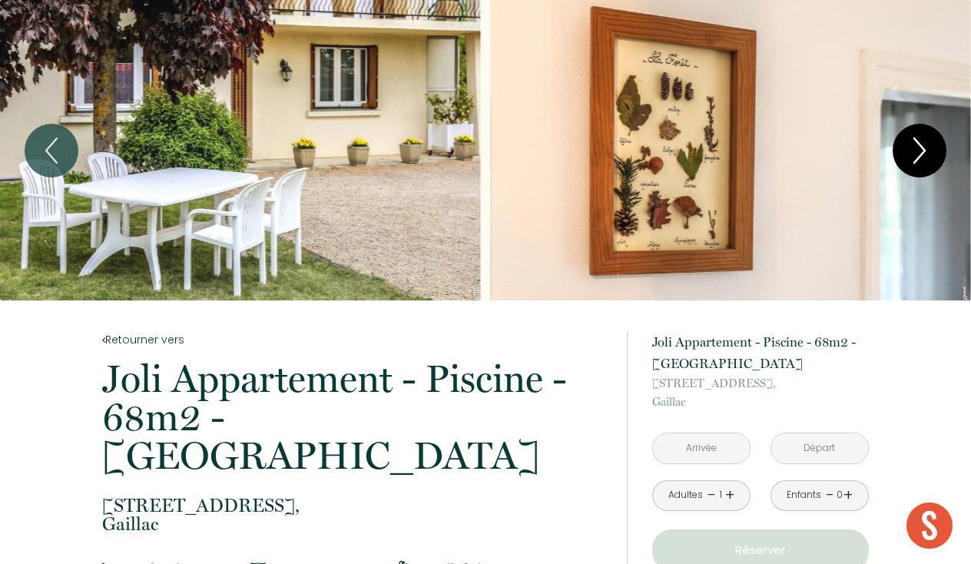
click at [914, 158] on icon "Next" at bounding box center [920, 151] width 32 height 46
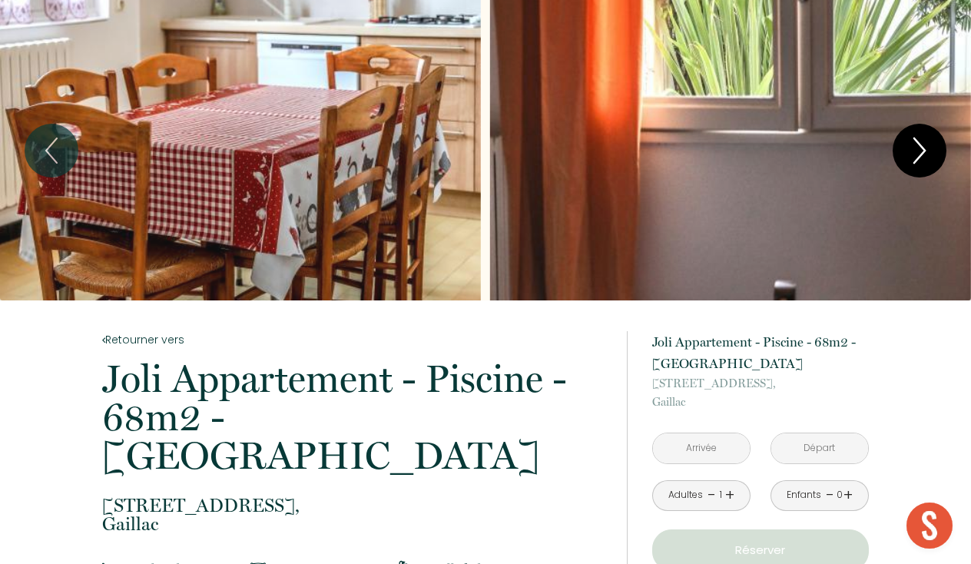
click at [914, 158] on icon "Next" at bounding box center [920, 151] width 32 height 46
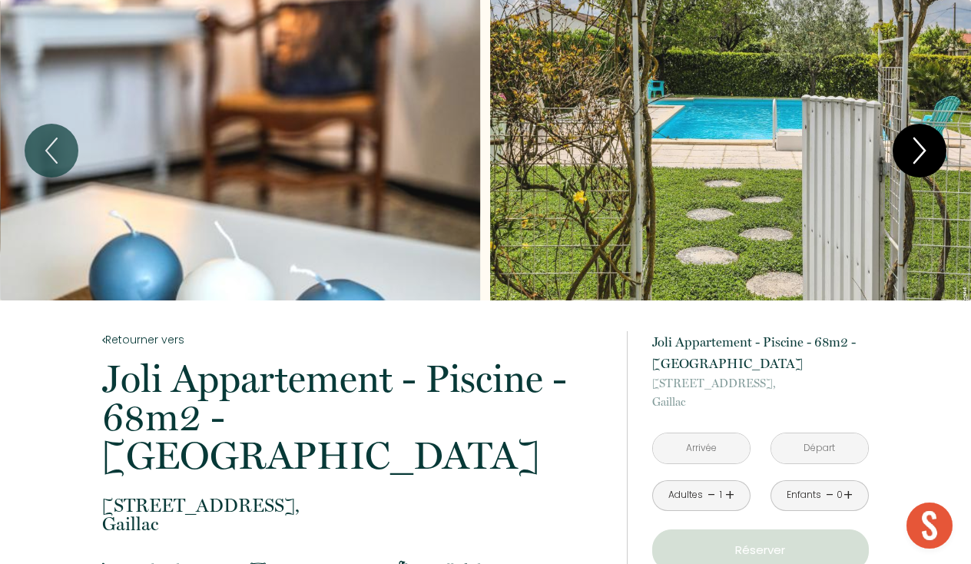
click at [914, 158] on icon "Next" at bounding box center [920, 151] width 32 height 46
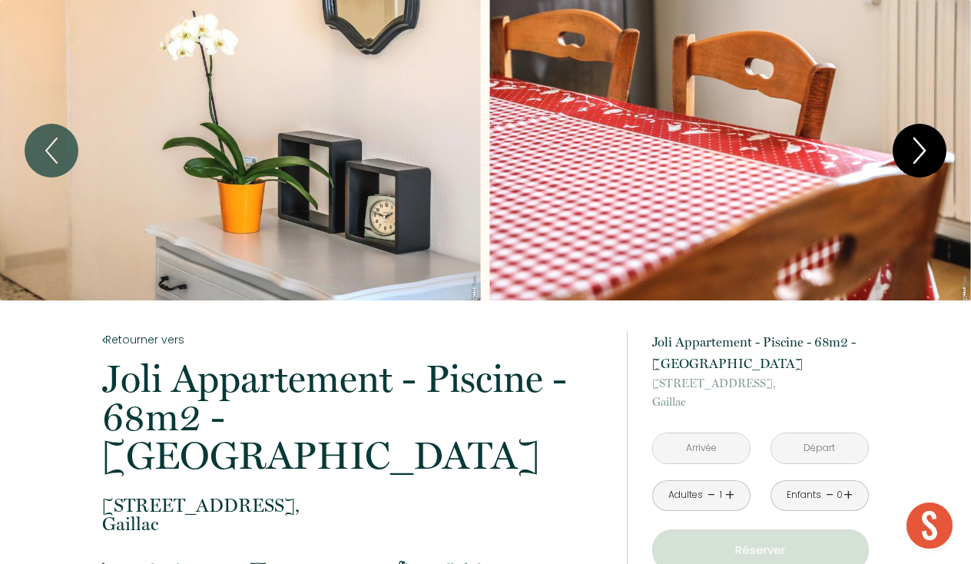
click at [914, 158] on icon "Next" at bounding box center [920, 151] width 32 height 46
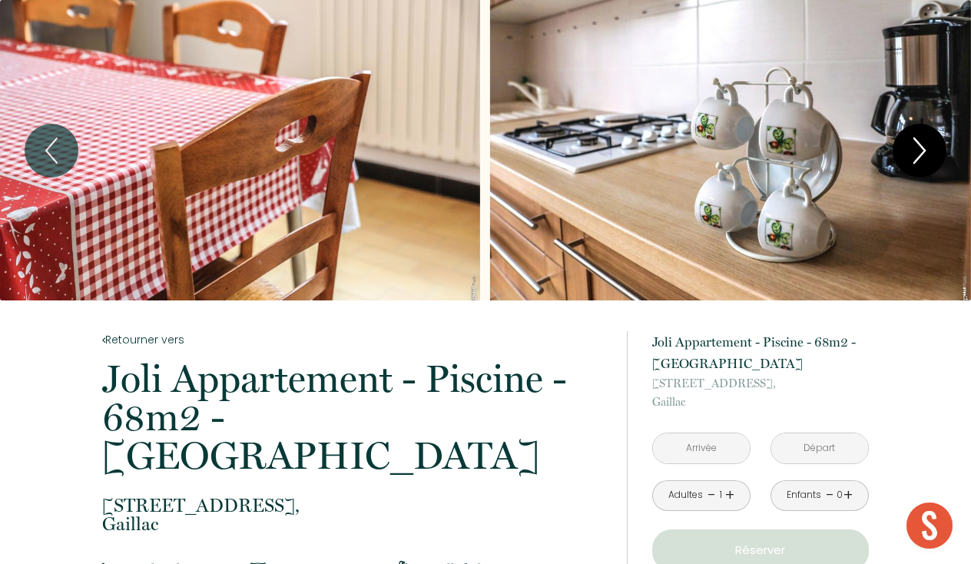
click at [914, 158] on icon "Next" at bounding box center [920, 151] width 32 height 46
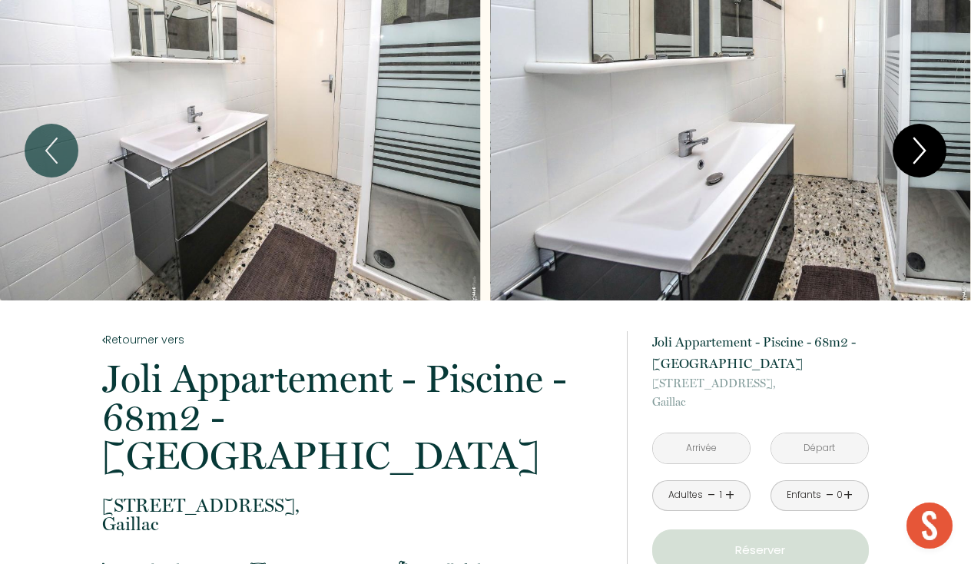
click at [914, 158] on icon "Next" at bounding box center [920, 151] width 32 height 46
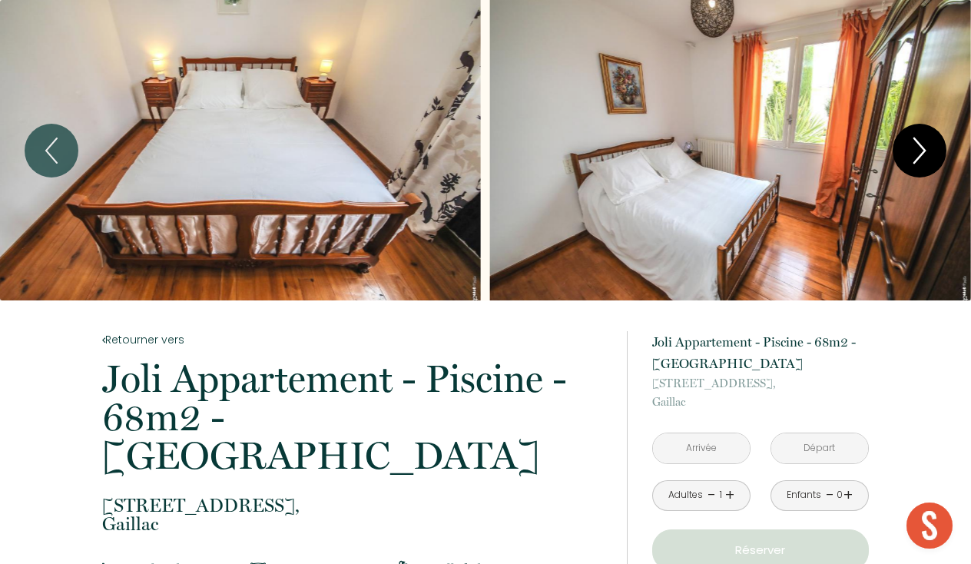
click at [914, 158] on icon "Next" at bounding box center [920, 151] width 32 height 46
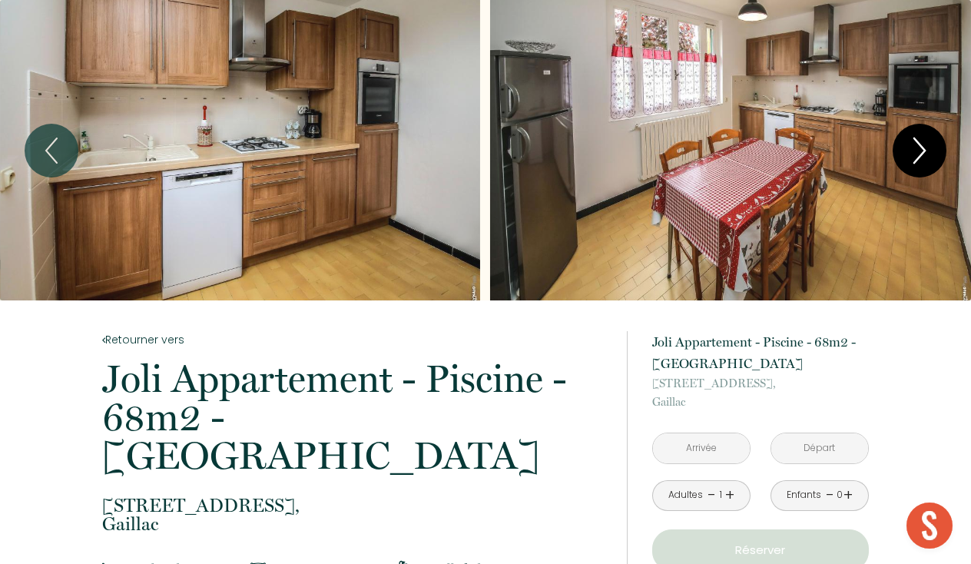
click at [914, 158] on icon "Next" at bounding box center [920, 151] width 32 height 46
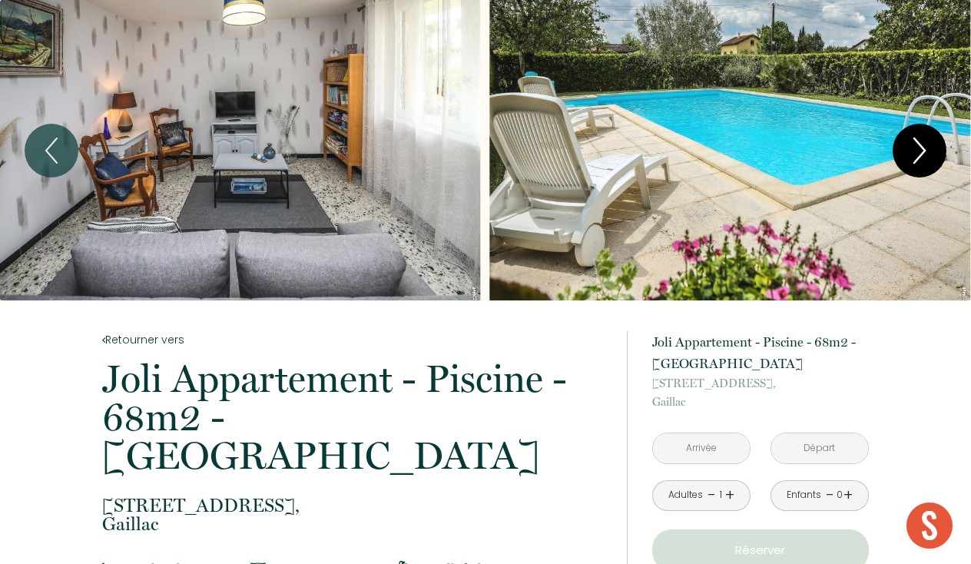
click at [914, 158] on icon "Next" at bounding box center [920, 151] width 32 height 46
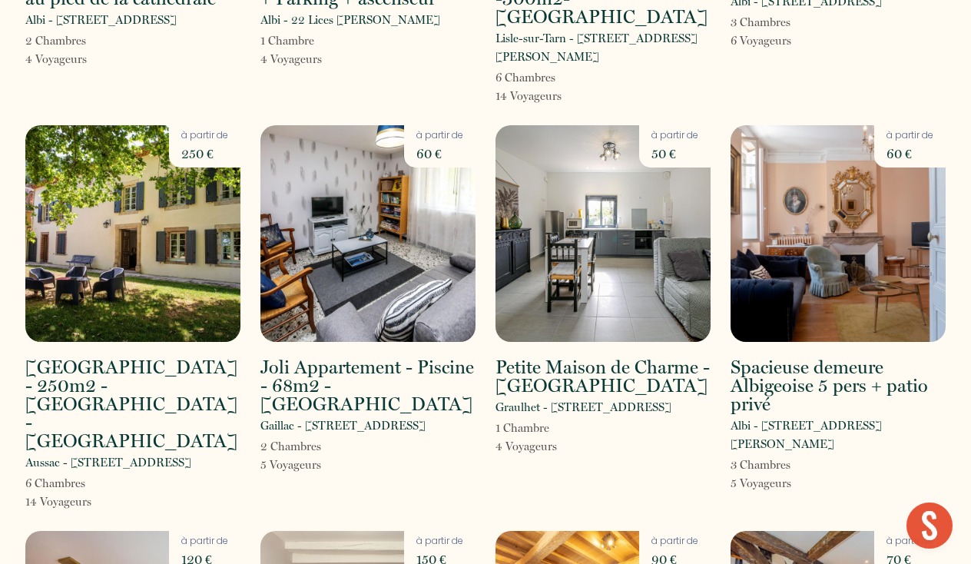
scroll to position [779, 0]
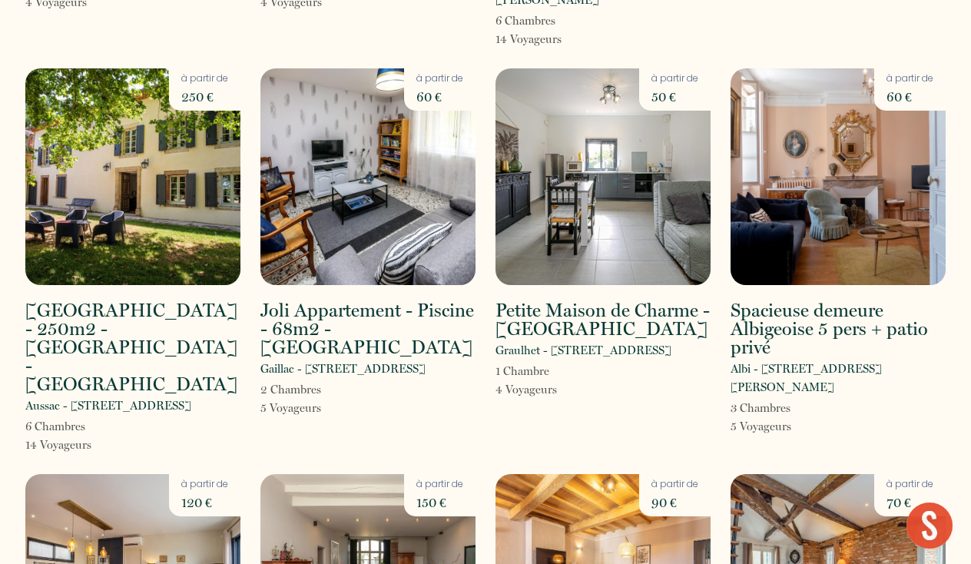
click at [569, 232] on img at bounding box center [603, 176] width 215 height 217
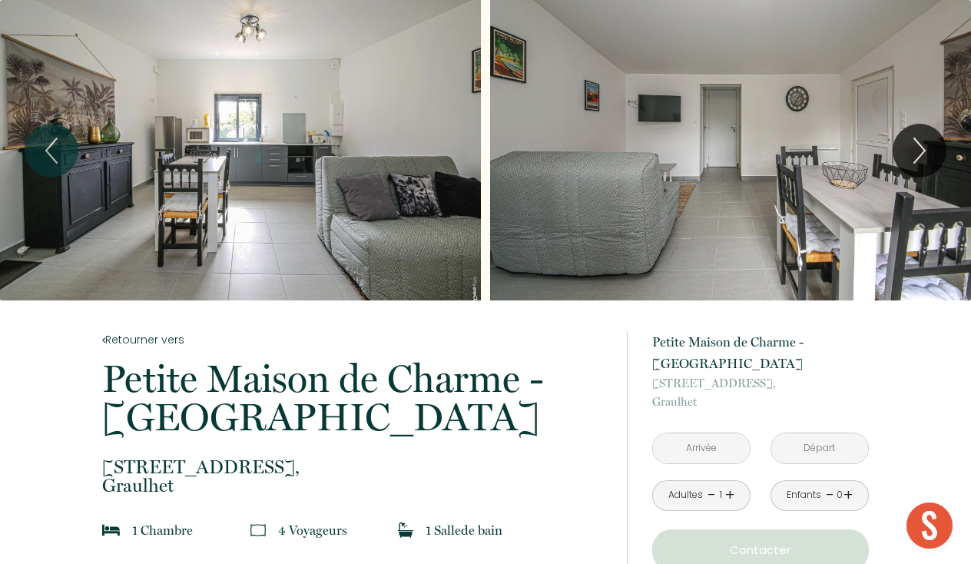
click at [323, 163] on div "Slideshow" at bounding box center [240, 150] width 481 height 300
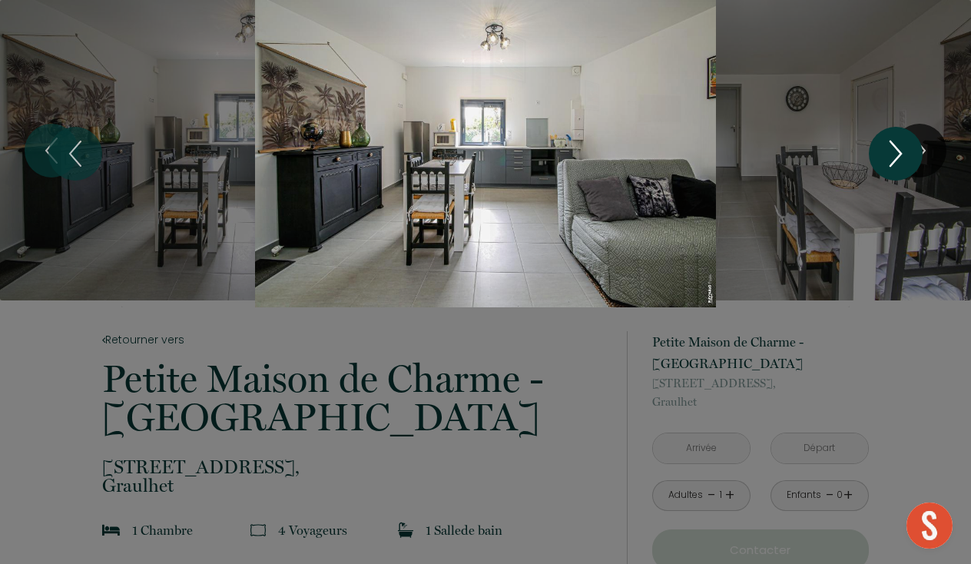
click at [893, 150] on icon "Next" at bounding box center [896, 154] width 32 height 46
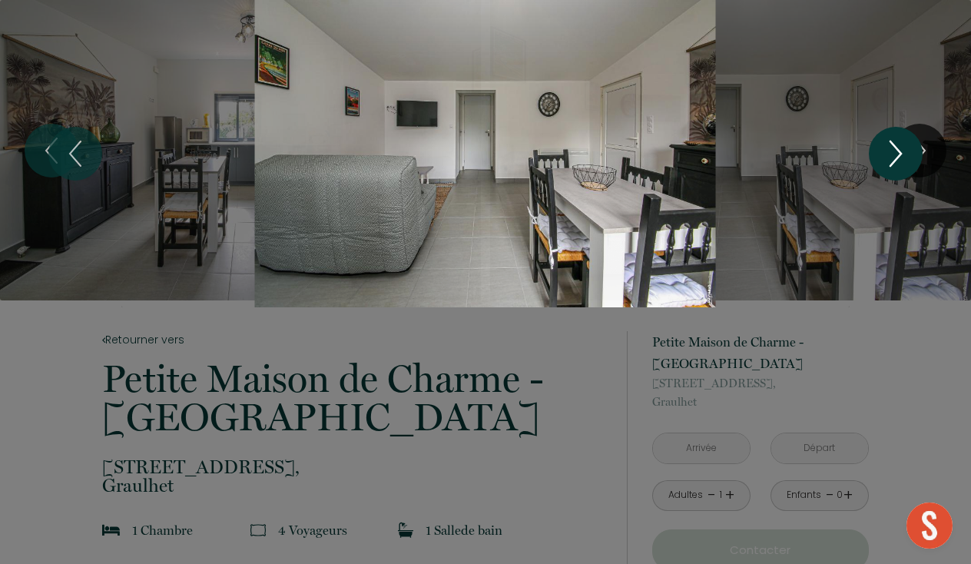
click at [893, 150] on icon "Next" at bounding box center [896, 154] width 32 height 46
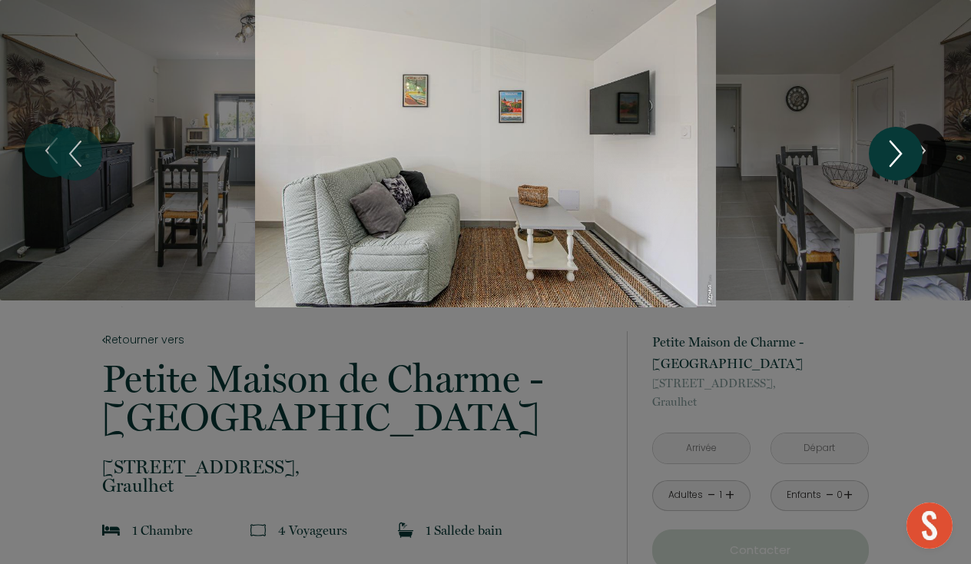
click at [893, 150] on icon "Next" at bounding box center [896, 154] width 32 height 46
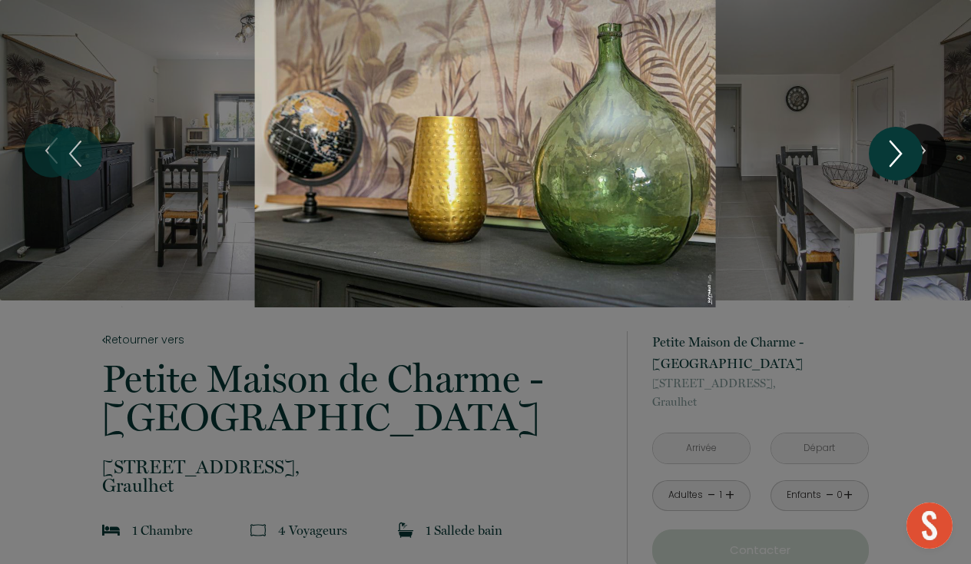
click at [886, 150] on icon "Next" at bounding box center [896, 154] width 32 height 46
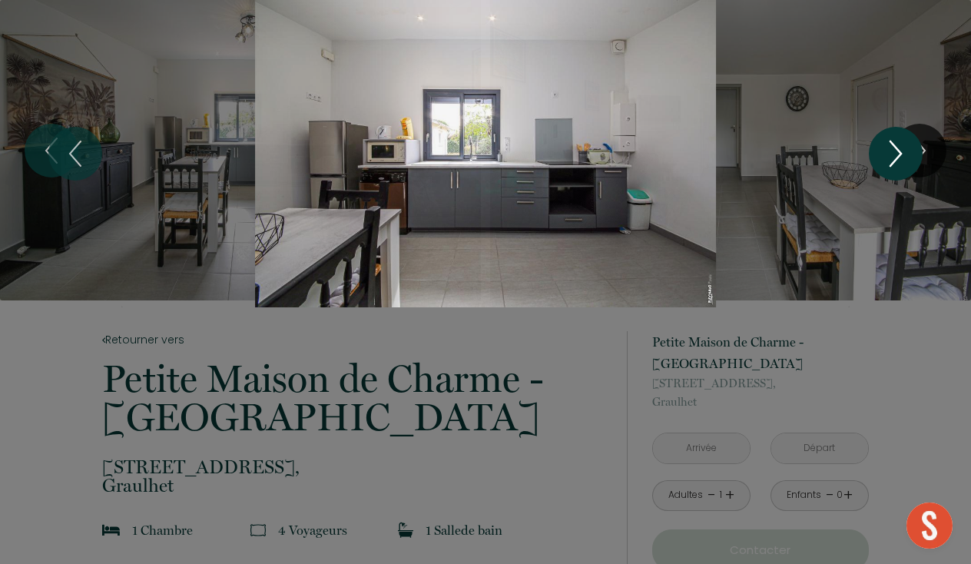
click at [886, 150] on icon "Next" at bounding box center [896, 154] width 32 height 46
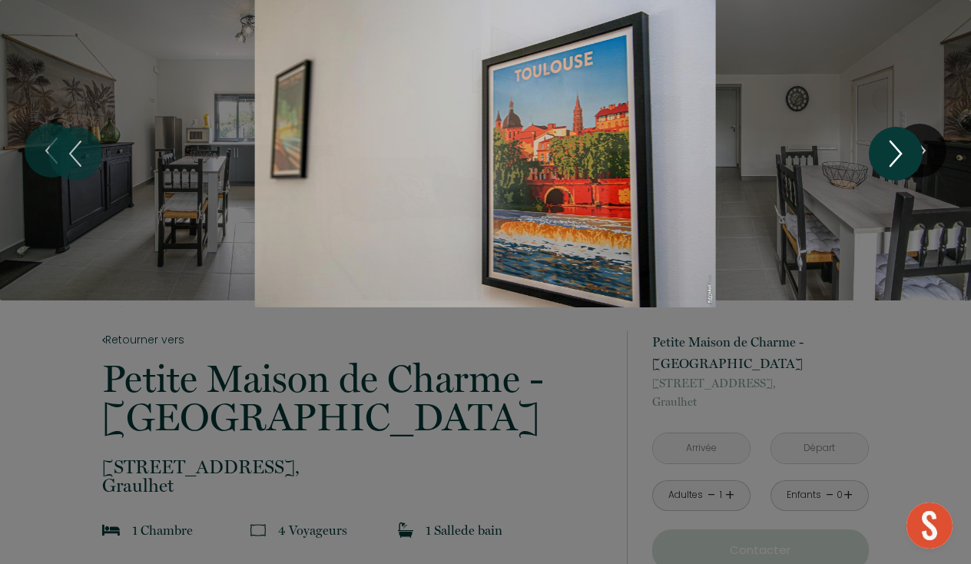
click at [886, 150] on icon "Next" at bounding box center [896, 154] width 32 height 46
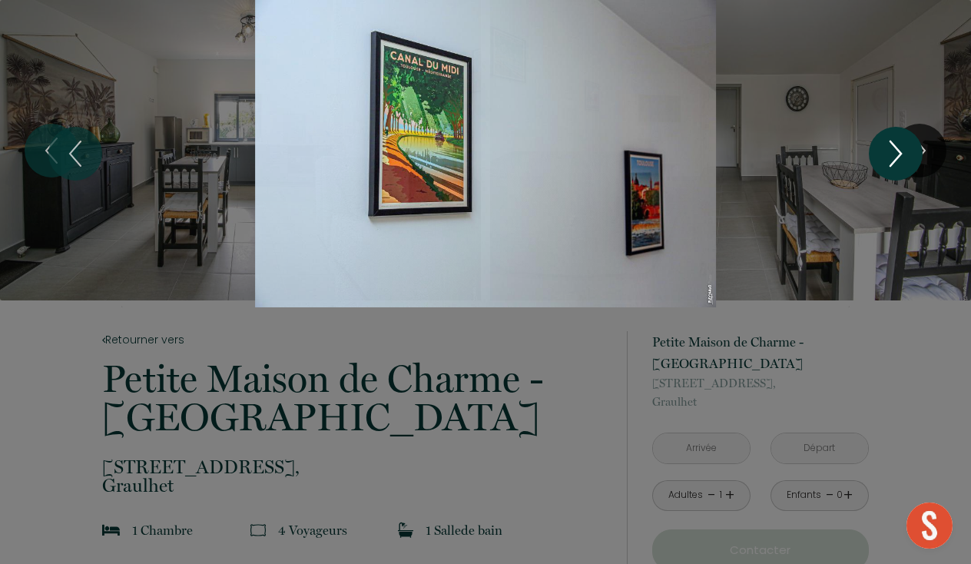
click at [886, 150] on icon "Next" at bounding box center [896, 154] width 32 height 46
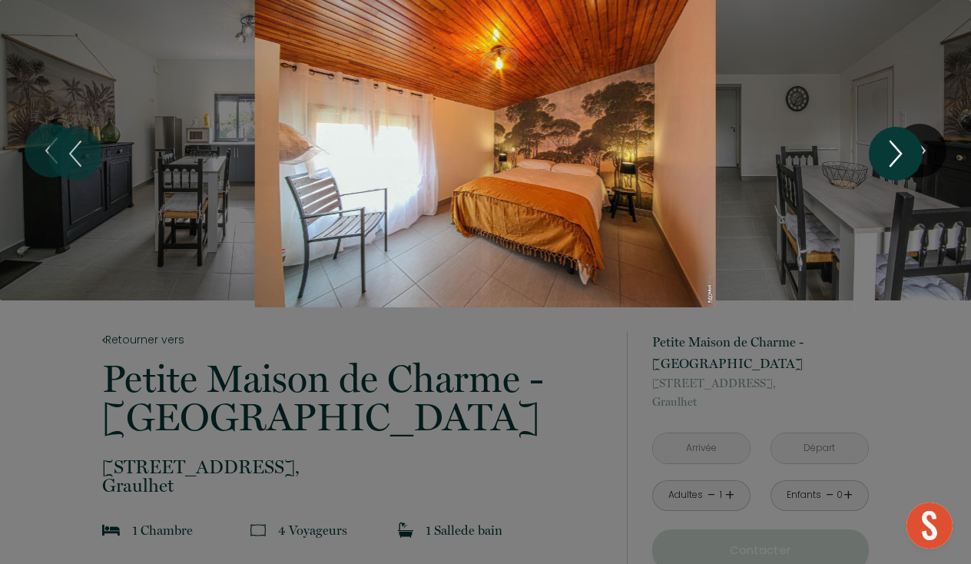
click at [886, 150] on icon "Next" at bounding box center [896, 154] width 32 height 46
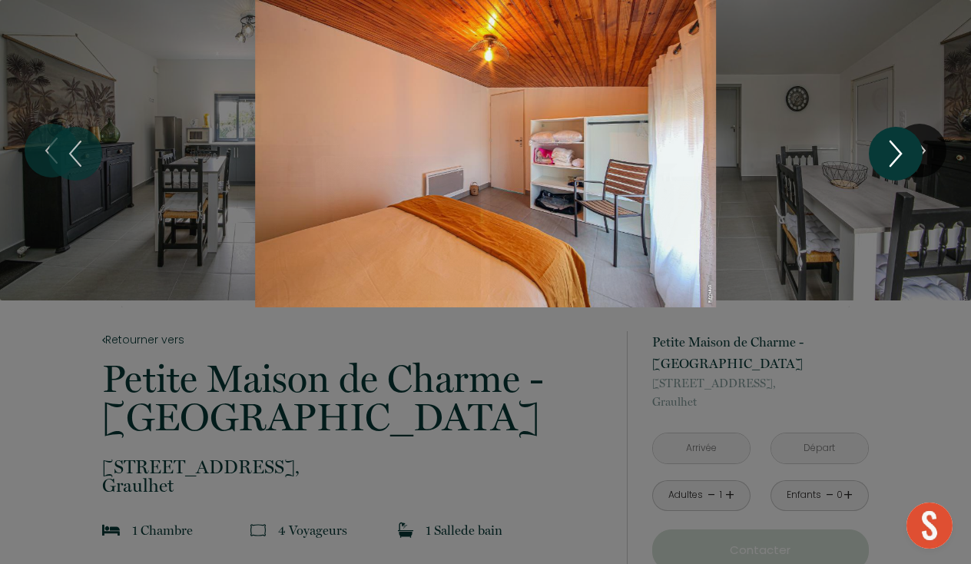
click at [886, 150] on icon "Next" at bounding box center [896, 154] width 32 height 46
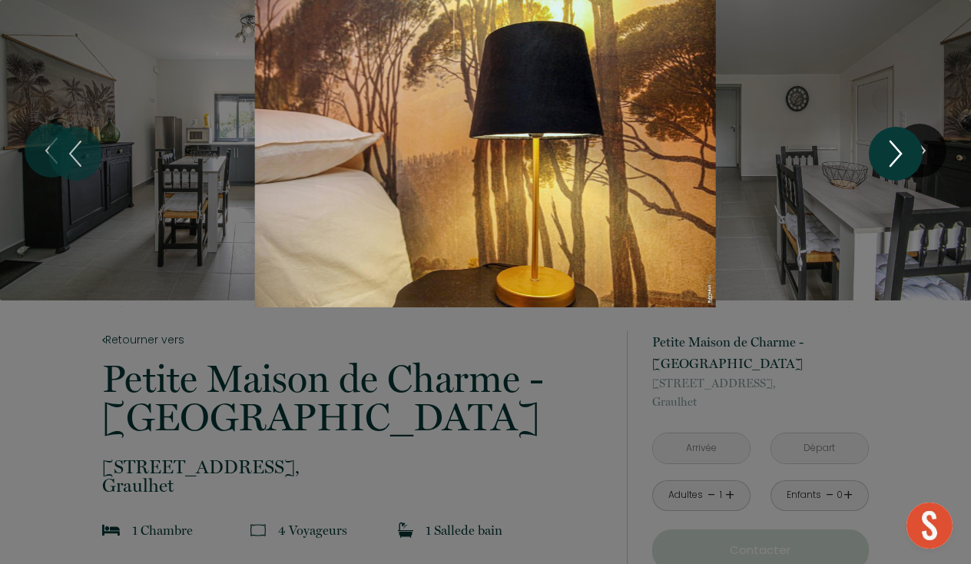
click at [886, 150] on icon "Next" at bounding box center [896, 154] width 32 height 46
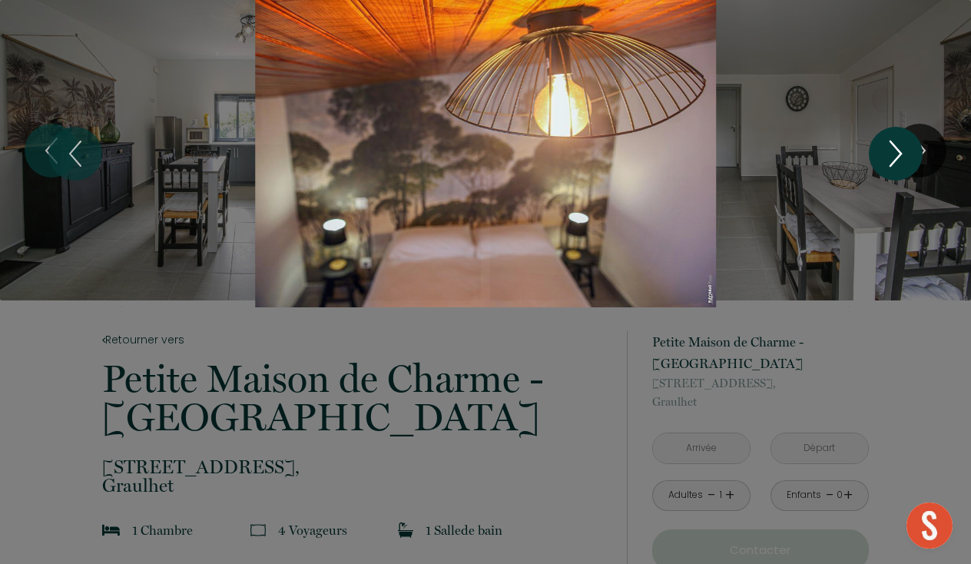
click at [886, 150] on icon "Next" at bounding box center [896, 154] width 32 height 46
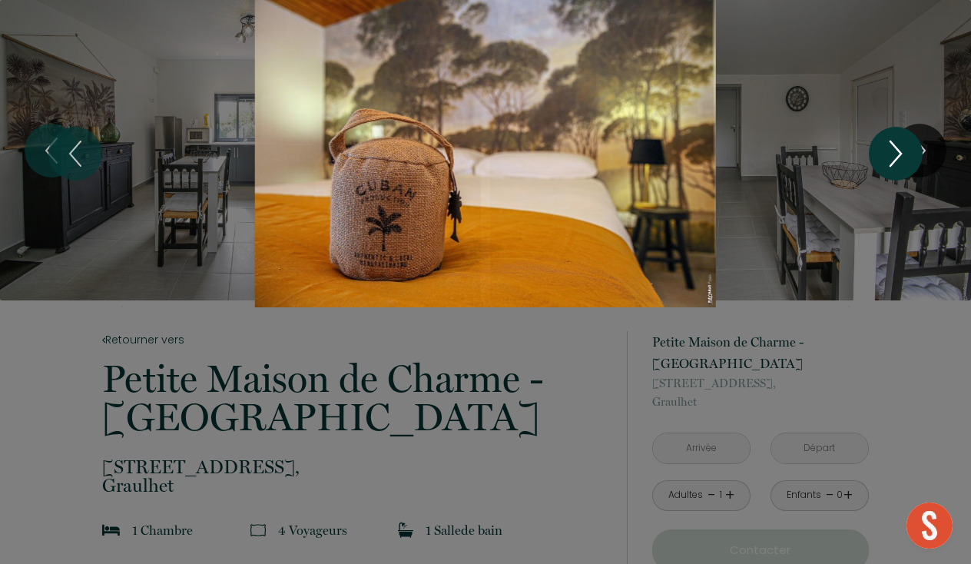
click at [886, 150] on icon "Next" at bounding box center [896, 154] width 32 height 46
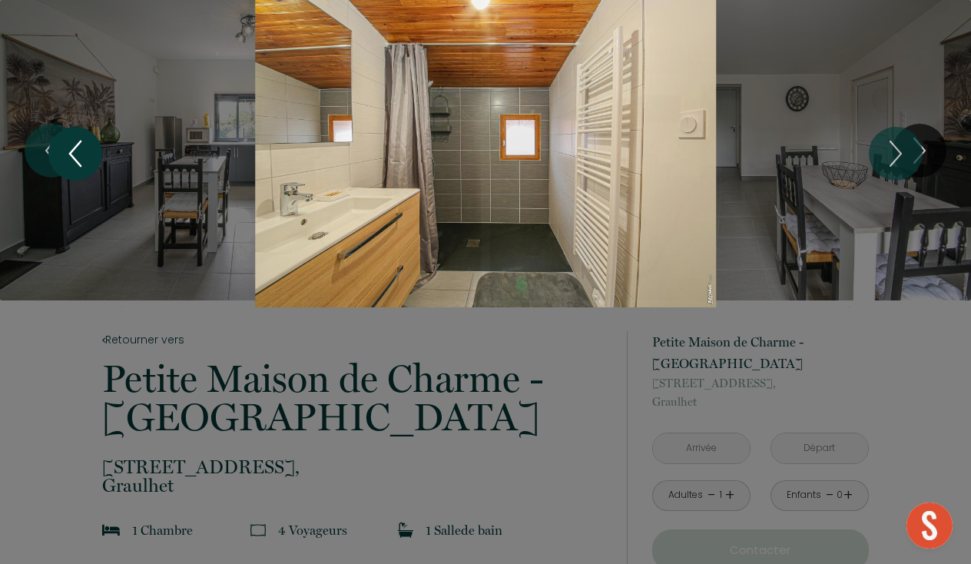
click at [73, 148] on icon "Previous" at bounding box center [75, 154] width 32 height 46
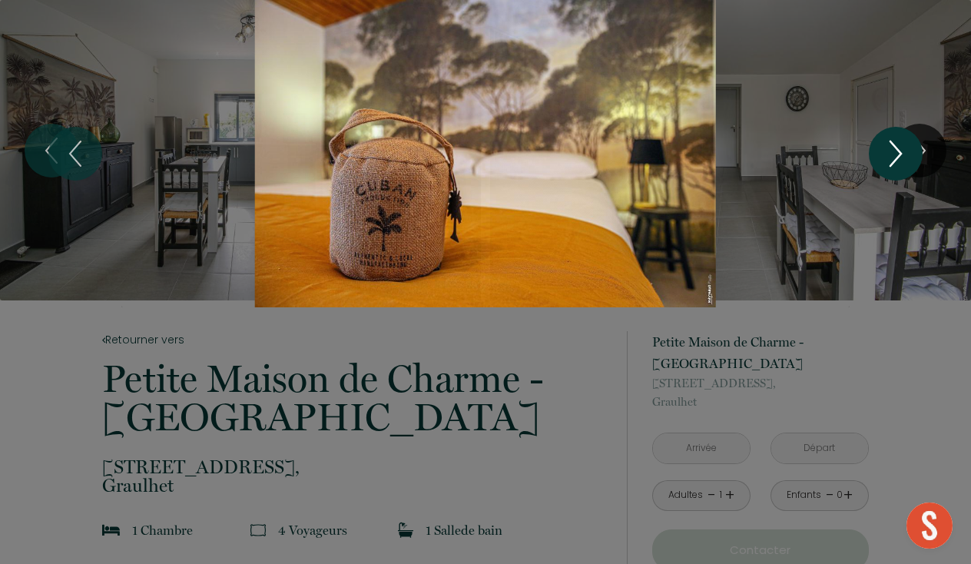
click at [899, 151] on icon "Next" at bounding box center [896, 153] width 11 height 25
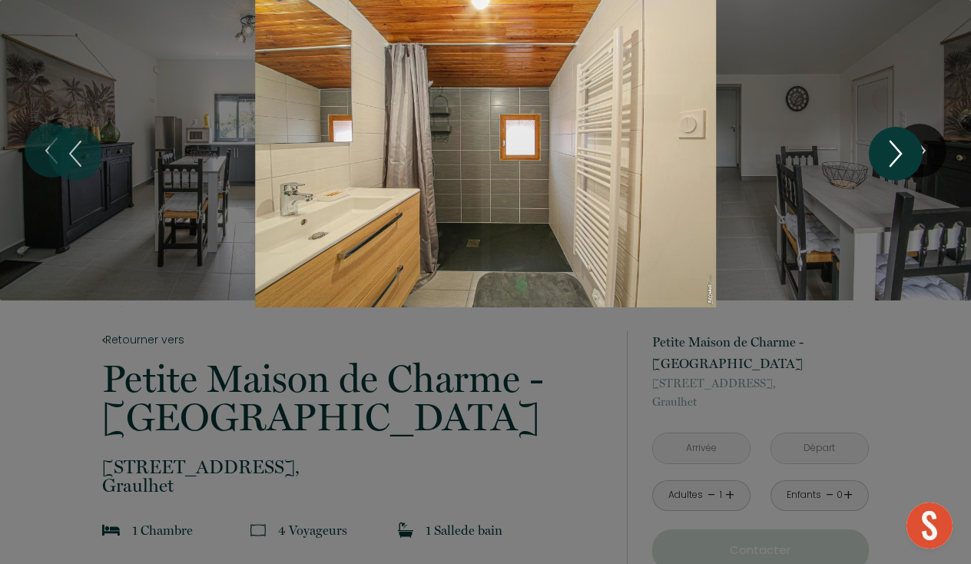
click at [899, 151] on icon "Next" at bounding box center [896, 153] width 11 height 25
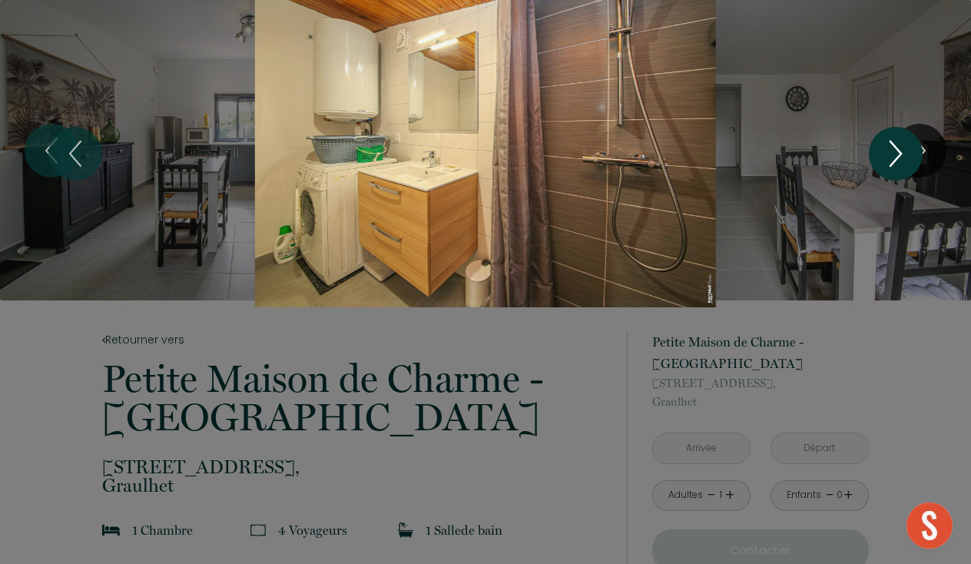
click at [899, 151] on icon "Next" at bounding box center [896, 153] width 11 height 25
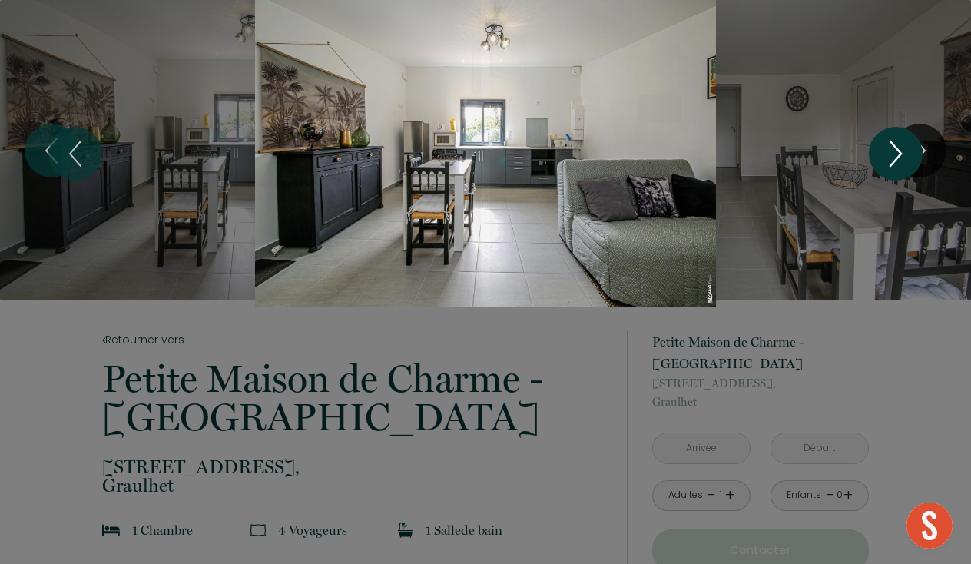
click at [899, 151] on icon "Next" at bounding box center [896, 153] width 11 height 25
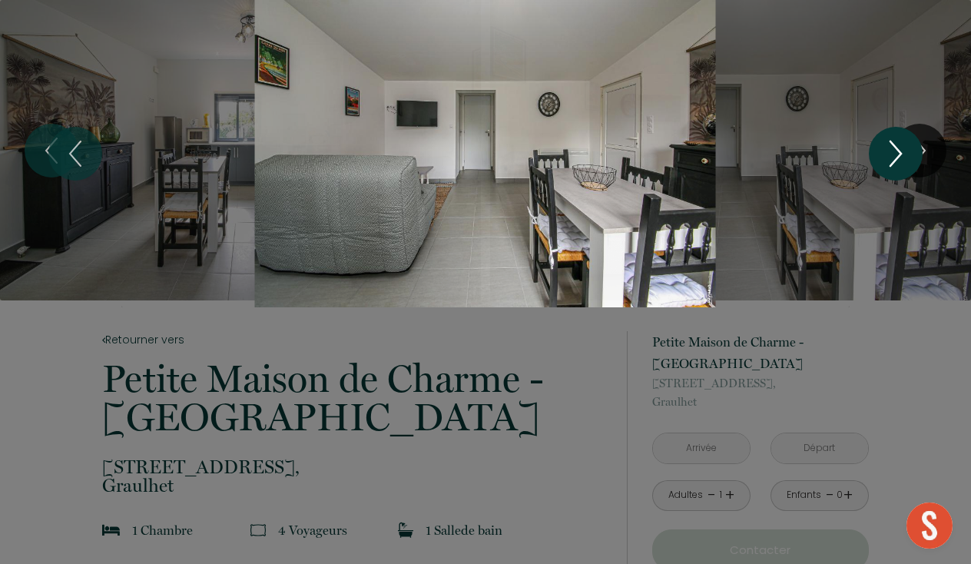
click at [899, 151] on icon "Next" at bounding box center [896, 153] width 11 height 25
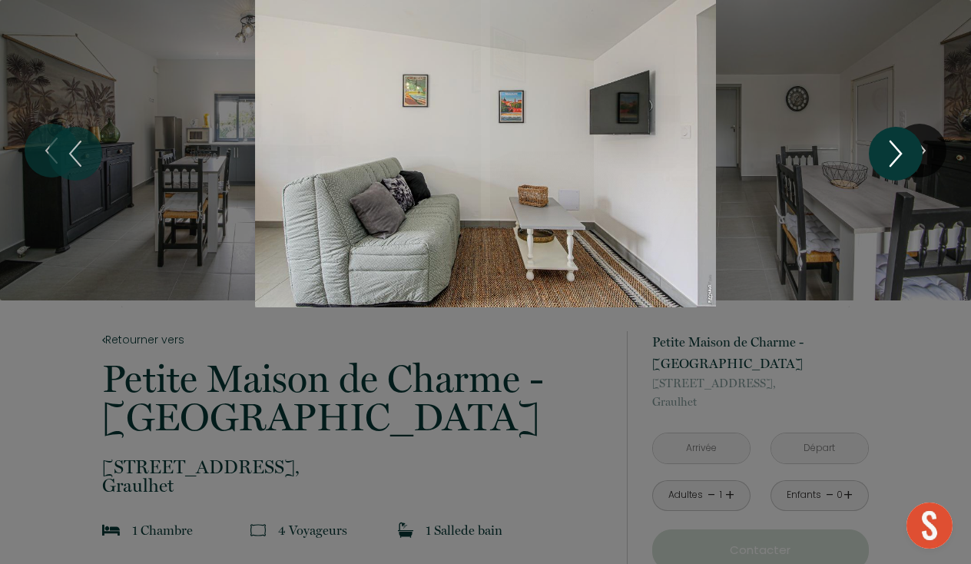
click at [899, 151] on icon "Next" at bounding box center [896, 153] width 11 height 25
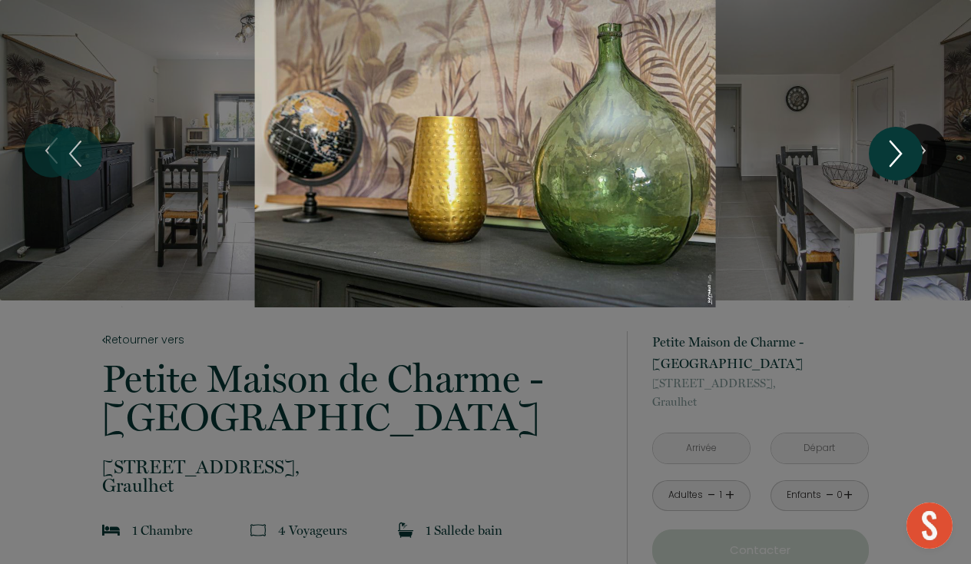
click at [899, 151] on icon "Next" at bounding box center [896, 153] width 11 height 25
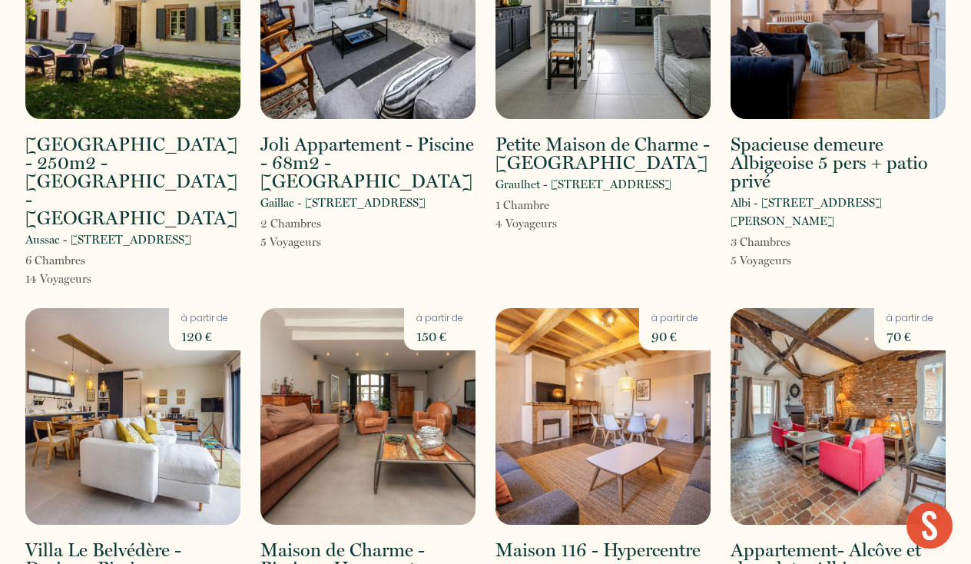
scroll to position [944, 0]
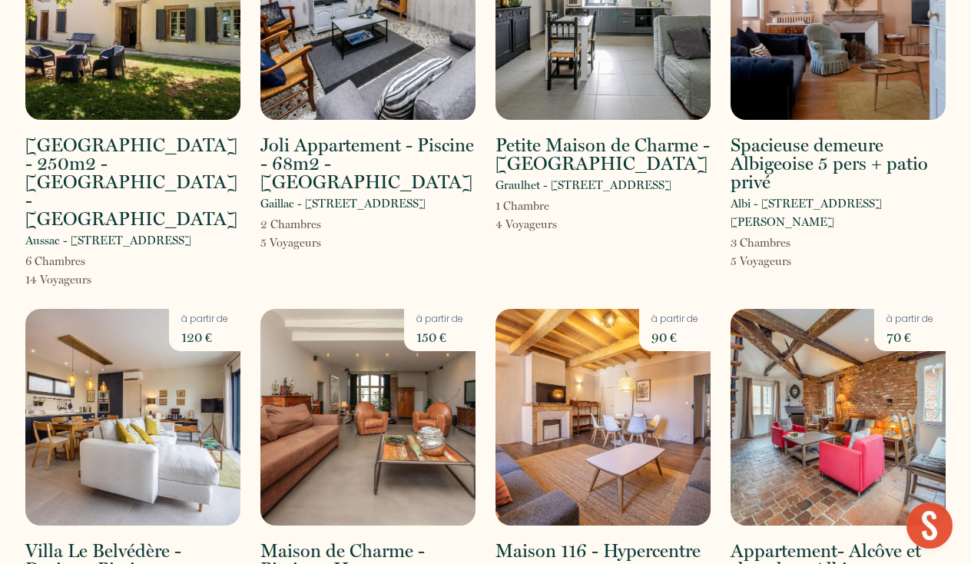
click at [824, 91] on img at bounding box center [838, 11] width 215 height 217
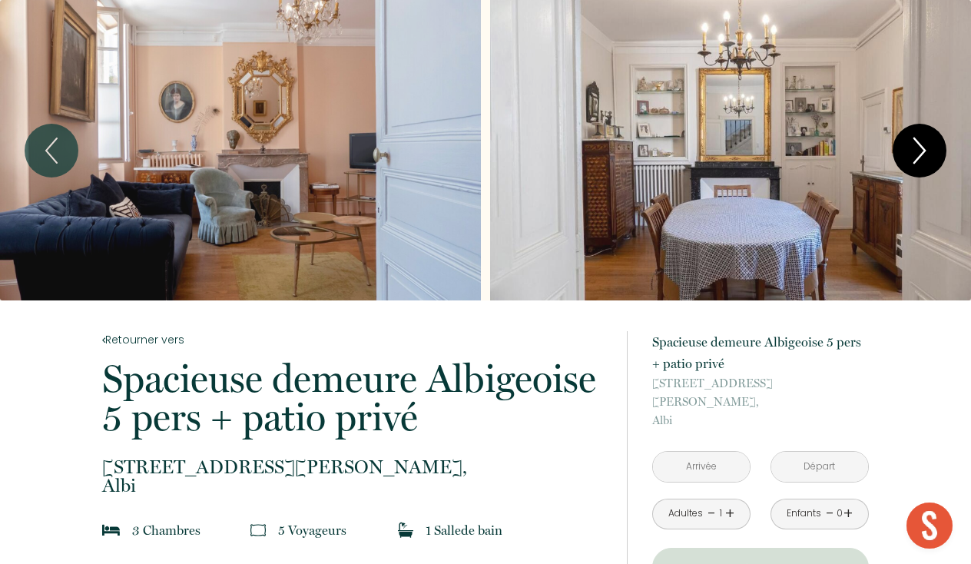
click at [921, 152] on icon "Next" at bounding box center [920, 151] width 32 height 46
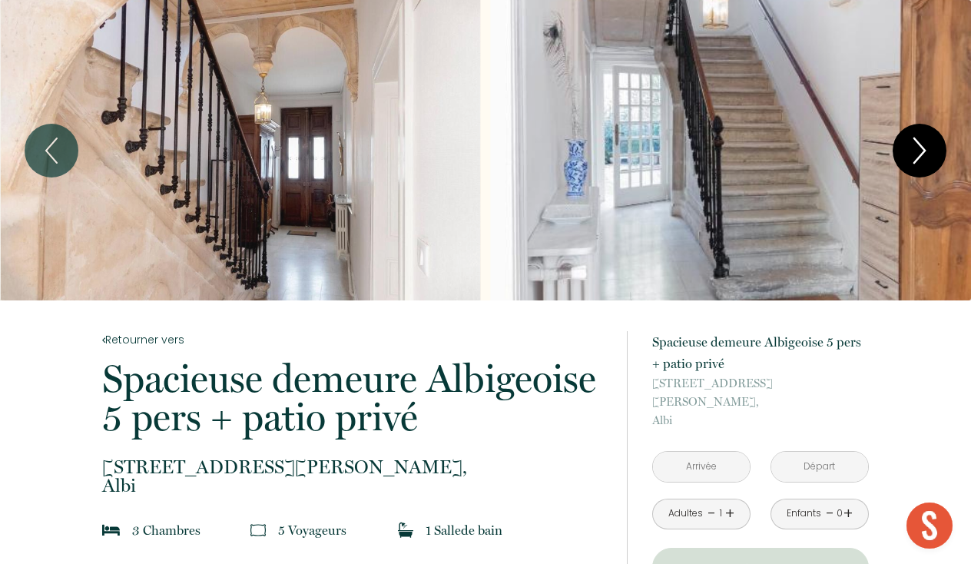
click at [921, 152] on icon "Next" at bounding box center [920, 151] width 32 height 46
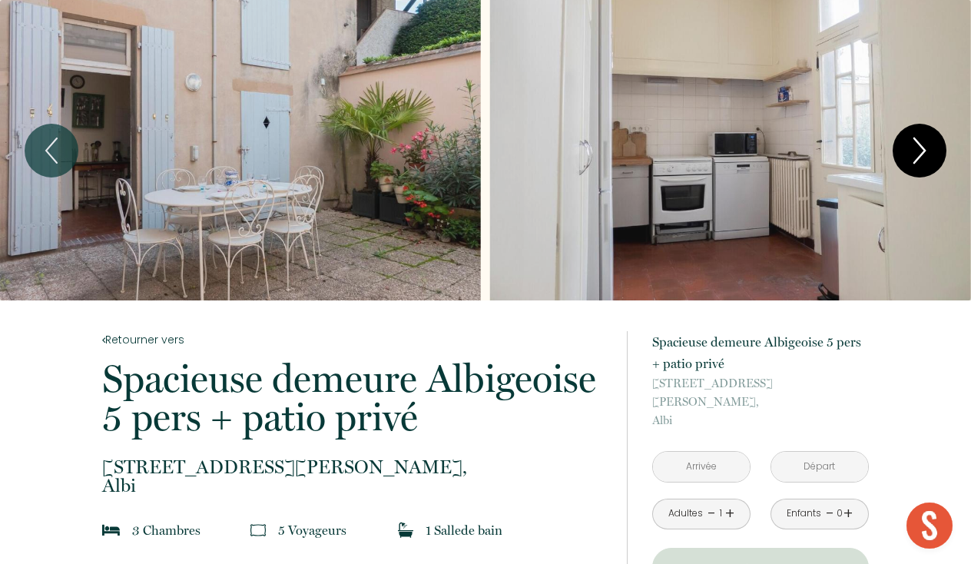
click at [921, 152] on icon "Next" at bounding box center [920, 151] width 32 height 46
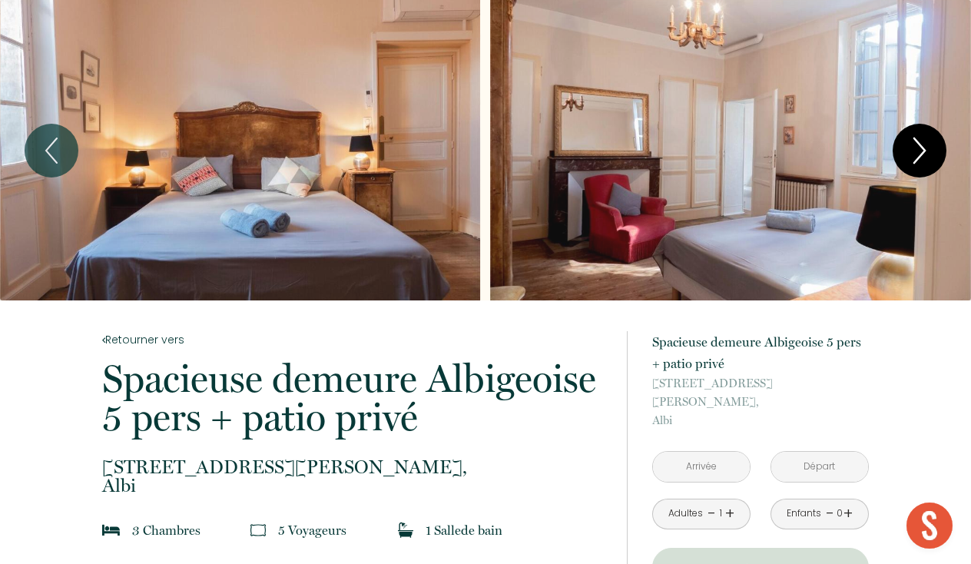
click at [921, 152] on icon "Next" at bounding box center [920, 151] width 32 height 46
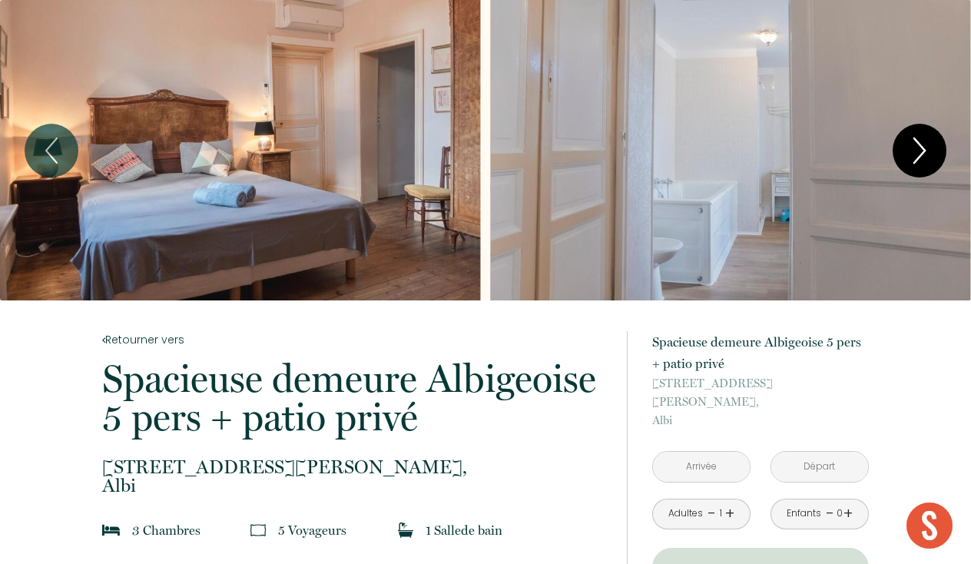
click at [921, 152] on icon "Next" at bounding box center [920, 151] width 32 height 46
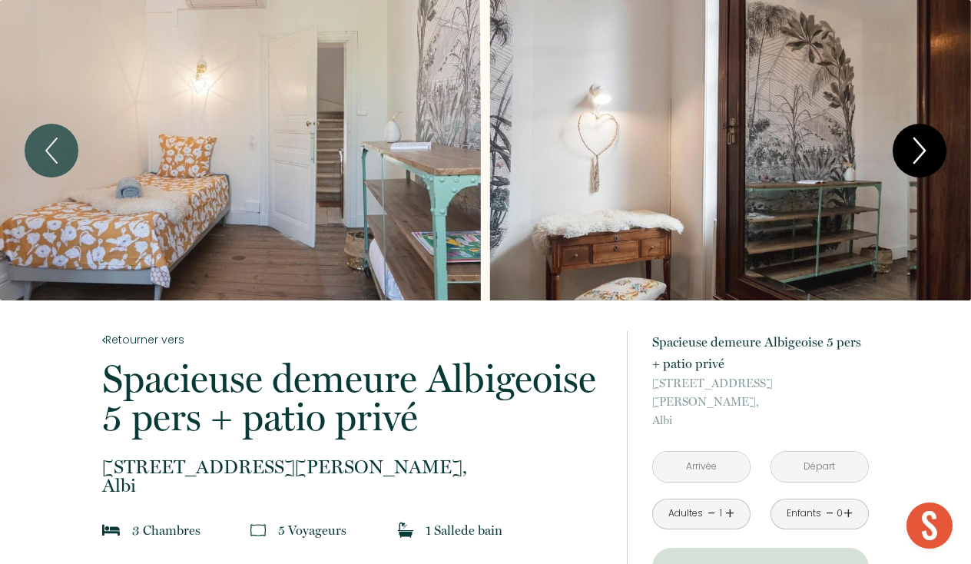
click at [921, 152] on icon "Next" at bounding box center [920, 151] width 32 height 46
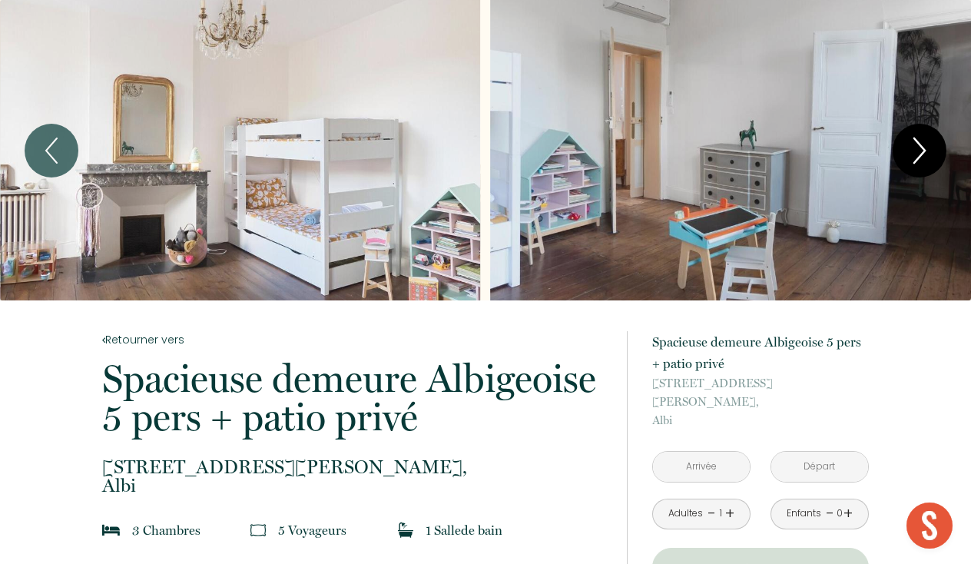
click at [921, 152] on icon "Next" at bounding box center [920, 151] width 32 height 46
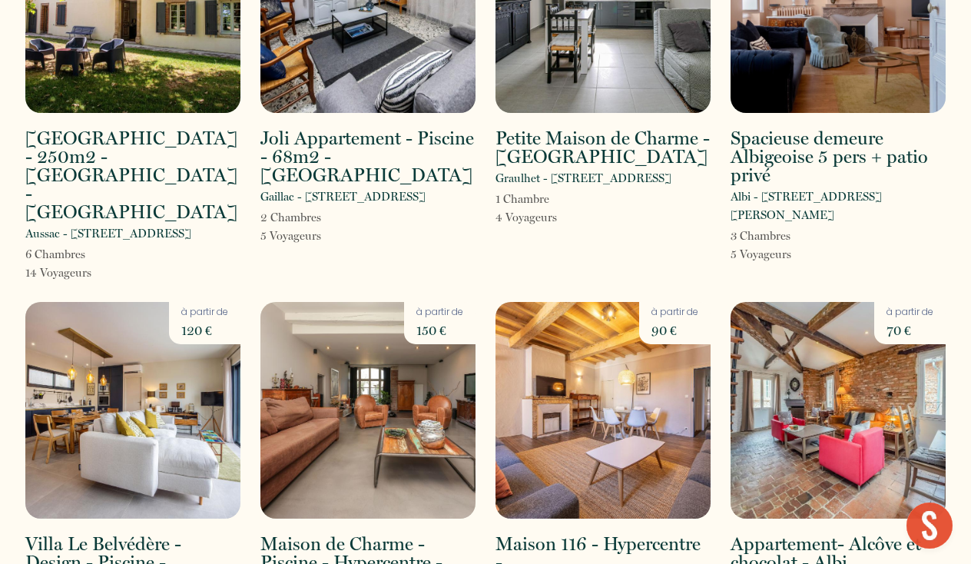
scroll to position [1032, 0]
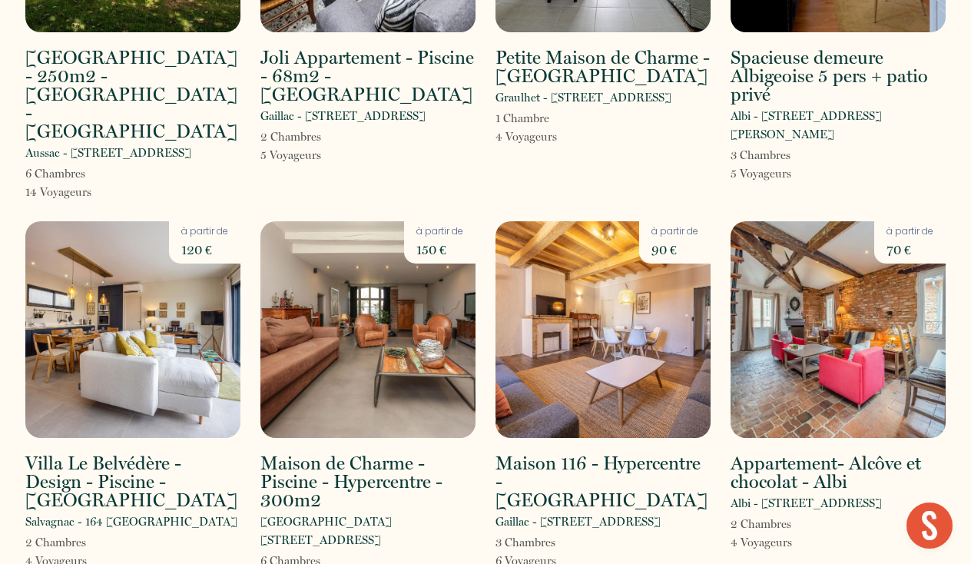
click at [122, 269] on img at bounding box center [132, 329] width 215 height 217
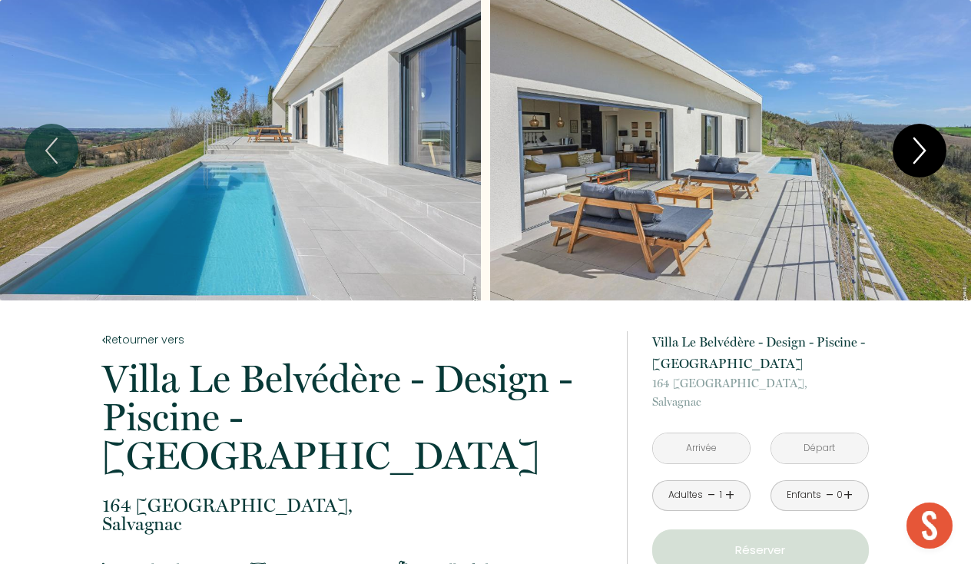
click at [910, 162] on icon "Next" at bounding box center [920, 151] width 32 height 46
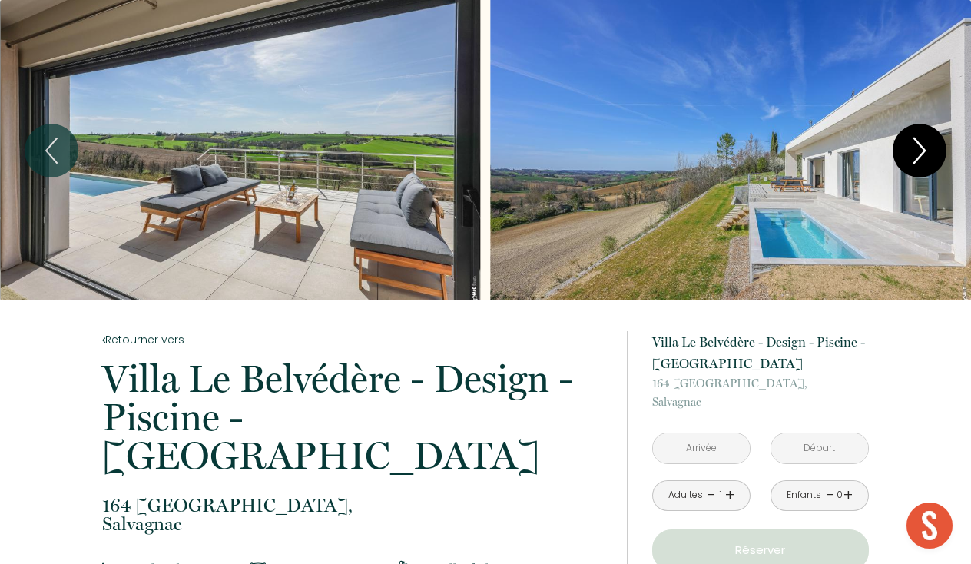
click at [910, 162] on icon "Next" at bounding box center [920, 151] width 32 height 46
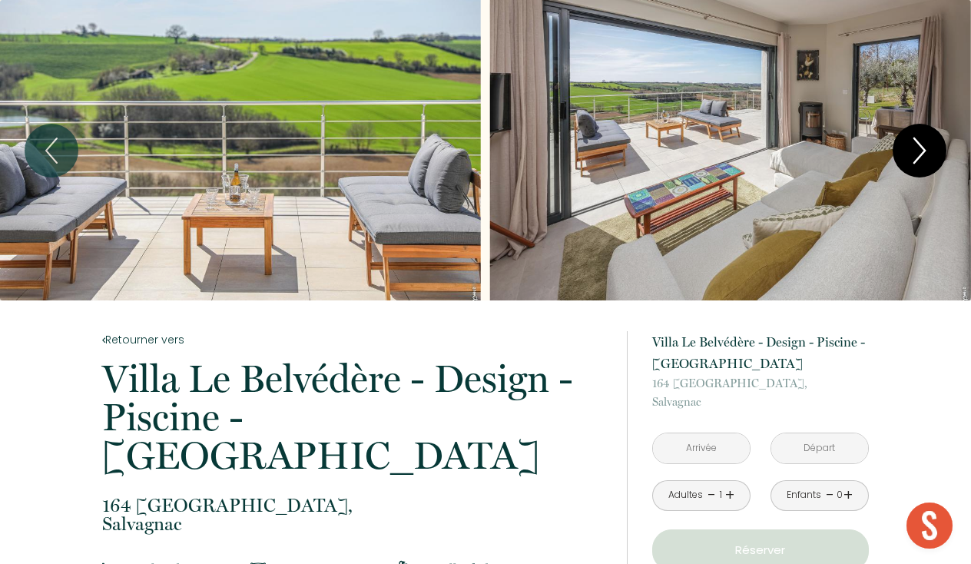
click at [910, 162] on icon "Next" at bounding box center [920, 151] width 32 height 46
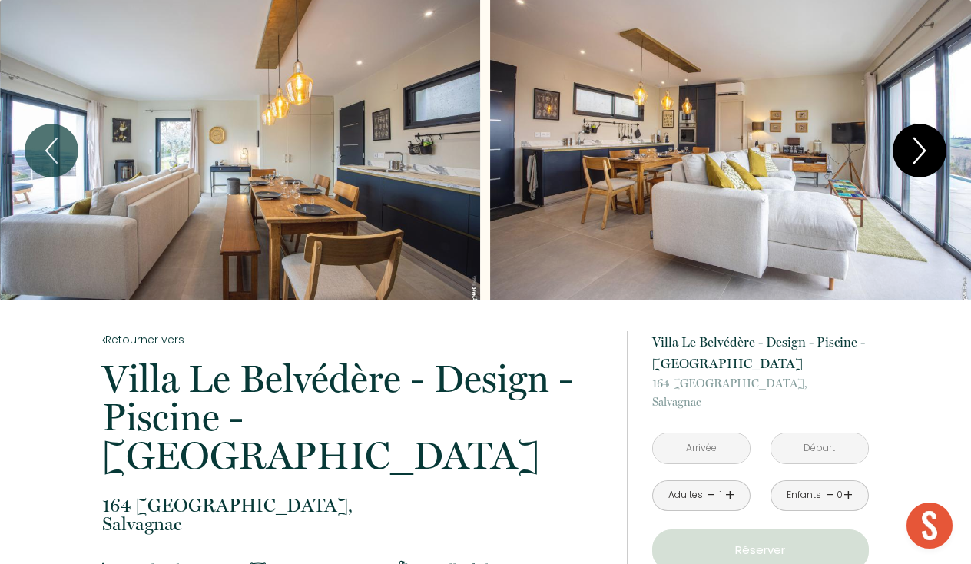
click at [910, 162] on icon "Next" at bounding box center [920, 151] width 32 height 46
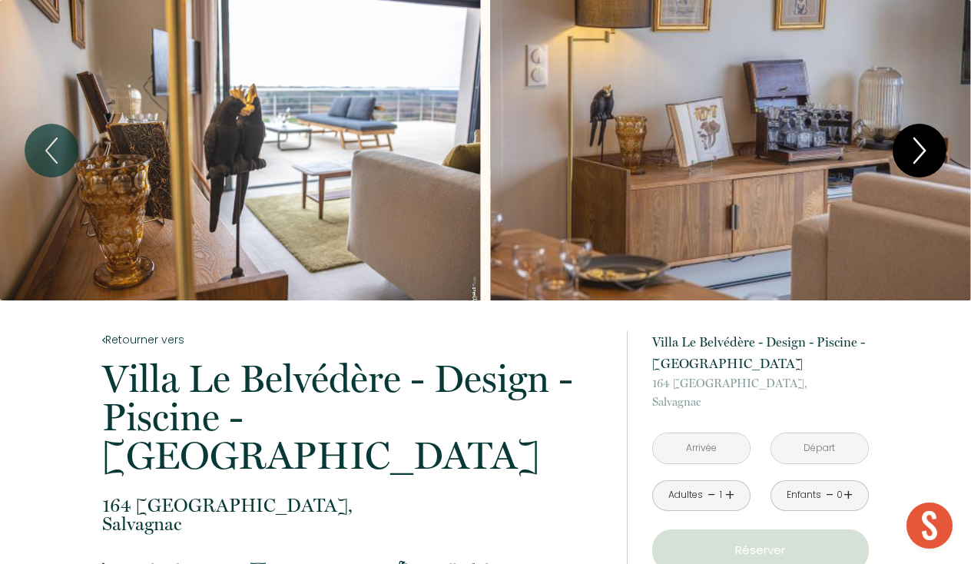
click at [910, 162] on icon "Next" at bounding box center [920, 151] width 32 height 46
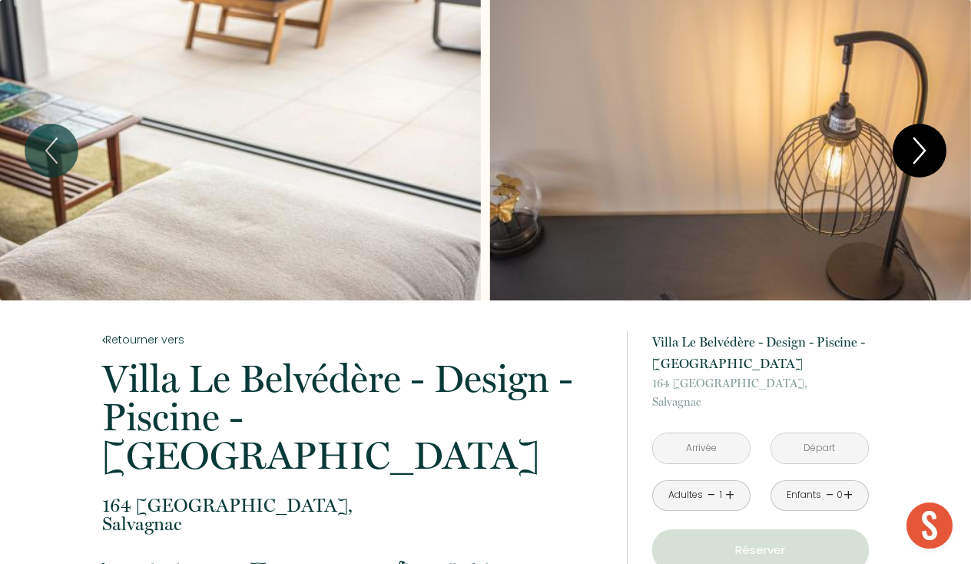
click at [910, 162] on icon "Next" at bounding box center [920, 151] width 32 height 46
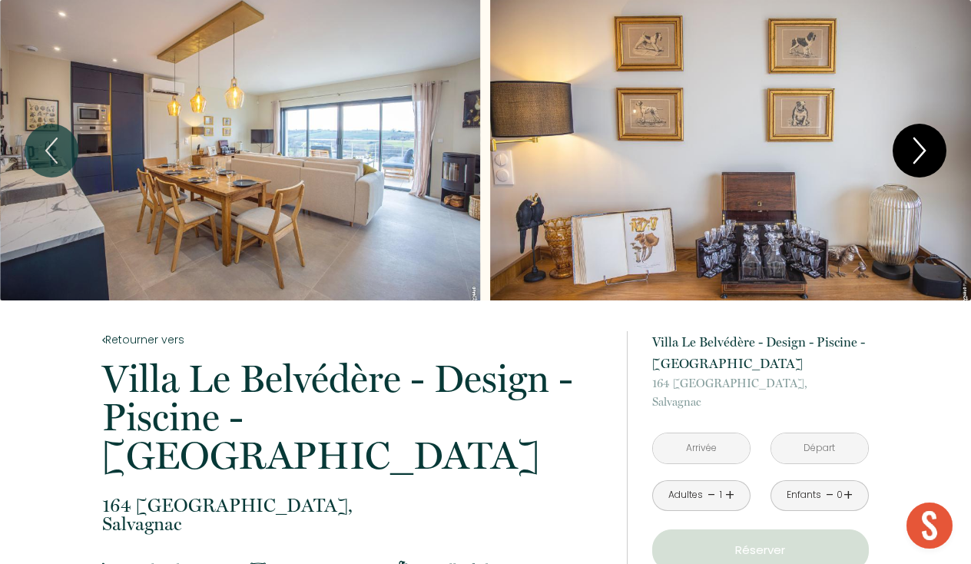
click at [910, 162] on icon "Next" at bounding box center [920, 151] width 32 height 46
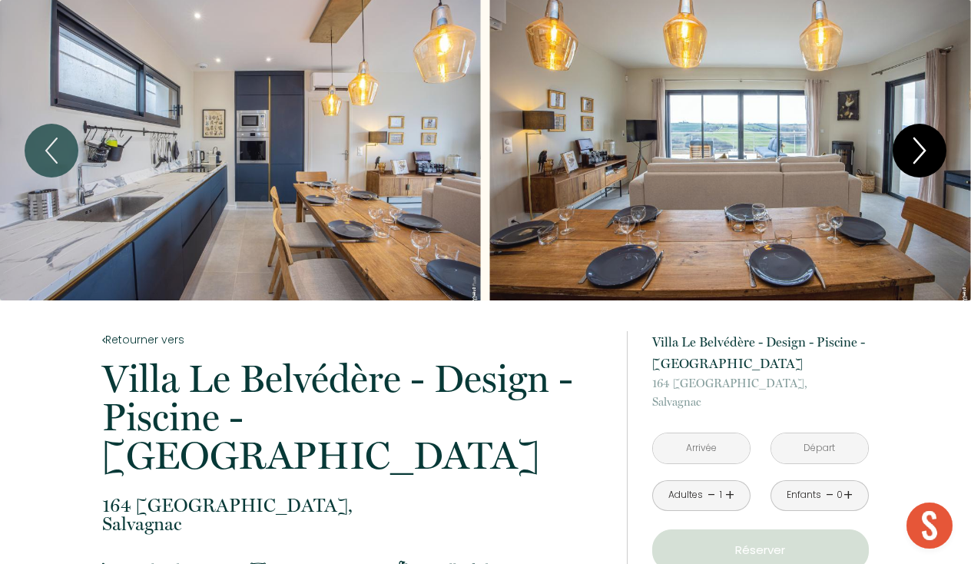
click at [910, 162] on icon "Next" at bounding box center [920, 151] width 32 height 46
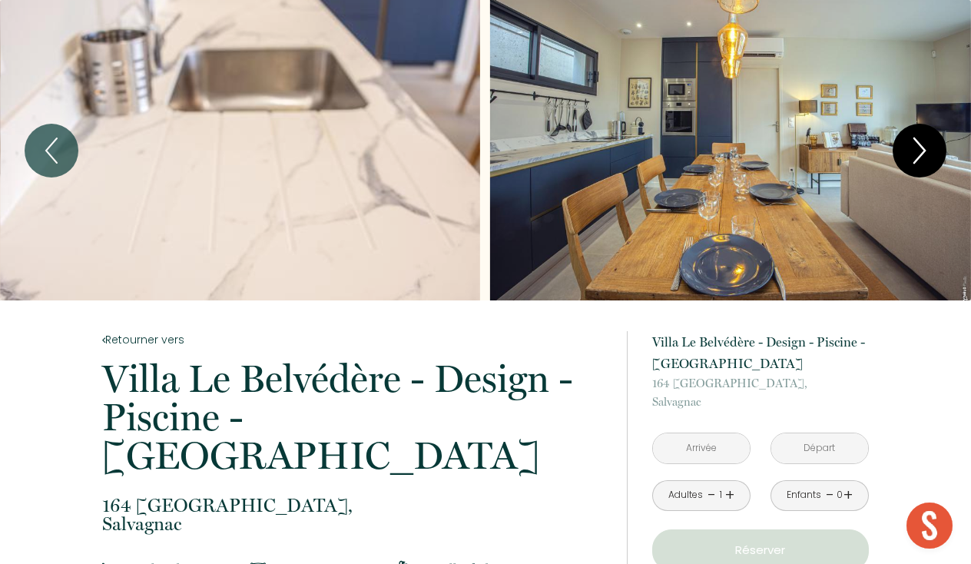
click at [910, 162] on icon "Next" at bounding box center [920, 151] width 32 height 46
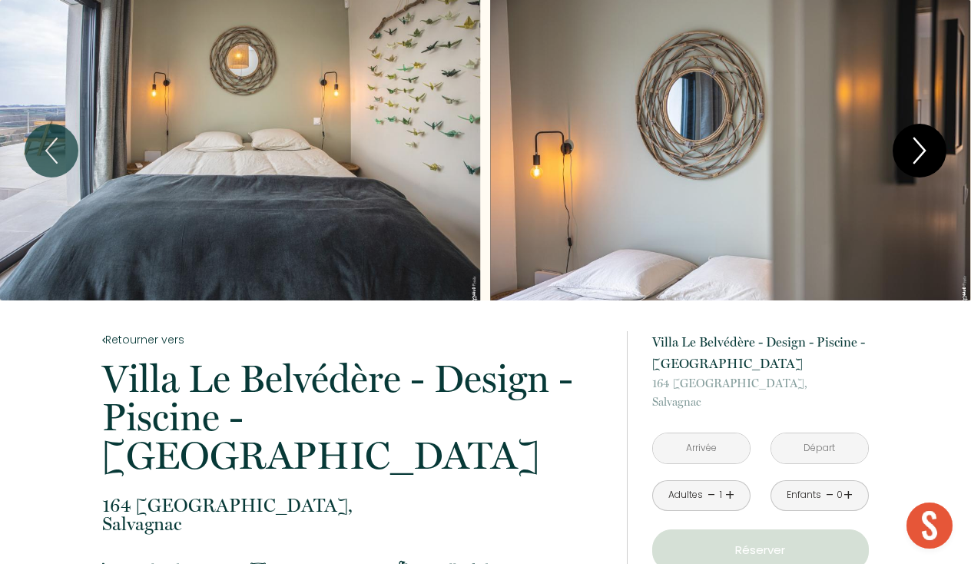
click at [910, 162] on icon "Next" at bounding box center [920, 151] width 32 height 46
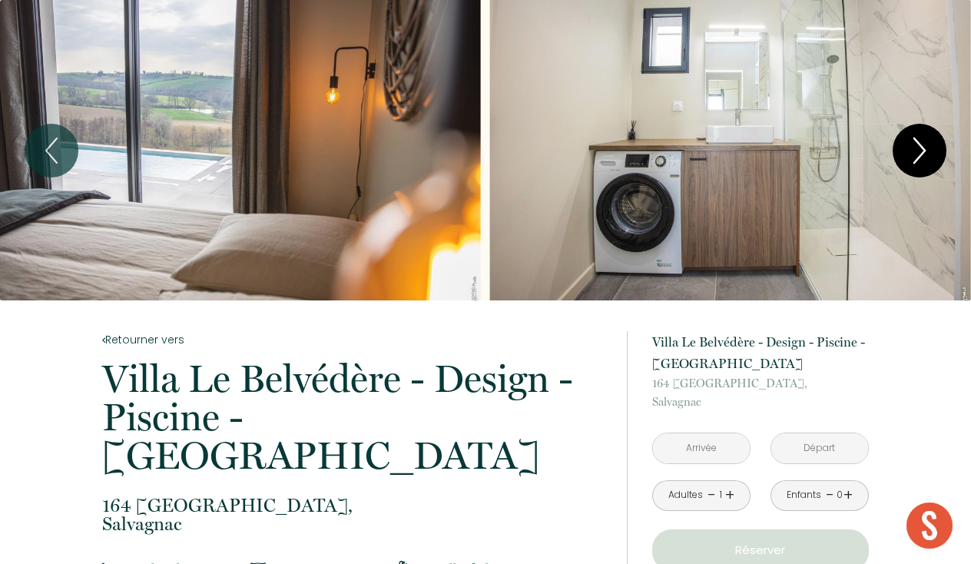
click at [910, 162] on icon "Next" at bounding box center [920, 151] width 32 height 46
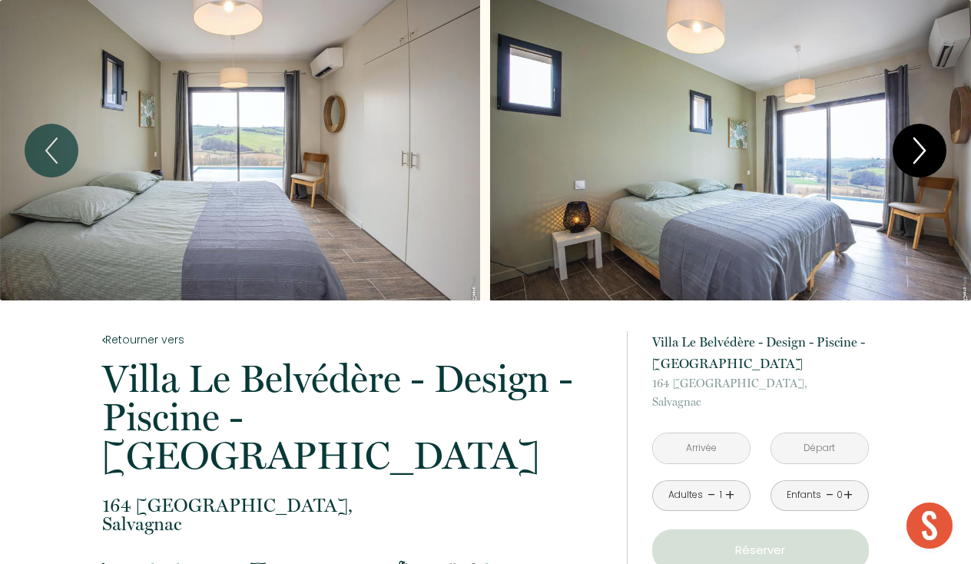
click at [910, 162] on icon "Next" at bounding box center [920, 151] width 32 height 46
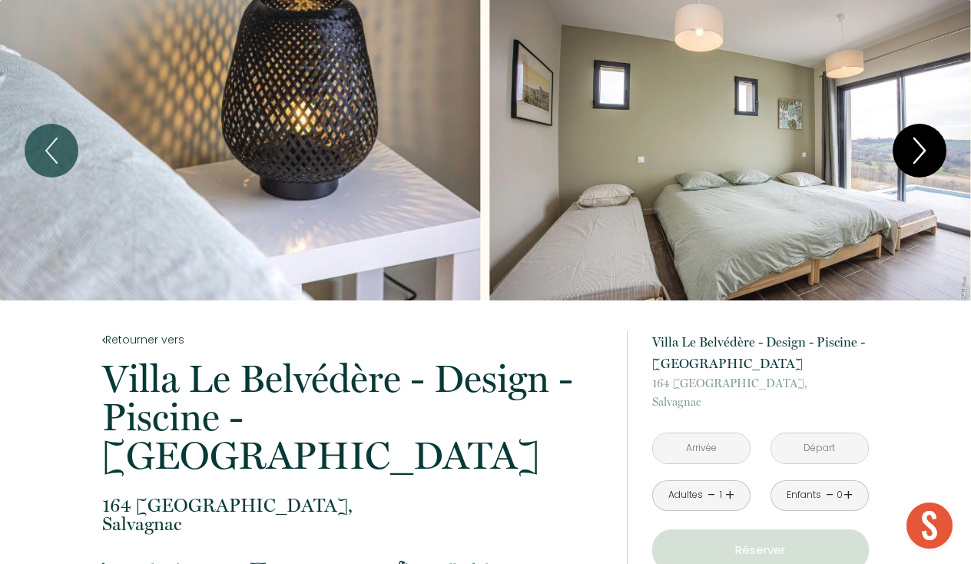
click at [910, 162] on icon "Next" at bounding box center [920, 151] width 32 height 46
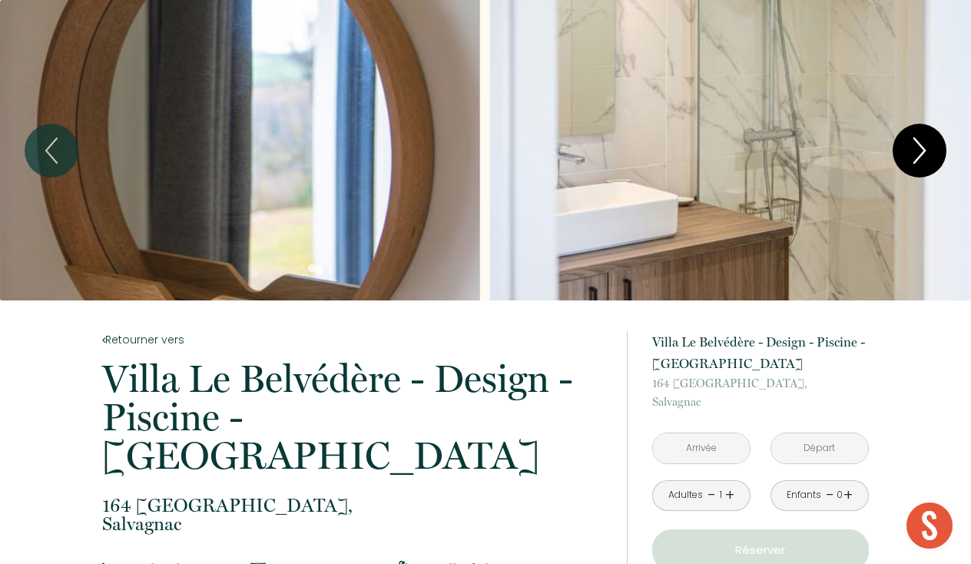
click at [910, 162] on icon "Next" at bounding box center [920, 151] width 32 height 46
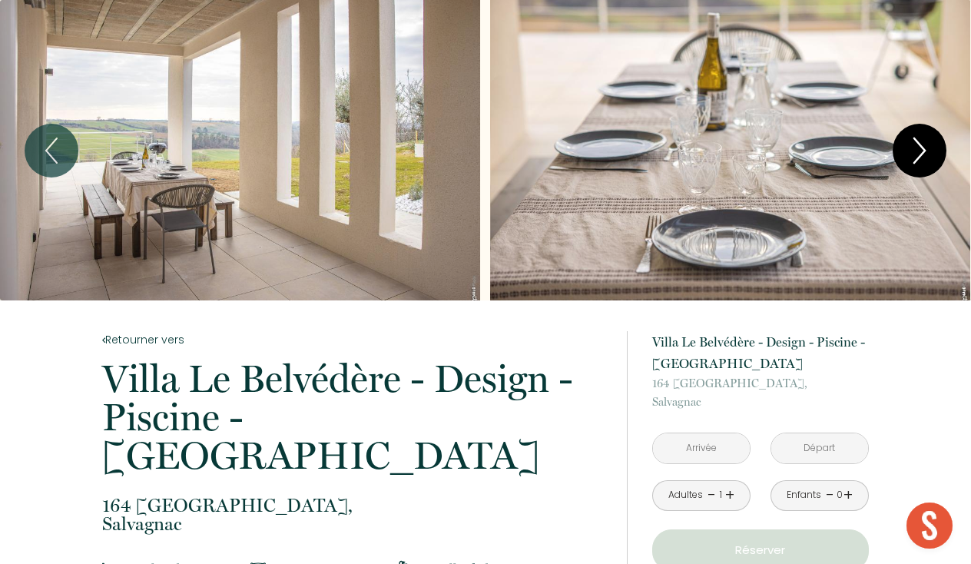
click at [910, 162] on icon "Next" at bounding box center [920, 151] width 32 height 46
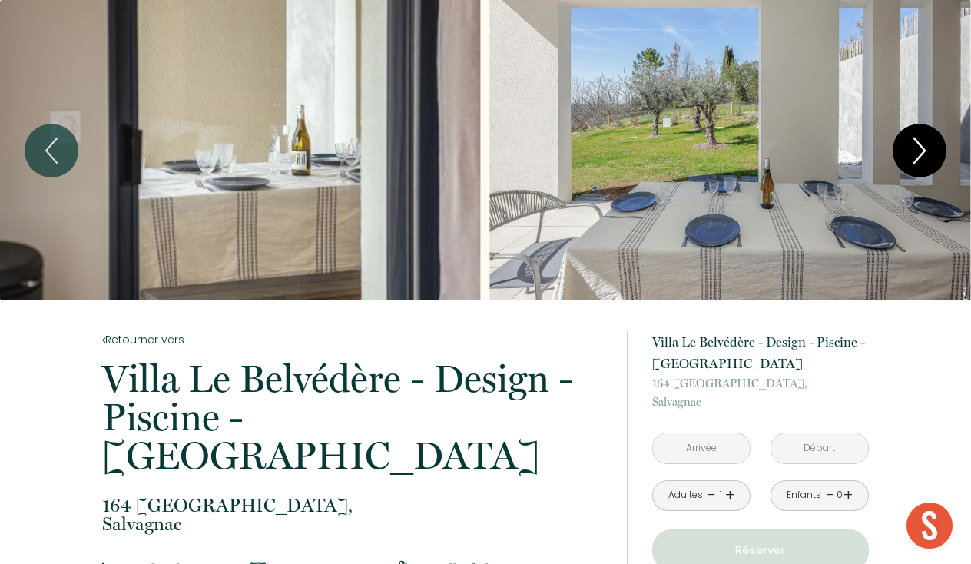
click at [910, 162] on icon "Next" at bounding box center [920, 151] width 32 height 46
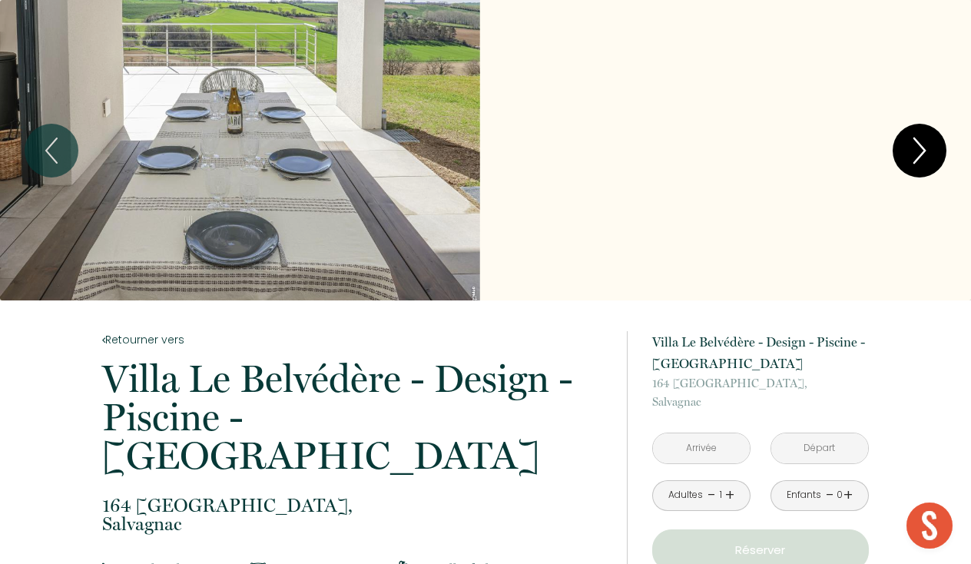
click at [910, 162] on icon "Next" at bounding box center [920, 151] width 32 height 46
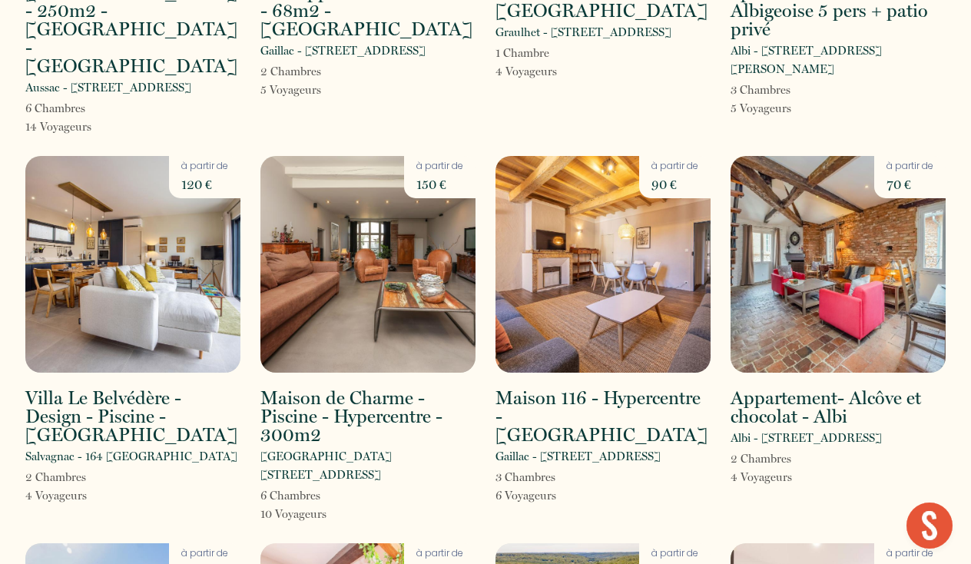
scroll to position [1080, 0]
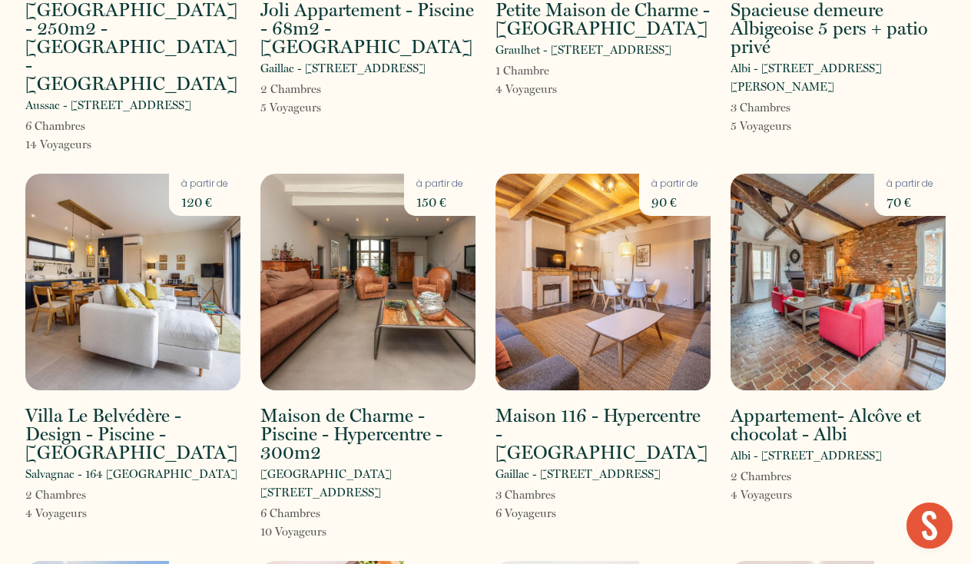
click at [386, 260] on img at bounding box center [368, 282] width 215 height 217
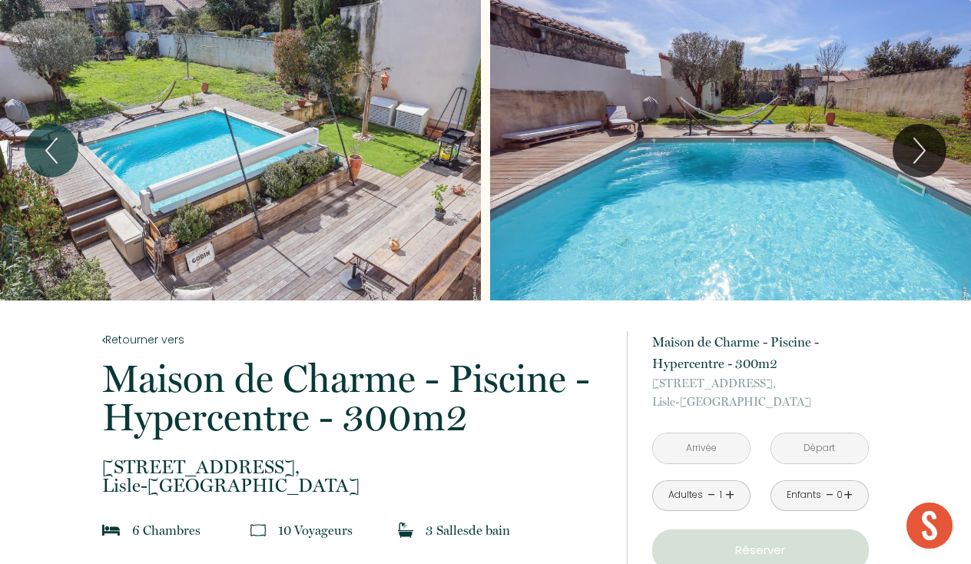
click at [290, 191] on div "Slideshow" at bounding box center [240, 150] width 481 height 300
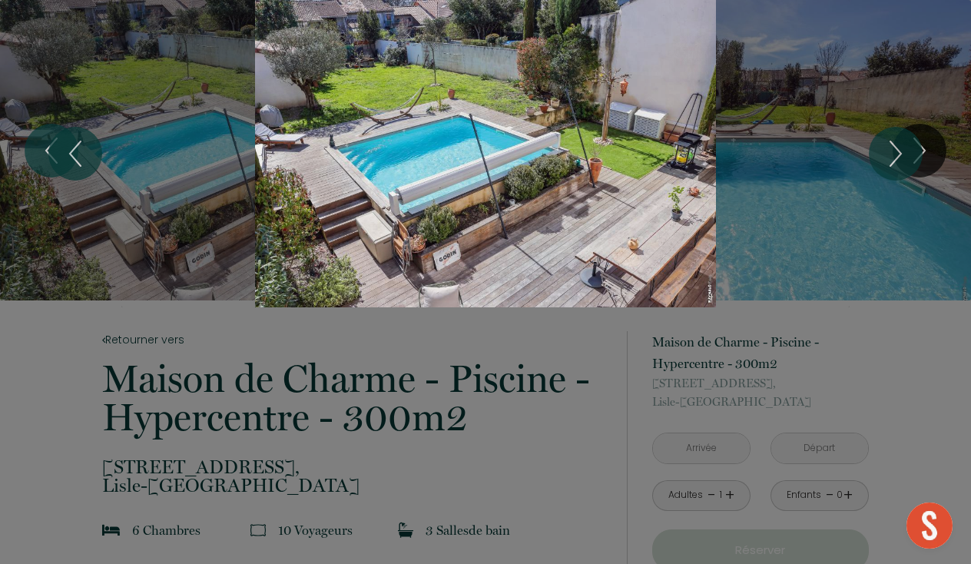
click at [447, 412] on div at bounding box center [485, 282] width 971 height 564
click at [439, 368] on div at bounding box center [485, 282] width 971 height 564
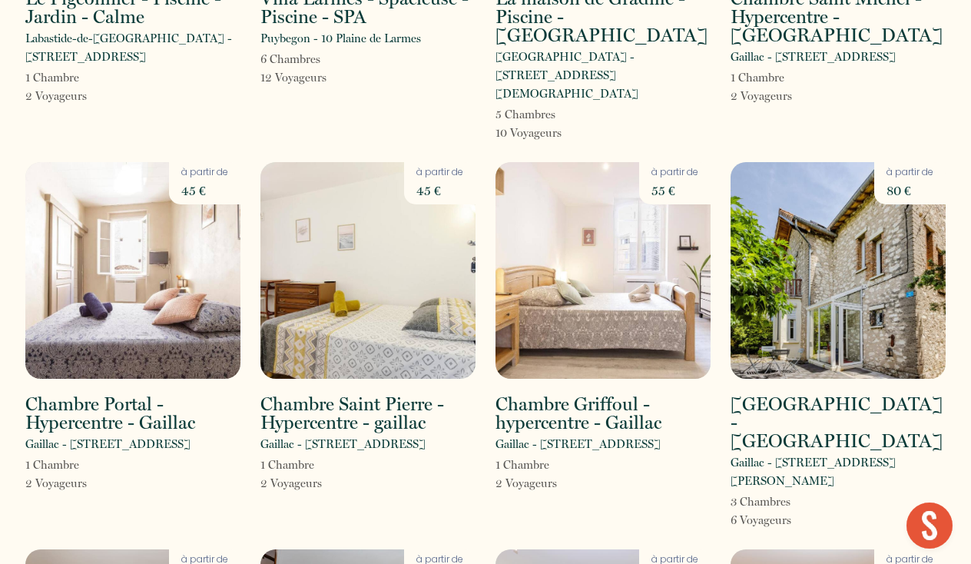
scroll to position [1968, 0]
